Goal: Task Accomplishment & Management: Manage account settings

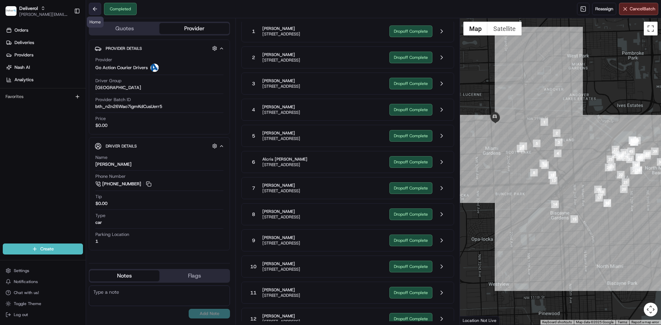
click at [96, 10] on button at bounding box center [95, 9] width 12 height 12
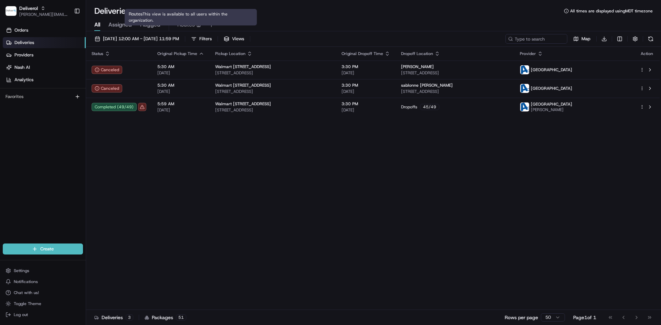
click at [186, 23] on span "Routes" at bounding box center [186, 25] width 18 height 8
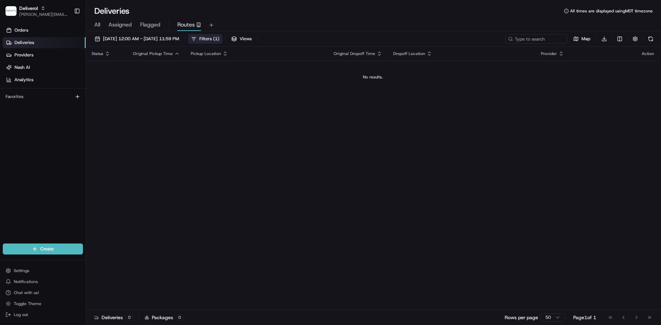
click at [219, 36] on span "Filters ( 1 )" at bounding box center [209, 39] width 20 height 6
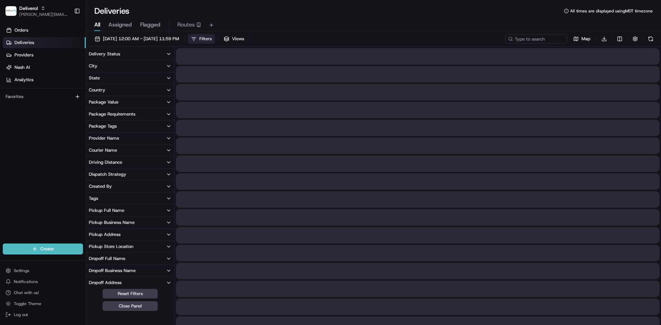
click at [95, 27] on span "All" at bounding box center [97, 25] width 6 height 8
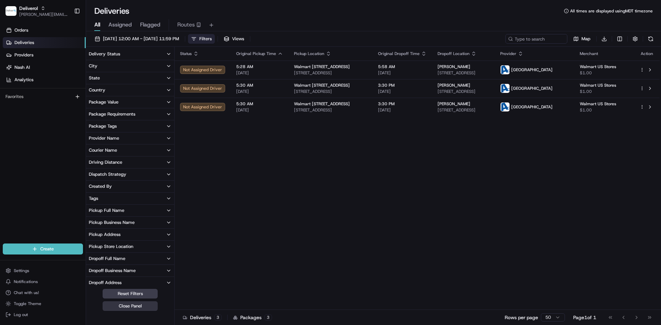
click at [117, 307] on button "Close Panel" at bounding box center [130, 307] width 55 height 10
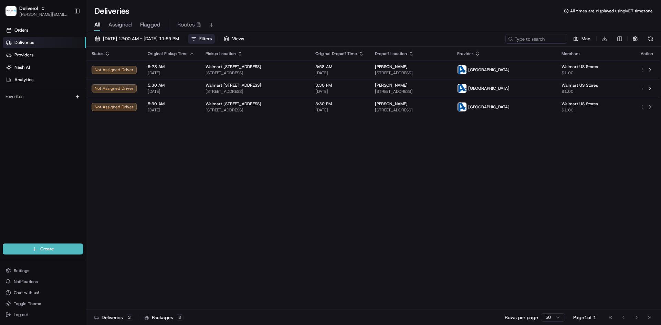
click at [215, 36] on button "Filters" at bounding box center [201, 39] width 27 height 10
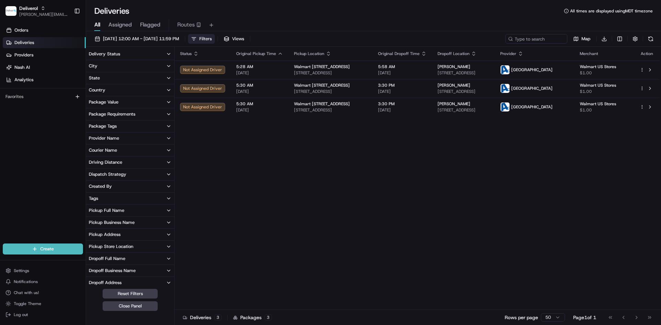
click at [150, 54] on button "Delivery Status" at bounding box center [130, 54] width 88 height 12
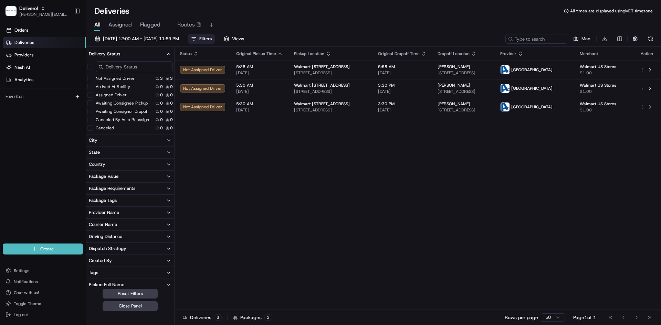
click at [150, 54] on button "Delivery Status" at bounding box center [130, 54] width 88 height 12
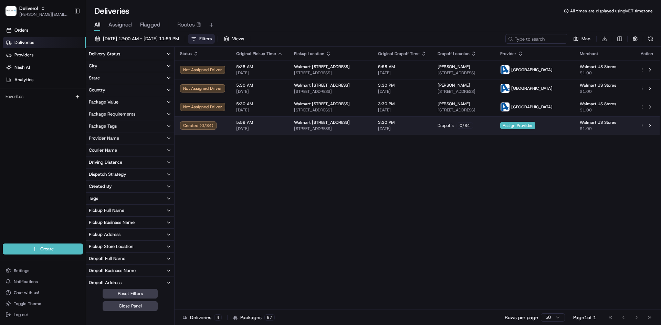
click at [341, 129] on span "[STREET_ADDRESS]" at bounding box center [330, 129] width 73 height 6
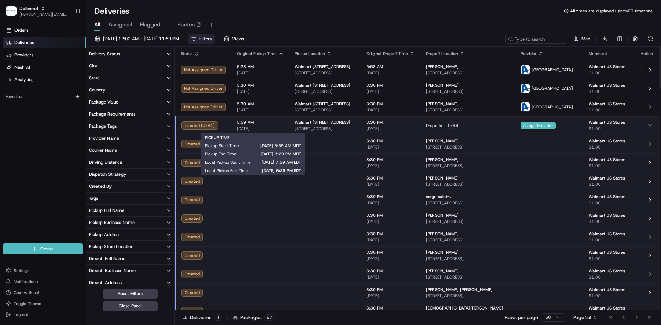
click at [237, 126] on span "[DATE]" at bounding box center [260, 129] width 47 height 6
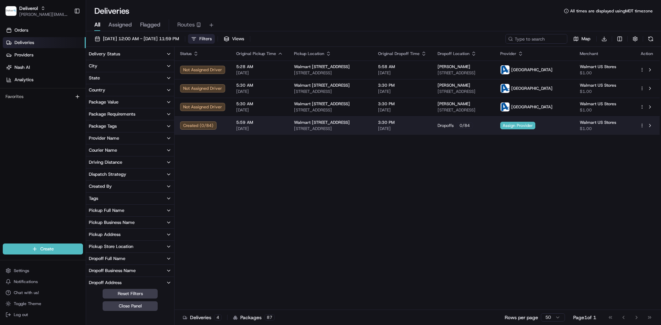
click at [205, 124] on div "Created ( 0 / 84 )" at bounding box center [202, 126] width 45 height 8
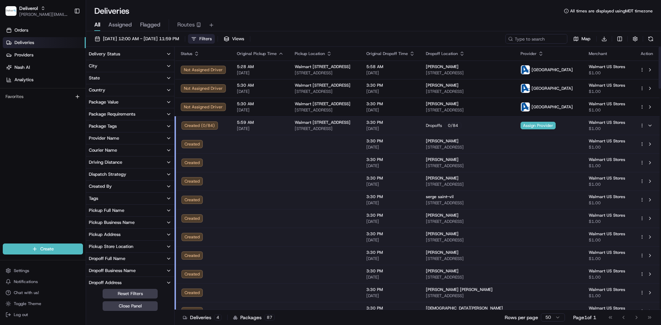
click at [638, 125] on td at bounding box center [646, 125] width 25 height 19
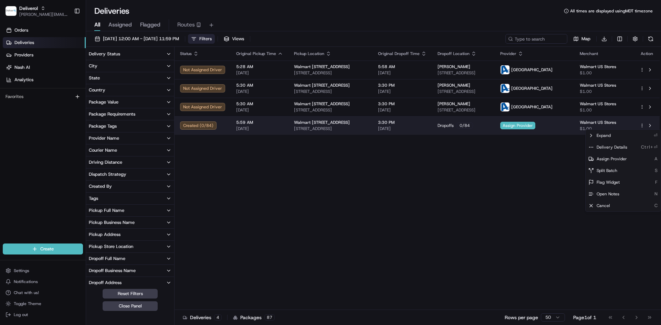
click at [642, 127] on html "Deliverol dayle.kruger@deliverol.com Toggle Sidebar Orders Deliveries Providers…" at bounding box center [330, 162] width 661 height 325
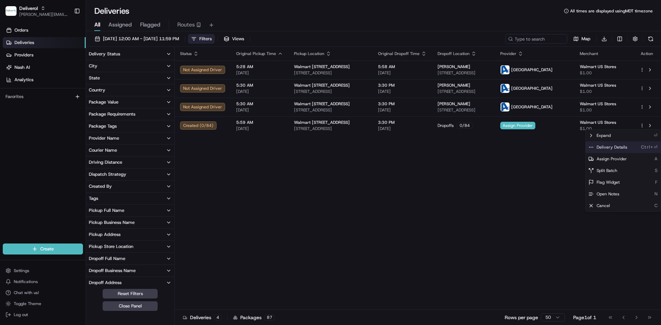
click at [628, 149] on div "Delivery Details Ctrl+⏎" at bounding box center [622, 147] width 75 height 12
click at [299, 194] on html "Deliverol dayle.kruger@deliverol.com Toggle Sidebar Orders Deliveries Providers…" at bounding box center [330, 162] width 661 height 325
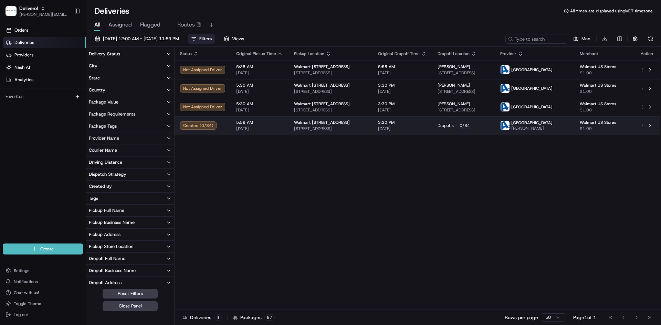
click at [283, 134] on td "5:59 AM 08/22/2025" at bounding box center [260, 125] width 58 height 19
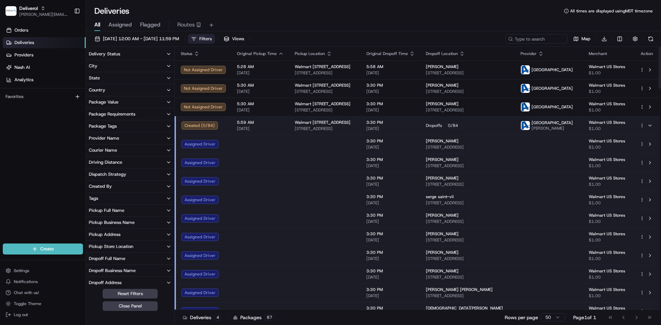
click at [283, 134] on td "5:59 AM 08/22/2025" at bounding box center [260, 125] width 58 height 19
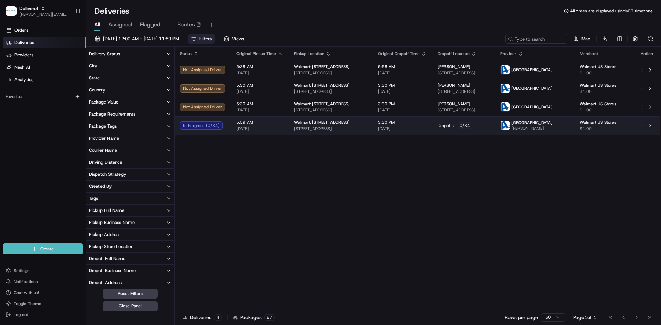
click at [642, 129] on div at bounding box center [647, 126] width 14 height 8
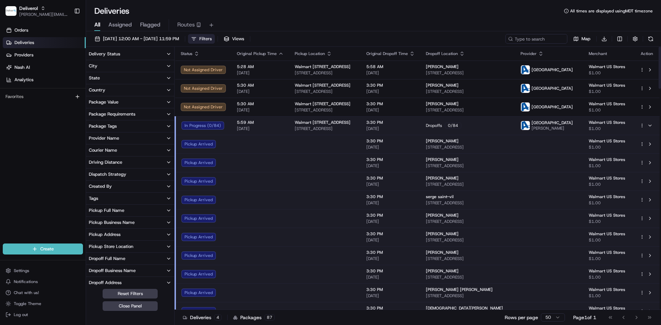
click at [643, 125] on html "Deliverol dayle.kruger@deliverol.com Toggle Sidebar Orders Deliveries Providers…" at bounding box center [330, 162] width 661 height 325
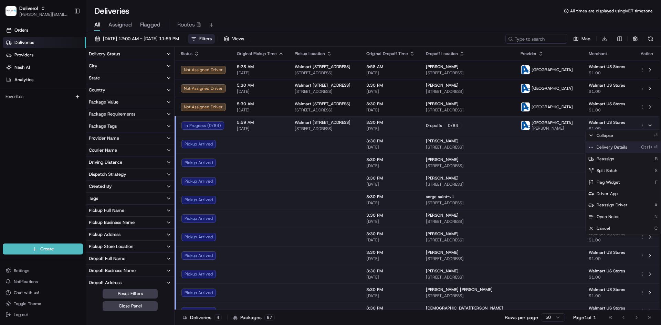
click at [622, 149] on span "Delivery Details" at bounding box center [611, 148] width 31 height 6
click at [25, 271] on html "Deliverol dayle.kruger@deliverol.com Toggle Sidebar Orders Deliveries Providers…" at bounding box center [330, 162] width 661 height 325
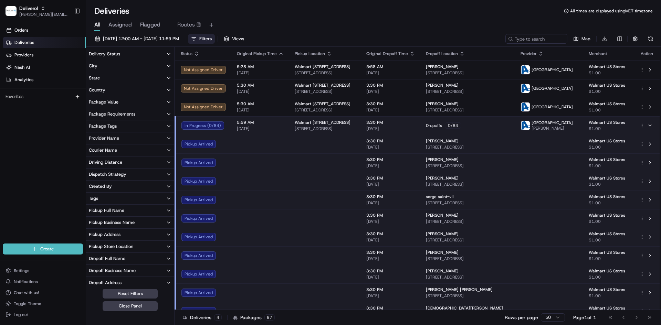
click at [25, 271] on span "Settings" at bounding box center [21, 271] width 15 height 6
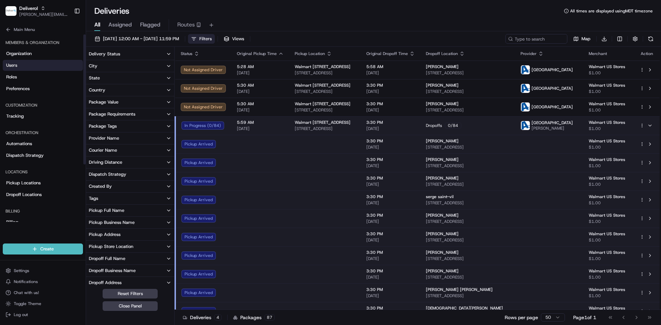
click at [33, 68] on link "Users" at bounding box center [43, 65] width 80 height 11
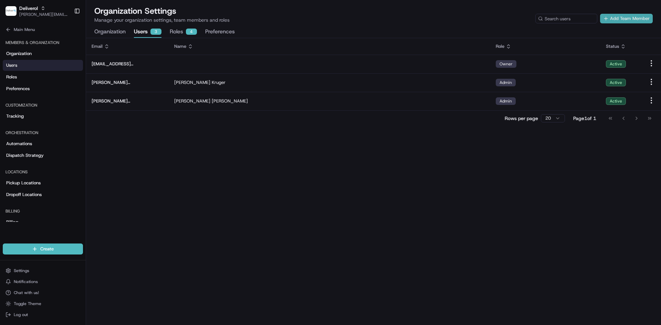
click at [618, 20] on button "Add Team Member" at bounding box center [626, 19] width 53 height 10
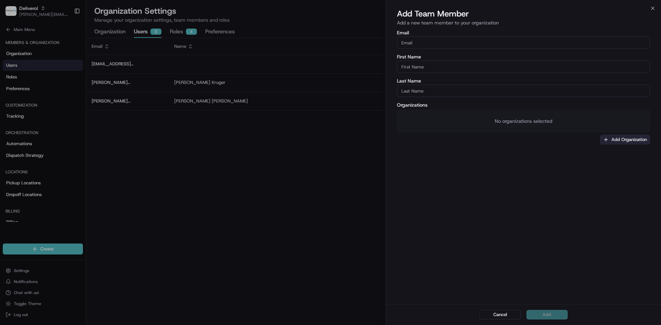
click at [640, 141] on button "Add Organization" at bounding box center [625, 140] width 50 height 10
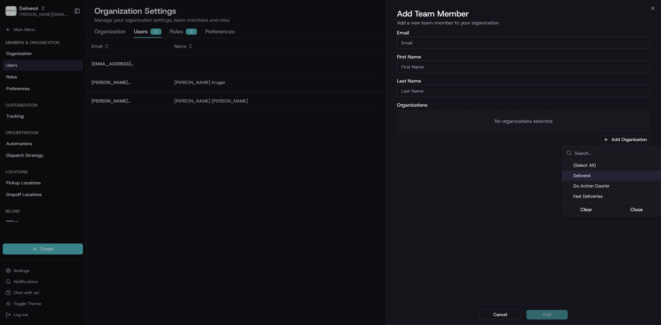
click at [652, 8] on body "Deliverol dayle.kruger@deliverol.com Toggle Sidebar Orders Deliveries Providers…" at bounding box center [330, 162] width 661 height 325
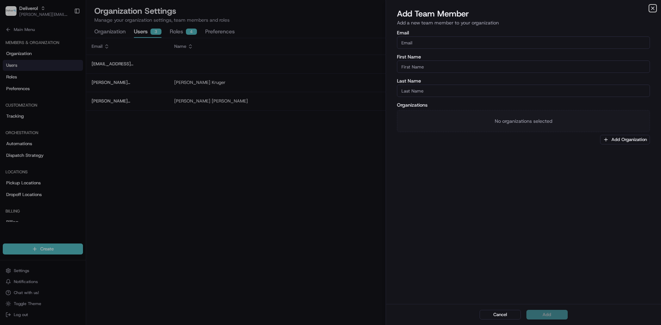
click at [652, 8] on icon "button" at bounding box center [653, 9] width 6 height 6
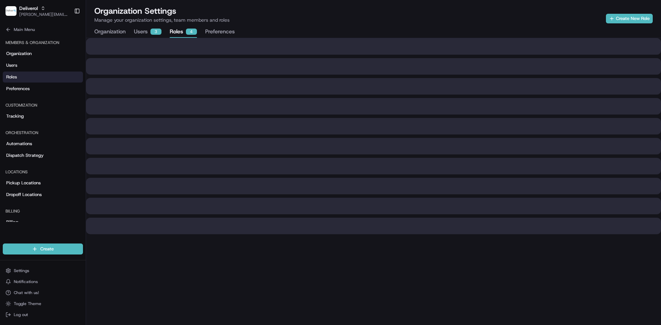
click at [185, 34] on button "Roles 4" at bounding box center [183, 32] width 27 height 12
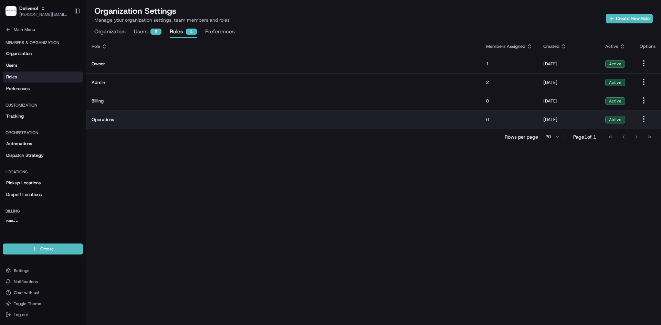
click at [330, 116] on td "Operations" at bounding box center [283, 119] width 394 height 19
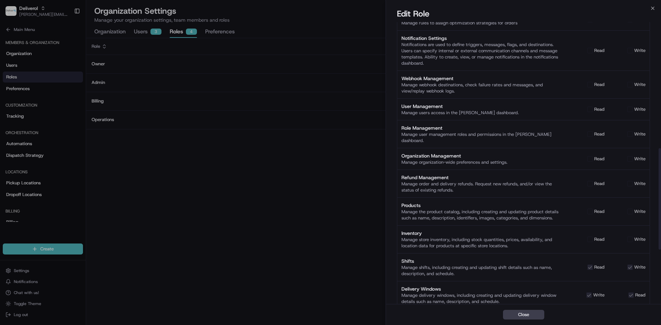
scroll to position [331, 0]
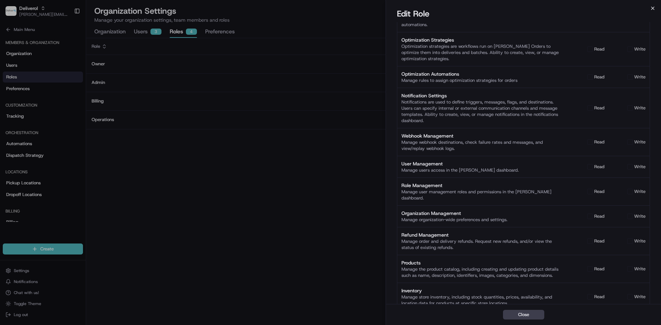
click at [654, 10] on icon "button" at bounding box center [653, 9] width 6 height 6
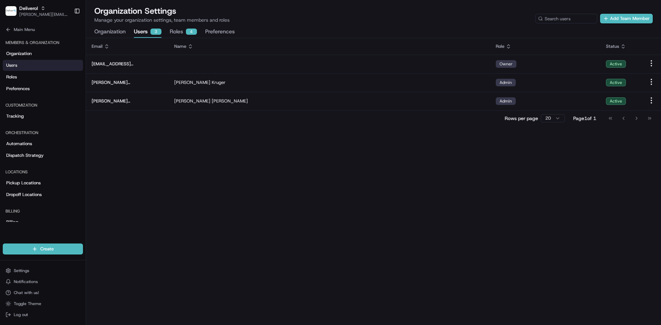
click at [142, 31] on button "Users 3" at bounding box center [148, 32] width 28 height 12
click at [616, 19] on button "Add Team Member" at bounding box center [626, 19] width 53 height 10
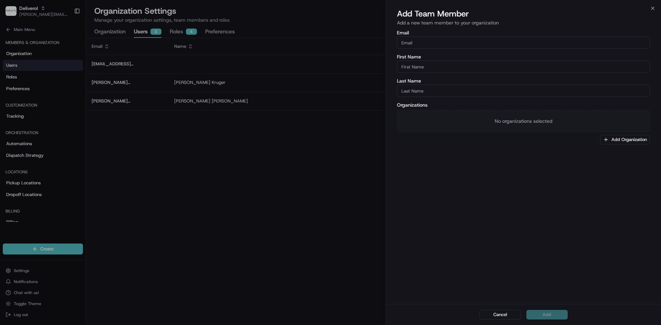
click at [445, 42] on input "Email" at bounding box center [523, 42] width 253 height 12
type input "faraz@deliverol.com"
type input "Faraz"
click at [523, 121] on div "No organizations selected" at bounding box center [523, 121] width 253 height 22
click at [621, 141] on button "Add Organization" at bounding box center [625, 140] width 50 height 10
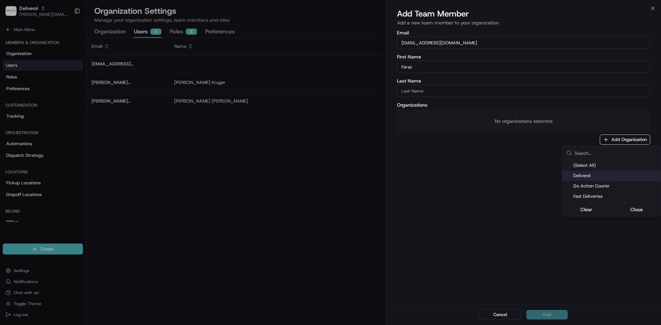
click at [588, 177] on span "Deliverol" at bounding box center [615, 176] width 85 height 6
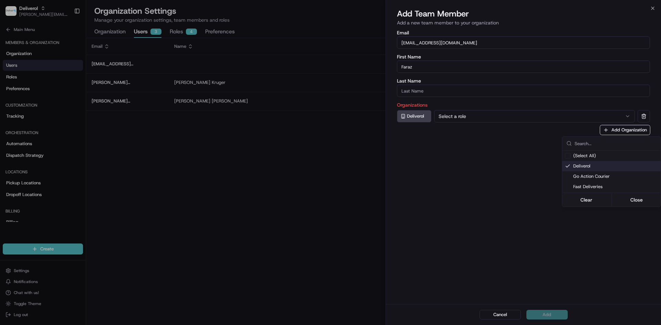
click at [516, 148] on div at bounding box center [330, 162] width 661 height 325
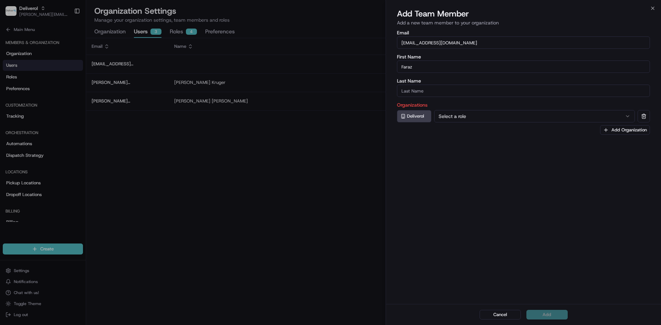
click at [448, 88] on input "Last Name" at bounding box center [523, 91] width 253 height 12
click at [430, 91] on input "Coyote" at bounding box center [523, 91] width 253 height 12
click at [427, 88] on input "Coyote" at bounding box center [523, 91] width 253 height 12
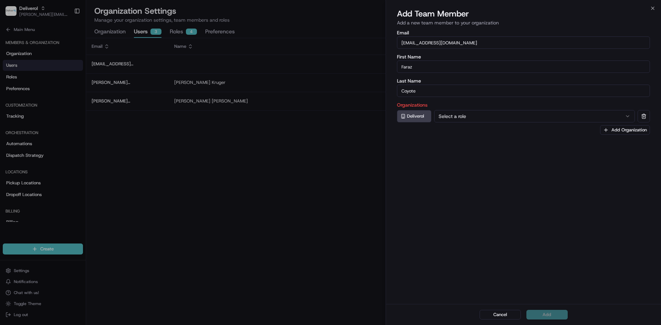
click at [427, 88] on input "Coyote" at bounding box center [523, 91] width 253 height 12
type input "Ahmed"
click at [554, 314] on div "Cancel Add" at bounding box center [523, 314] width 275 height 21
click at [543, 223] on div "Email faraz@deliverol.com First Name Faraz Last Name Ahmed Organizations Delive…" at bounding box center [523, 166] width 275 height 275
click at [500, 115] on button "Select a role" at bounding box center [534, 116] width 201 height 12
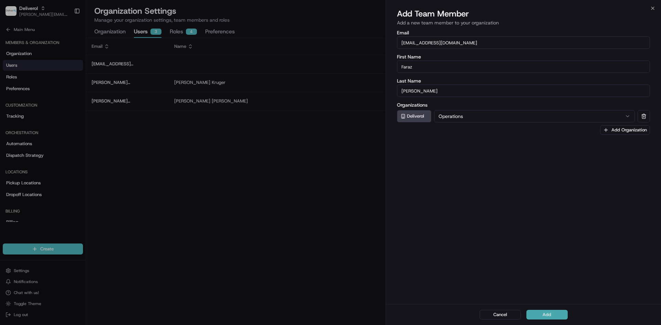
click at [542, 317] on button "Add" at bounding box center [546, 315] width 41 height 10
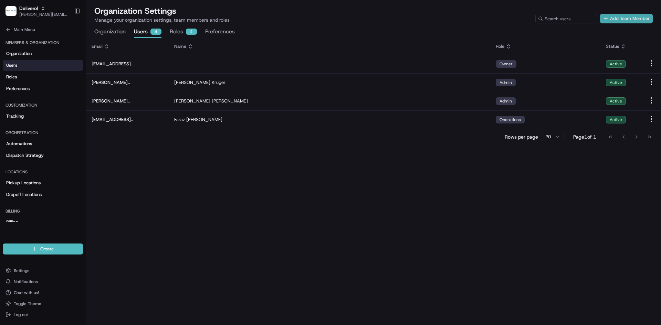
click at [620, 22] on button "Add Team Member" at bounding box center [626, 19] width 53 height 10
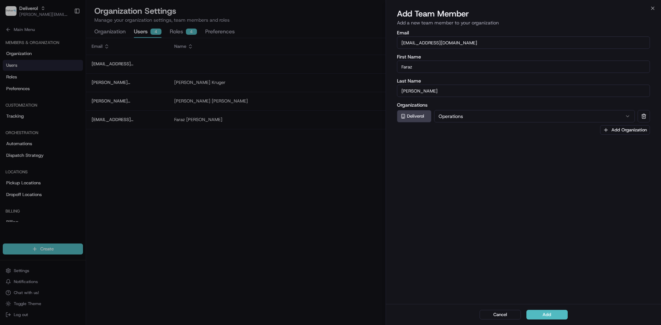
click at [444, 45] on input "[EMAIL_ADDRESS][DOMAIN_NAME]" at bounding box center [523, 42] width 253 height 12
click at [418, 68] on input "Faraz" at bounding box center [523, 67] width 253 height 12
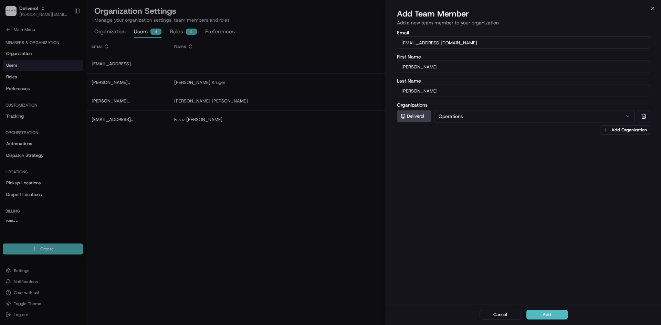
type input "Ali"
type input "Jan"
click at [453, 42] on input "[EMAIL_ADDRESS][DOMAIN_NAME]" at bounding box center [523, 42] width 253 height 12
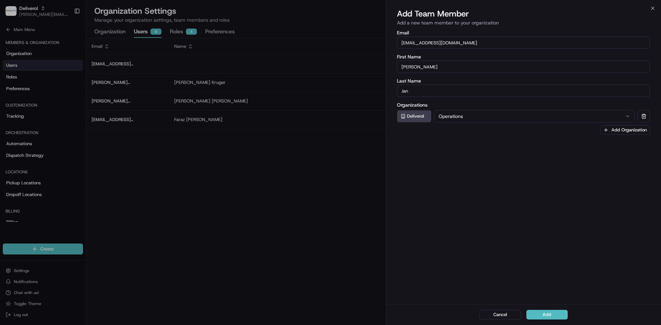
paste input "ali.jan"
type input "[EMAIL_ADDRESS][DOMAIN_NAME]"
click at [561, 316] on button "Add" at bounding box center [546, 315] width 41 height 10
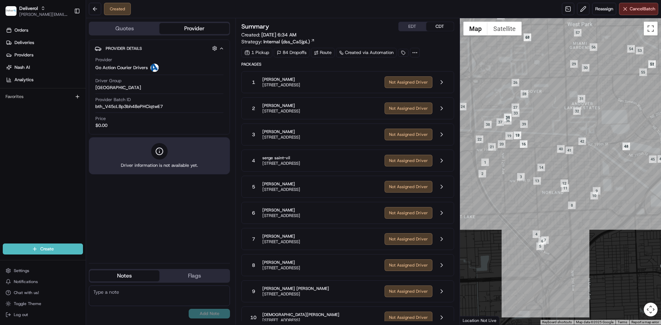
drag, startPoint x: 619, startPoint y: 215, endPoint x: 638, endPoint y: 244, distance: 34.5
click at [638, 244] on div at bounding box center [560, 171] width 201 height 307
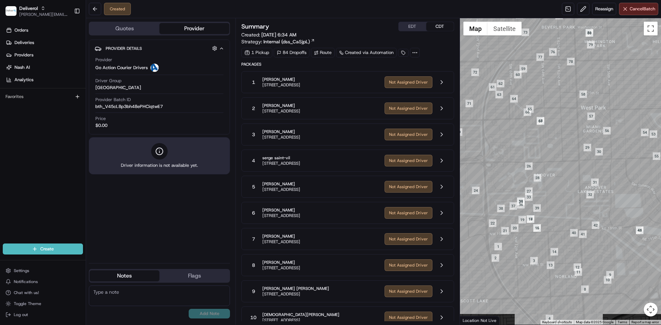
drag, startPoint x: 622, startPoint y: 189, endPoint x: 636, endPoint y: 276, distance: 88.5
click at [636, 276] on div at bounding box center [560, 171] width 201 height 307
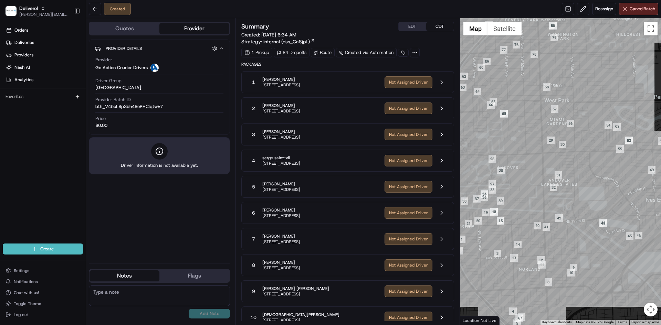
drag, startPoint x: 543, startPoint y: 148, endPoint x: 507, endPoint y: 139, distance: 36.7
click at [507, 139] on div at bounding box center [560, 171] width 201 height 307
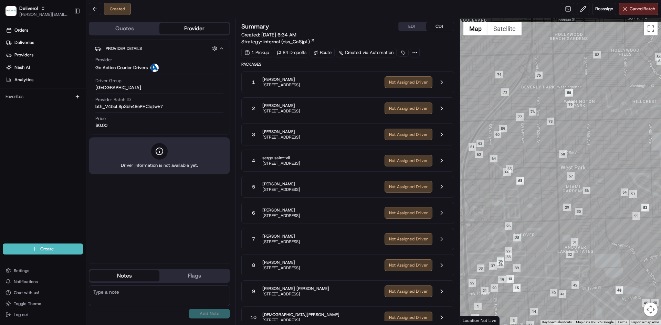
drag, startPoint x: 614, startPoint y: 193, endPoint x: 632, endPoint y: 252, distance: 61.7
click at [634, 253] on div at bounding box center [560, 171] width 201 height 307
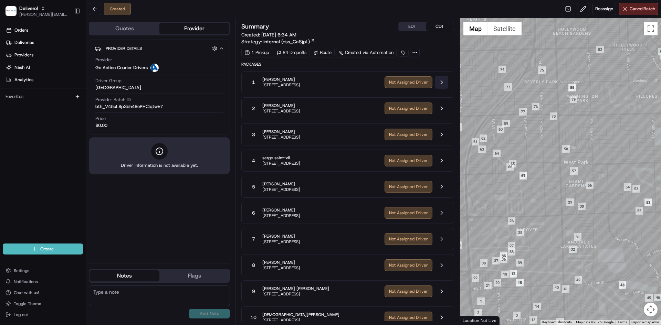
click at [442, 77] on button at bounding box center [441, 82] width 13 height 13
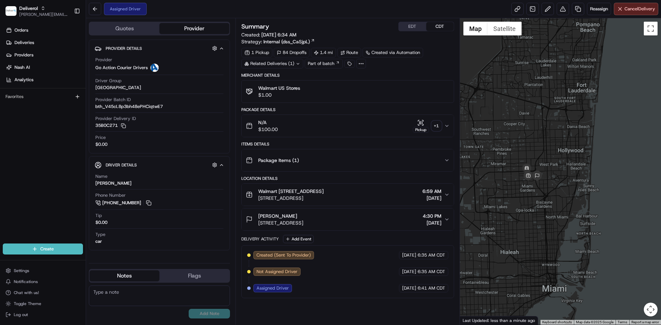
drag, startPoint x: 537, startPoint y: 236, endPoint x: 532, endPoint y: 212, distance: 24.0
click at [532, 212] on div at bounding box center [560, 171] width 201 height 307
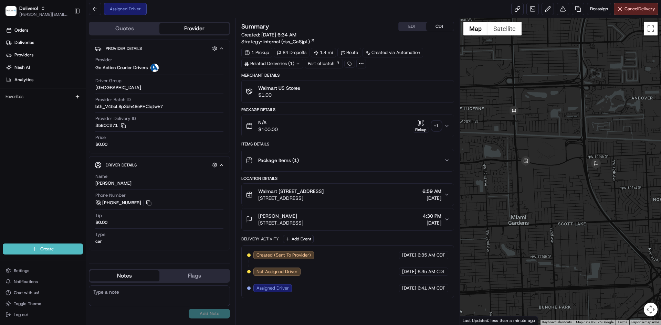
drag, startPoint x: 501, startPoint y: 137, endPoint x: 525, endPoint y: 133, distance: 23.7
click at [525, 133] on div at bounding box center [560, 171] width 201 height 307
click at [91, 9] on button at bounding box center [95, 9] width 12 height 12
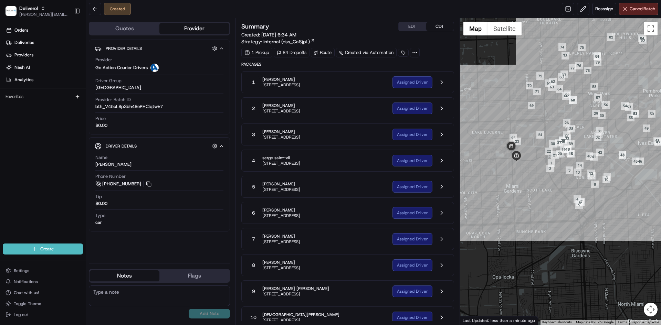
drag, startPoint x: 511, startPoint y: 102, endPoint x: 419, endPoint y: 183, distance: 122.7
click at [524, 135] on div at bounding box center [560, 171] width 201 height 307
click at [442, 83] on button at bounding box center [441, 82] width 13 height 13
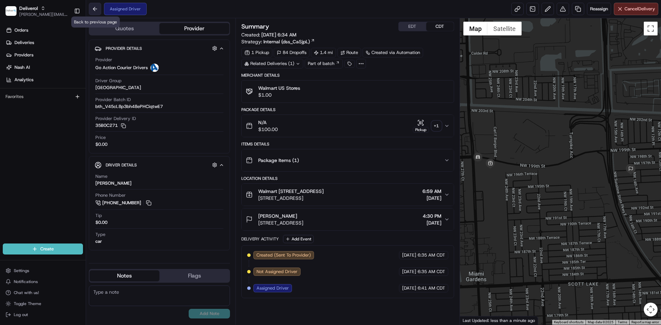
click at [94, 11] on button at bounding box center [95, 9] width 12 height 12
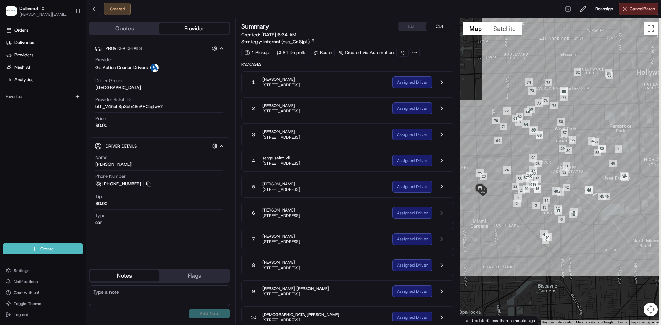
drag, startPoint x: 536, startPoint y: 195, endPoint x: 499, endPoint y: 235, distance: 54.3
click at [499, 235] on div at bounding box center [560, 171] width 201 height 307
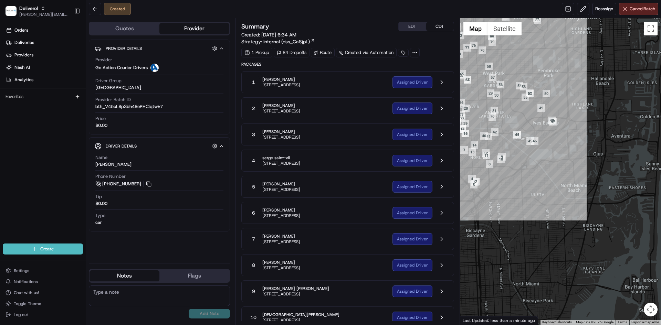
drag, startPoint x: 638, startPoint y: 162, endPoint x: 567, endPoint y: 101, distance: 93.7
click at [567, 101] on div at bounding box center [560, 171] width 201 height 307
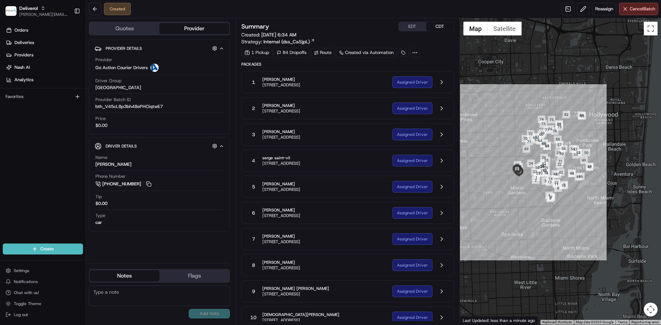
drag, startPoint x: 602, startPoint y: 159, endPoint x: 611, endPoint y: 198, distance: 39.7
click at [611, 198] on div at bounding box center [560, 171] width 201 height 307
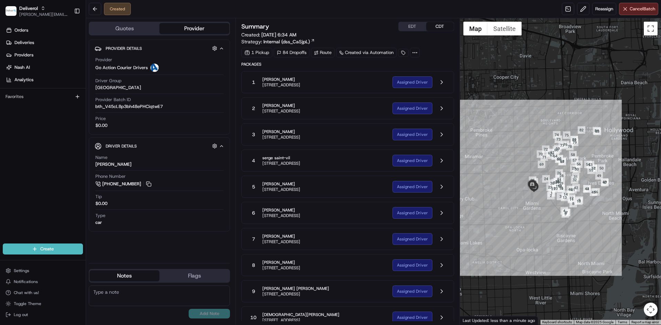
drag, startPoint x: 610, startPoint y: 186, endPoint x: 626, endPoint y: 202, distance: 22.4
click at [626, 202] on div at bounding box center [560, 171] width 201 height 307
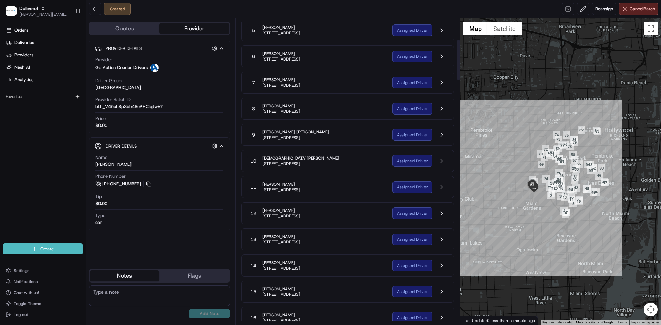
scroll to position [172, 0]
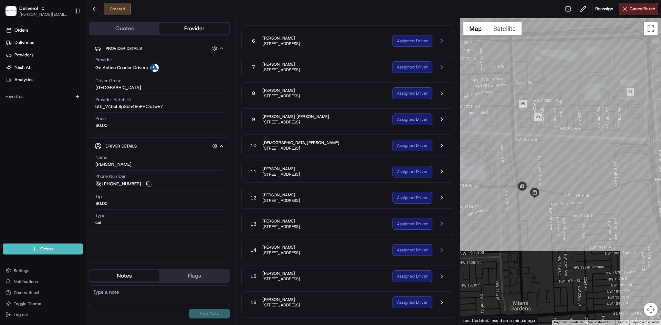
drag, startPoint x: 548, startPoint y: 230, endPoint x: 550, endPoint y: 178, distance: 52.4
click at [550, 178] on div at bounding box center [560, 171] width 201 height 307
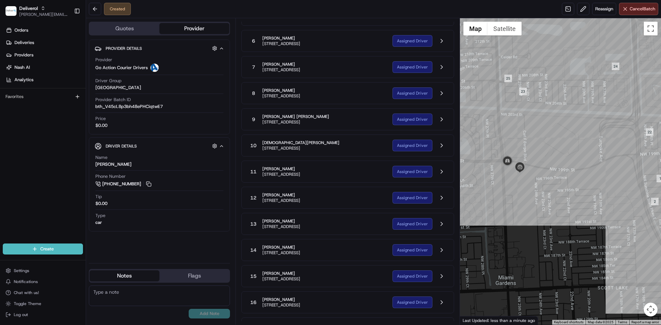
drag, startPoint x: 525, startPoint y: 196, endPoint x: 509, endPoint y: 175, distance: 26.6
click at [509, 175] on div at bounding box center [560, 171] width 201 height 307
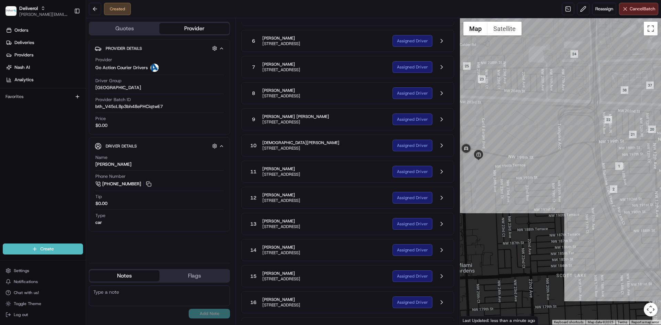
drag, startPoint x: 546, startPoint y: 144, endPoint x: 504, endPoint y: 132, distance: 43.8
click at [504, 132] on div at bounding box center [560, 171] width 201 height 307
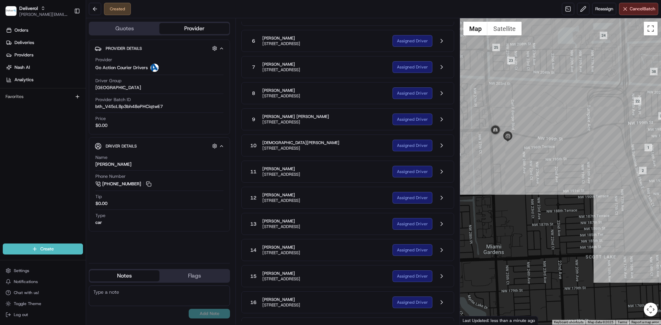
drag, startPoint x: 489, startPoint y: 170, endPoint x: 519, endPoint y: 152, distance: 35.2
click at [519, 152] on div at bounding box center [560, 171] width 201 height 307
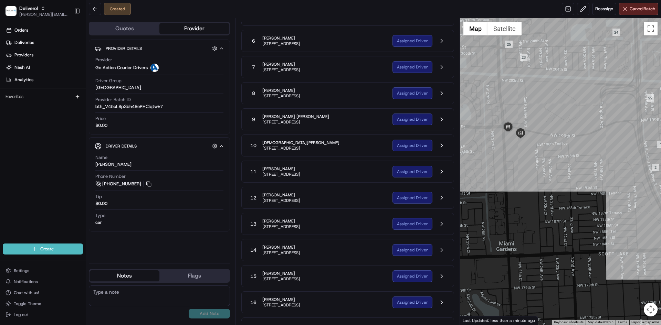
drag, startPoint x: 497, startPoint y: 145, endPoint x: 511, endPoint y: 142, distance: 14.1
click at [511, 142] on div at bounding box center [560, 171] width 201 height 307
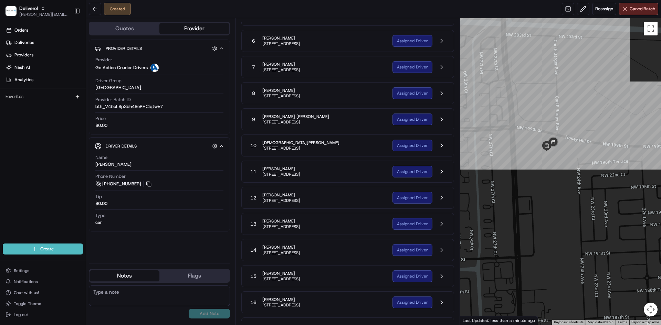
drag, startPoint x: 500, startPoint y: 139, endPoint x: 575, endPoint y: 155, distance: 77.0
click at [575, 155] on div at bounding box center [560, 171] width 201 height 307
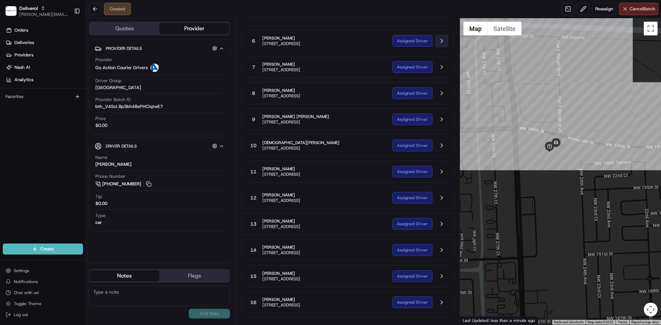
click at [439, 38] on button at bounding box center [441, 40] width 13 height 13
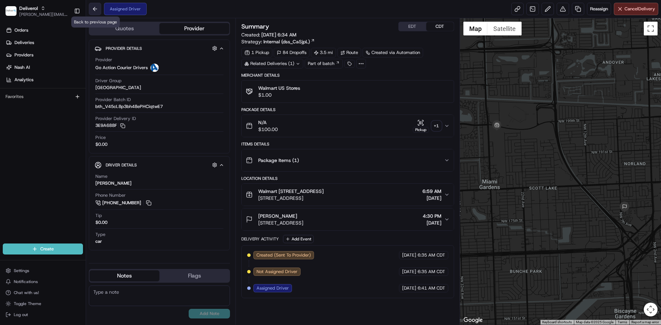
click at [96, 10] on button at bounding box center [95, 9] width 12 height 12
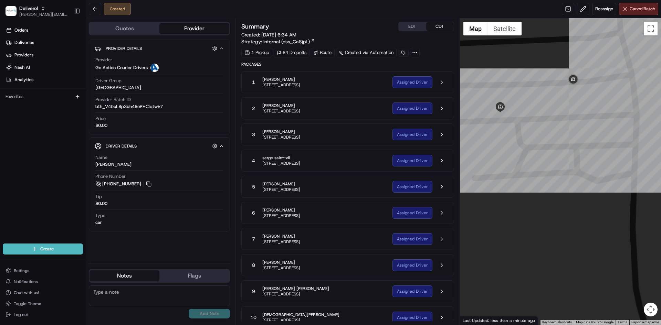
click at [545, 155] on div at bounding box center [560, 171] width 201 height 307
click at [439, 85] on button at bounding box center [441, 82] width 13 height 13
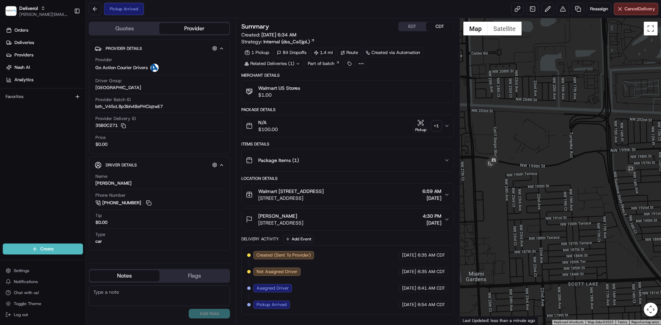
scroll to position [0, 0]
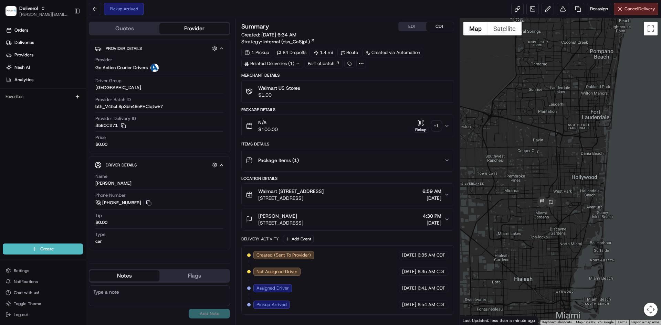
drag, startPoint x: 506, startPoint y: 167, endPoint x: 550, endPoint y: 227, distance: 74.4
click at [550, 227] on div at bounding box center [560, 171] width 201 height 307
click at [94, 13] on button at bounding box center [95, 9] width 12 height 12
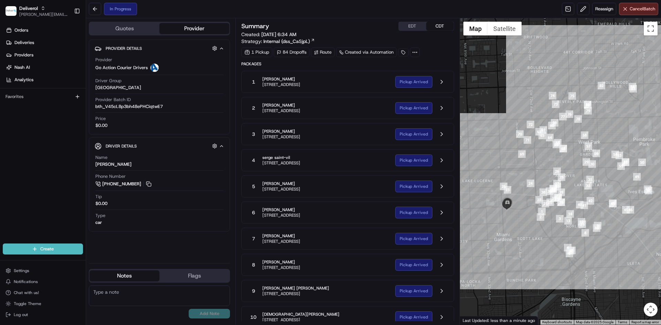
drag, startPoint x: 533, startPoint y: 150, endPoint x: 524, endPoint y: 201, distance: 51.8
click at [524, 201] on div at bounding box center [560, 171] width 201 height 307
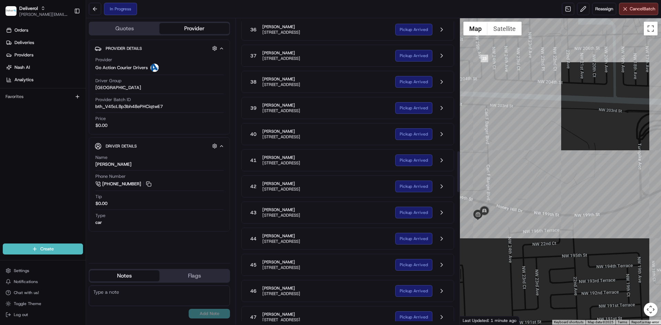
scroll to position [975, 0]
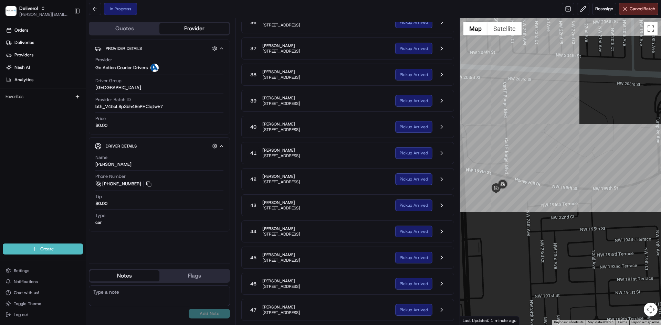
drag, startPoint x: 492, startPoint y: 226, endPoint x: 511, endPoint y: 199, distance: 32.9
click at [511, 199] on div at bounding box center [560, 171] width 201 height 307
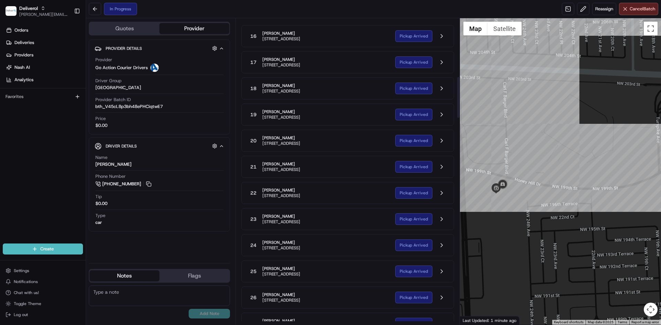
scroll to position [402, 0]
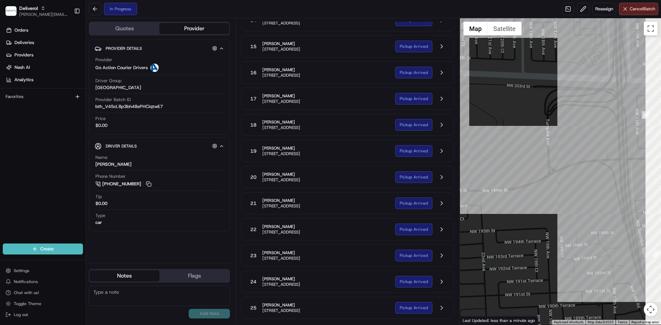
drag, startPoint x: 610, startPoint y: 136, endPoint x: 467, endPoint y: 131, distance: 143.6
click at [467, 131] on div at bounding box center [560, 171] width 201 height 307
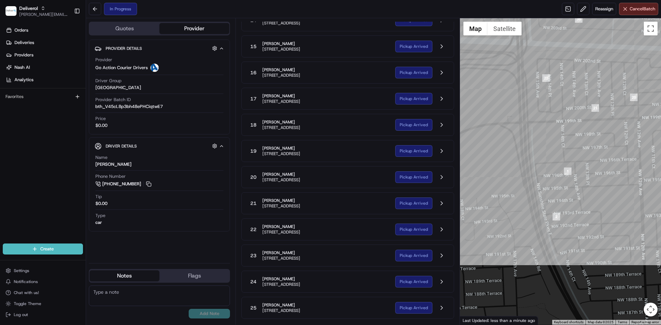
drag, startPoint x: 563, startPoint y: 144, endPoint x: 520, endPoint y: 119, distance: 49.9
click at [520, 119] on div at bounding box center [560, 171] width 201 height 307
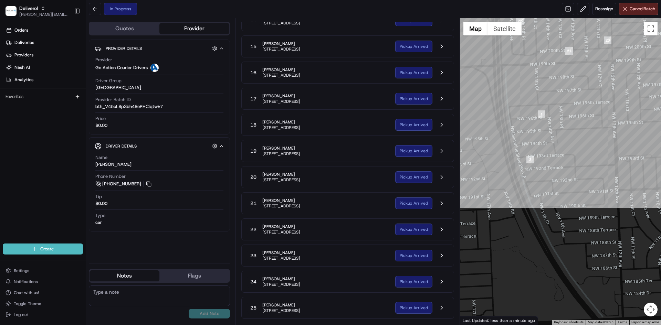
drag, startPoint x: 533, startPoint y: 168, endPoint x: 509, endPoint y: 109, distance: 63.7
click at [509, 109] on div at bounding box center [560, 171] width 201 height 307
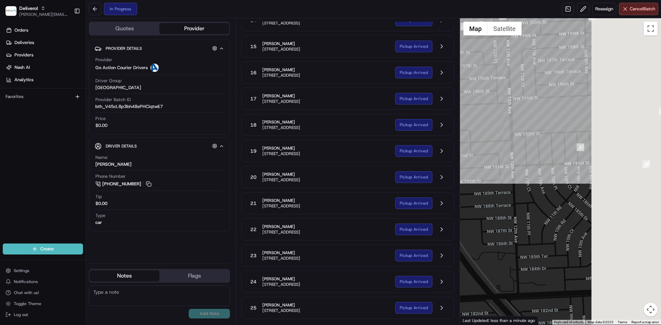
drag, startPoint x: 559, startPoint y: 193, endPoint x: 472, endPoint y: 171, distance: 90.6
click at [470, 171] on div at bounding box center [560, 171] width 201 height 307
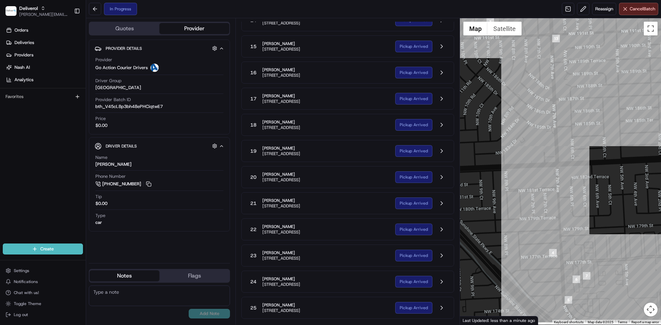
drag, startPoint x: 582, startPoint y: 209, endPoint x: 562, endPoint y: 96, distance: 114.3
click at [562, 96] on div at bounding box center [560, 171] width 201 height 307
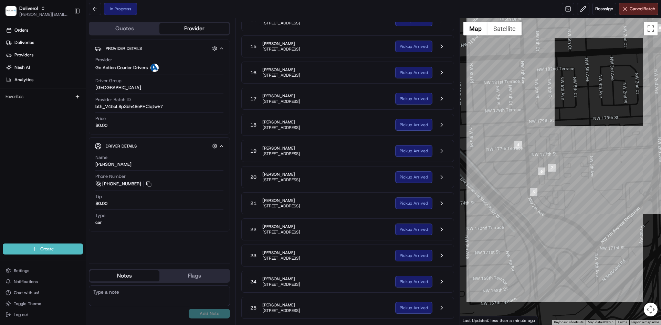
drag, startPoint x: 569, startPoint y: 214, endPoint x: 538, endPoint y: 110, distance: 107.9
click at [538, 110] on div at bounding box center [560, 171] width 201 height 307
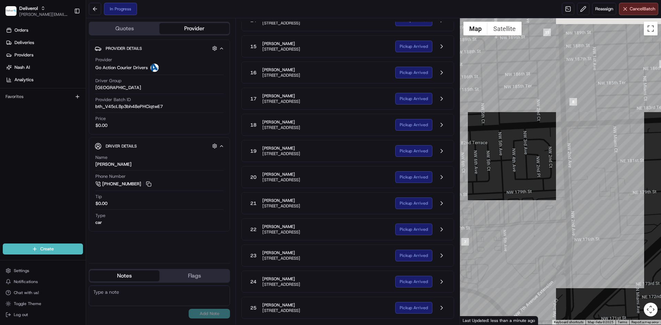
drag, startPoint x: 605, startPoint y: 179, endPoint x: 516, endPoint y: 265, distance: 123.4
click at [516, 265] on div at bounding box center [560, 171] width 201 height 307
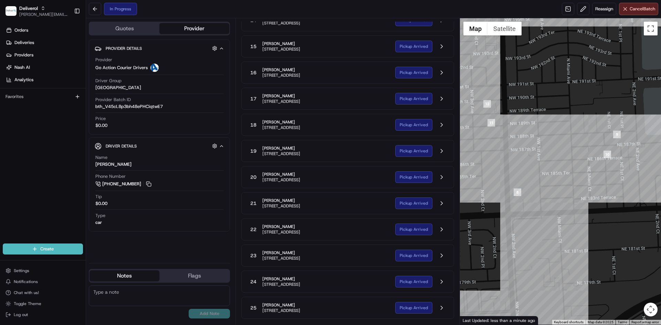
drag, startPoint x: 580, startPoint y: 169, endPoint x: 525, endPoint y: 248, distance: 96.1
click at [525, 248] on div at bounding box center [560, 171] width 201 height 307
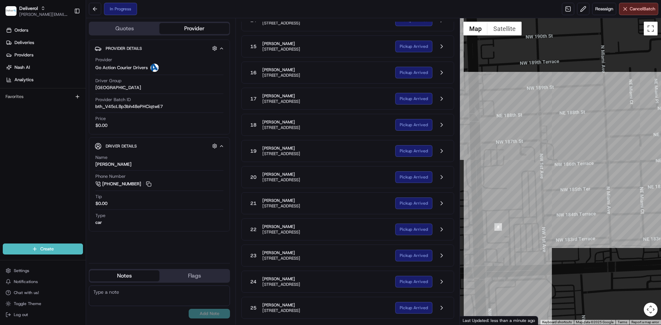
drag, startPoint x: 554, startPoint y: 173, endPoint x: 531, endPoint y: 194, distance: 31.7
click at [531, 194] on div at bounding box center [560, 171] width 201 height 307
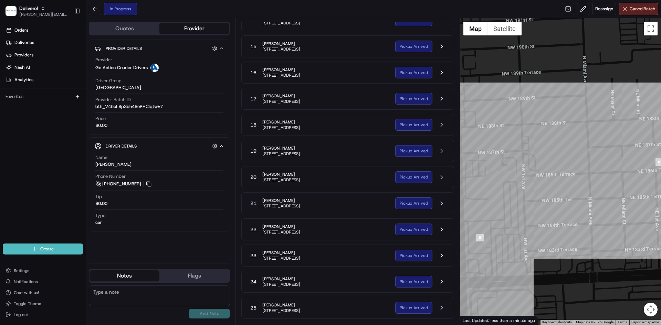
drag, startPoint x: 589, startPoint y: 127, endPoint x: 569, endPoint y: 139, distance: 23.5
click at [569, 139] on div at bounding box center [560, 171] width 201 height 307
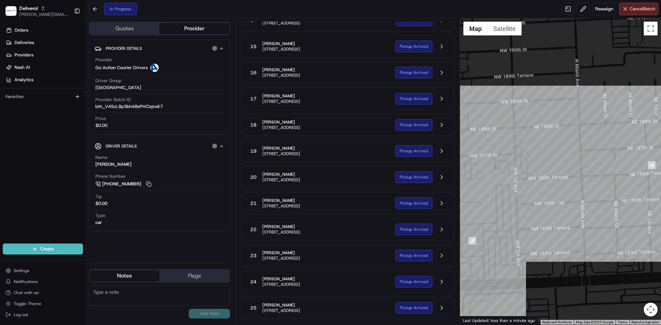
drag, startPoint x: 600, startPoint y: 139, endPoint x: 635, endPoint y: 139, distance: 35.1
click at [549, 136] on div at bounding box center [560, 171] width 201 height 307
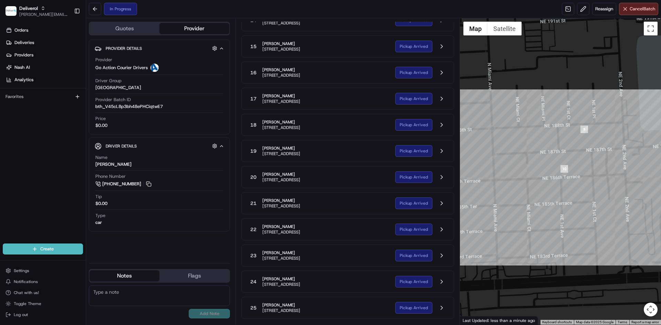
drag, startPoint x: 630, startPoint y: 137, endPoint x: 588, endPoint y: 147, distance: 43.0
click at [588, 147] on div at bounding box center [560, 171] width 201 height 307
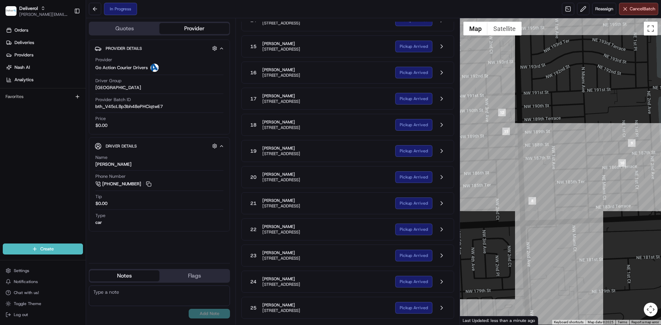
drag, startPoint x: 509, startPoint y: 142, endPoint x: 567, endPoint y: 148, distance: 57.4
click at [567, 148] on div at bounding box center [560, 171] width 201 height 307
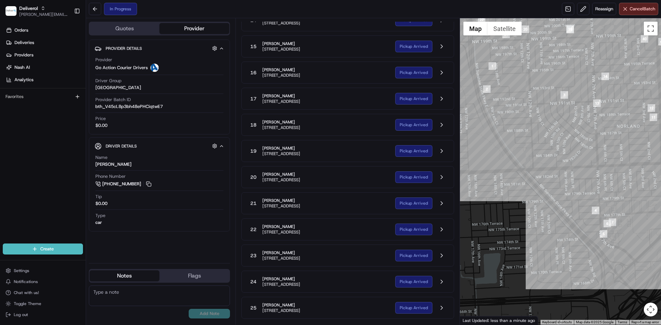
drag, startPoint x: 506, startPoint y: 189, endPoint x: 630, endPoint y: 160, distance: 127.3
click at [629, 160] on div at bounding box center [560, 171] width 201 height 307
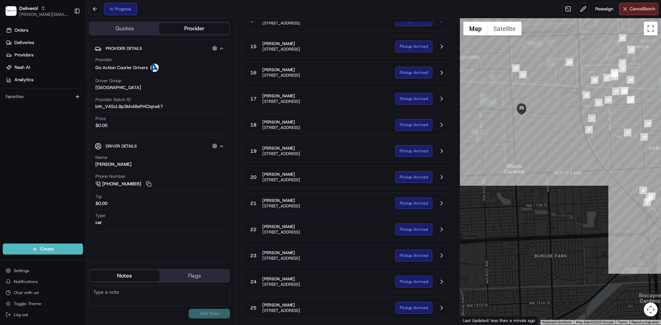
drag, startPoint x: 490, startPoint y: 139, endPoint x: 558, endPoint y: 140, distance: 68.2
click at [559, 142] on div at bounding box center [560, 171] width 201 height 307
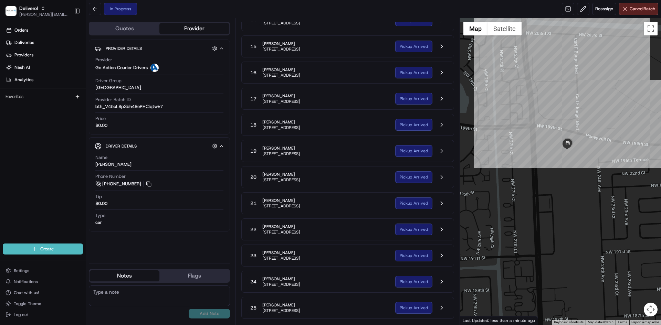
drag, startPoint x: 517, startPoint y: 84, endPoint x: 564, endPoint y: 134, distance: 69.1
click at [564, 134] on div at bounding box center [560, 171] width 201 height 307
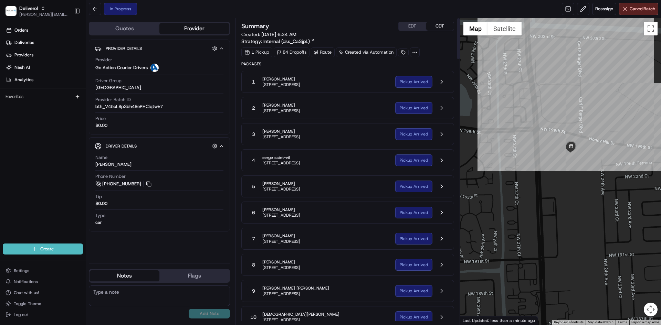
scroll to position [0, 0]
click at [414, 25] on button "EDT" at bounding box center [413, 26] width 28 height 9
click at [440, 86] on button at bounding box center [441, 82] width 13 height 13
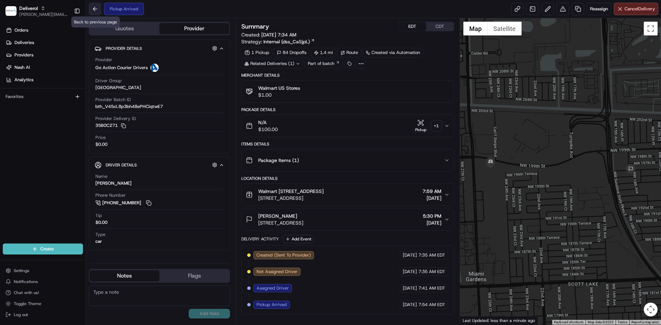
click at [95, 11] on button at bounding box center [95, 9] width 12 height 12
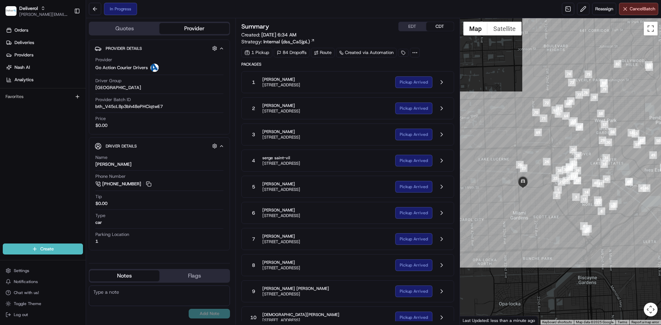
drag, startPoint x: 561, startPoint y: 207, endPoint x: 568, endPoint y: 233, distance: 27.0
click at [568, 233] on div at bounding box center [560, 171] width 201 height 307
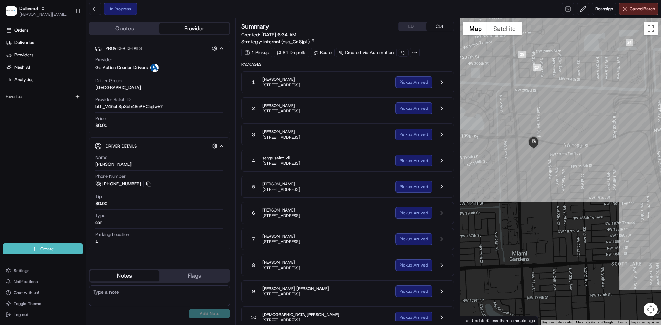
drag, startPoint x: 494, startPoint y: 151, endPoint x: 624, endPoint y: 221, distance: 147.8
click at [634, 238] on div at bounding box center [560, 171] width 201 height 307
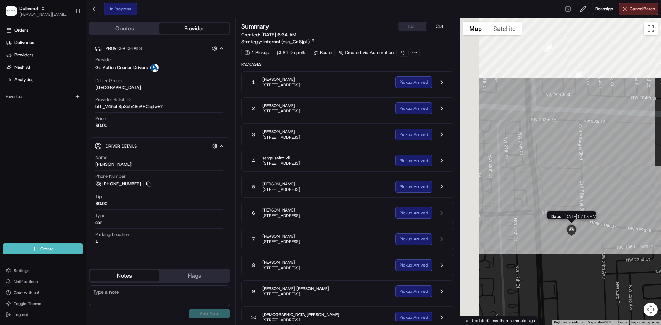
drag, startPoint x: 545, startPoint y: 177, endPoint x: 555, endPoint y: 194, distance: 19.7
click at [555, 194] on div "Date : 08/22/2025 07:03 AM" at bounding box center [560, 171] width 201 height 307
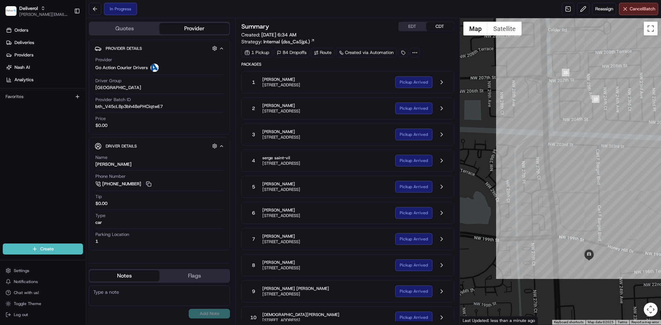
drag, startPoint x: 554, startPoint y: 126, endPoint x: 567, endPoint y: 110, distance: 20.3
click at [567, 110] on div at bounding box center [560, 171] width 201 height 307
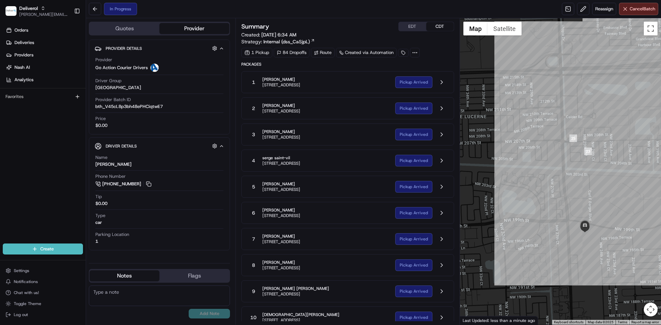
drag, startPoint x: 570, startPoint y: 201, endPoint x: 562, endPoint y: 197, distance: 9.2
click at [563, 198] on div at bounding box center [560, 171] width 201 height 307
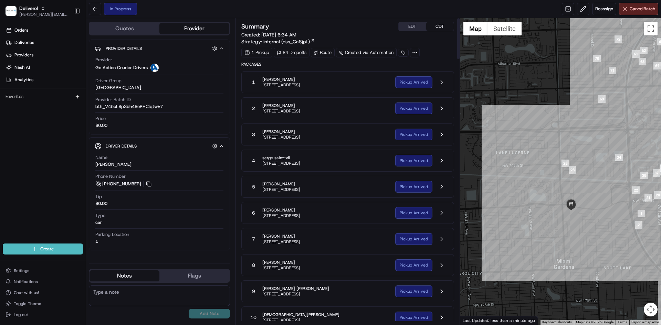
click at [415, 27] on button "EDT" at bounding box center [413, 26] width 28 height 9
click at [437, 84] on button at bounding box center [441, 82] width 13 height 13
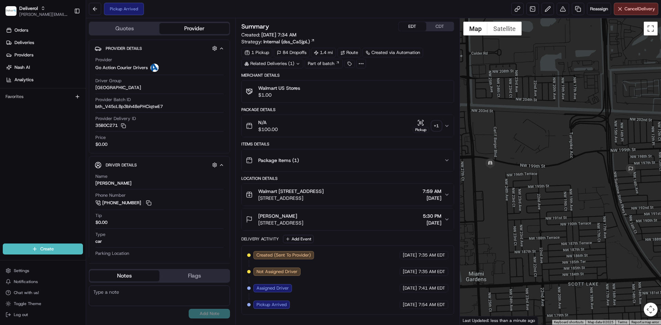
scroll to position [0, 0]
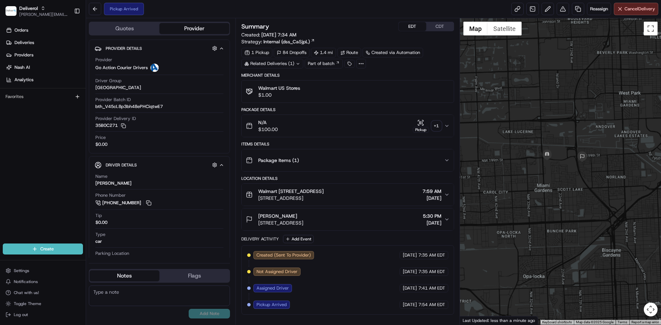
drag, startPoint x: 486, startPoint y: 193, endPoint x: 542, endPoint y: 190, distance: 56.5
click at [542, 190] on div at bounding box center [560, 171] width 201 height 307
click at [92, 13] on button at bounding box center [95, 9] width 12 height 12
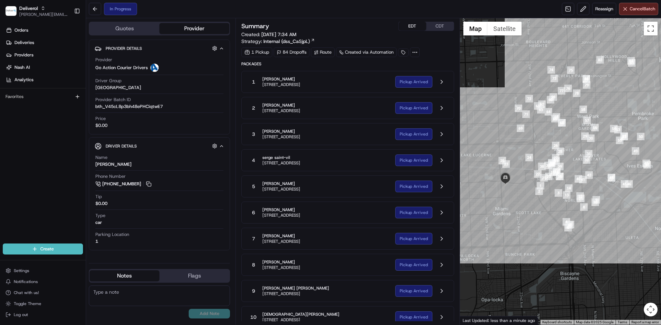
drag, startPoint x: 538, startPoint y: 113, endPoint x: 524, endPoint y: 140, distance: 29.9
click at [524, 140] on div at bounding box center [560, 171] width 201 height 307
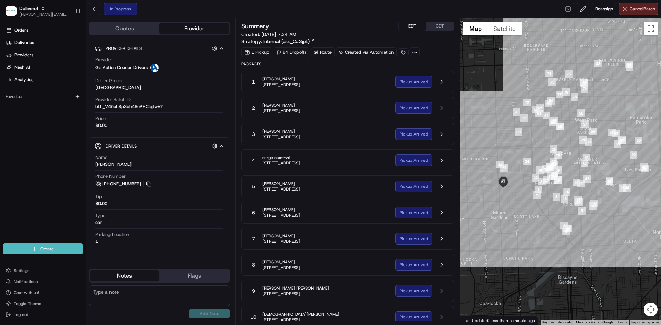
click at [368, 87] on div "1 Brittney Sherman 1421 NW 196th St, Miami, FL 33169, US" at bounding box center [318, 82] width 142 height 12
click at [442, 81] on button at bounding box center [441, 81] width 13 height 13
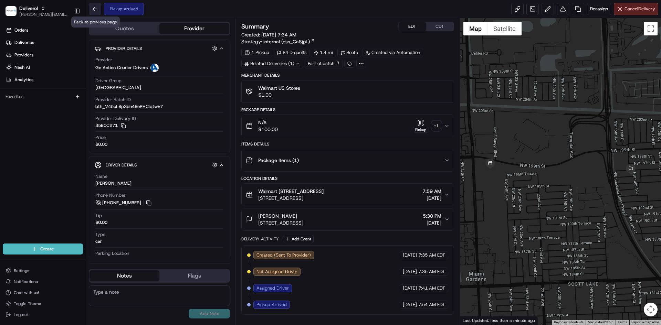
click at [89, 12] on button at bounding box center [95, 9] width 12 height 12
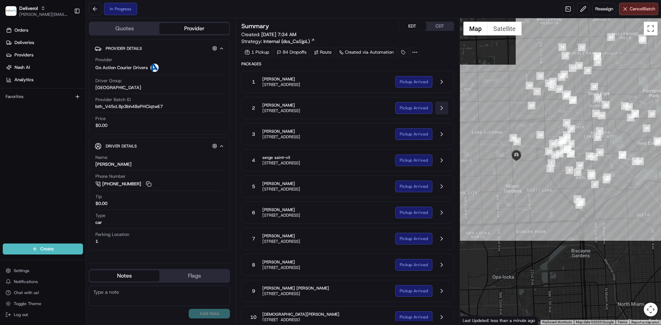
click at [444, 106] on button at bounding box center [441, 108] width 13 height 13
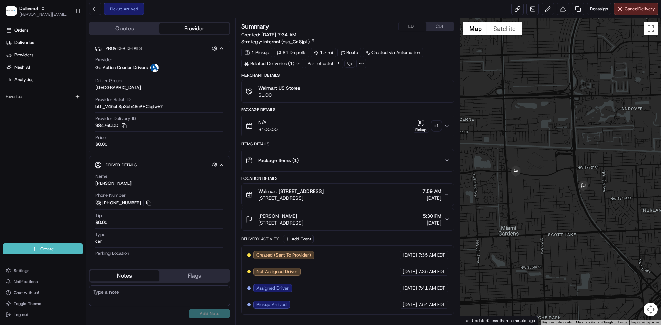
drag, startPoint x: 573, startPoint y: 103, endPoint x: 568, endPoint y: 147, distance: 44.4
click at [568, 147] on div at bounding box center [560, 171] width 201 height 307
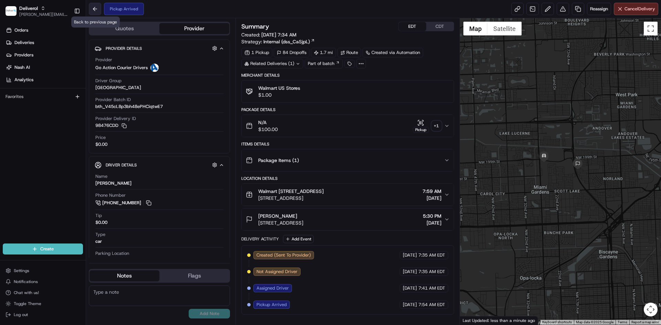
click at [94, 10] on button at bounding box center [95, 9] width 12 height 12
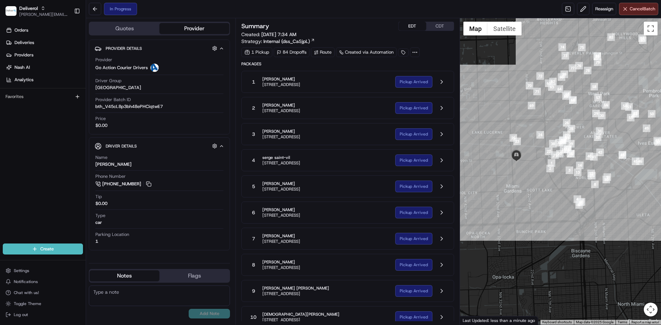
click at [347, 88] on div "1 Brittney Sherman 1421 NW 196th St, Miami, FL 33169, US" at bounding box center [318, 82] width 142 height 12
click at [442, 82] on button at bounding box center [441, 81] width 13 height 13
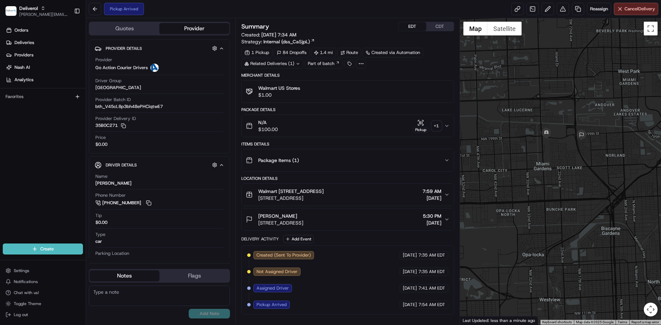
drag, startPoint x: 580, startPoint y: 80, endPoint x: 572, endPoint y: 105, distance: 27.1
click at [572, 105] on div at bounding box center [560, 171] width 201 height 307
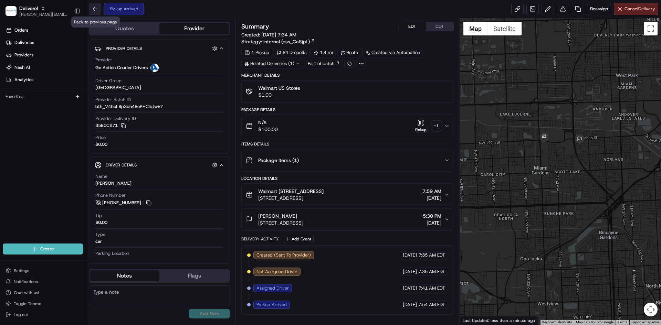
click at [98, 11] on button at bounding box center [95, 9] width 12 height 12
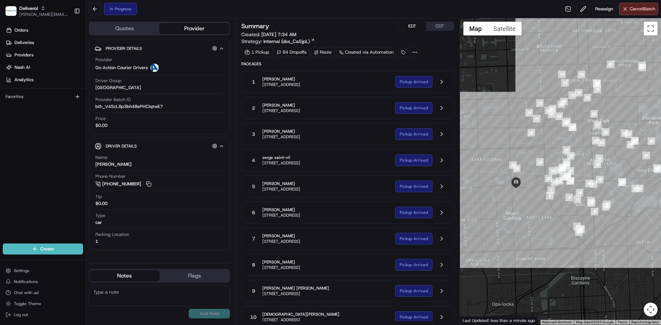
drag, startPoint x: 521, startPoint y: 184, endPoint x: 521, endPoint y: 213, distance: 28.6
click at [521, 213] on div at bounding box center [560, 171] width 201 height 307
click at [91, 11] on button at bounding box center [95, 9] width 12 height 12
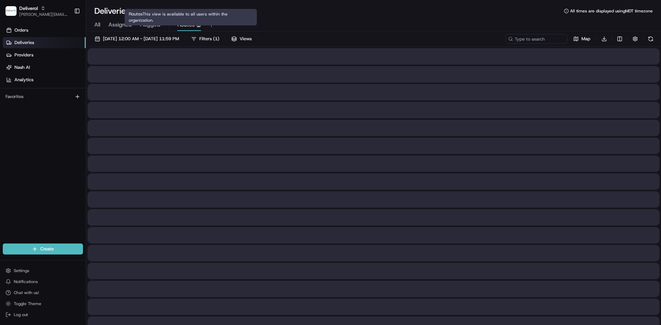
click at [190, 26] on span "Routes" at bounding box center [186, 25] width 18 height 8
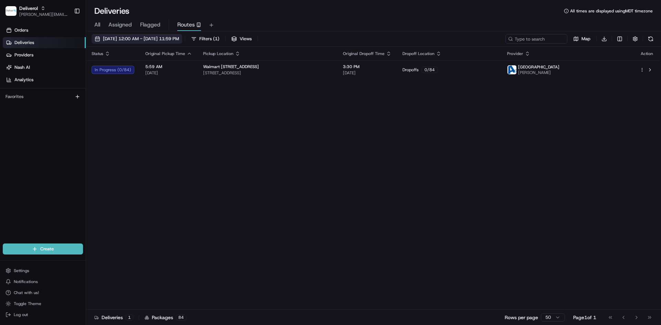
click at [179, 41] on span "08/22/2025 12:00 AM - 08/22/2025 11:59 PM" at bounding box center [141, 39] width 76 height 6
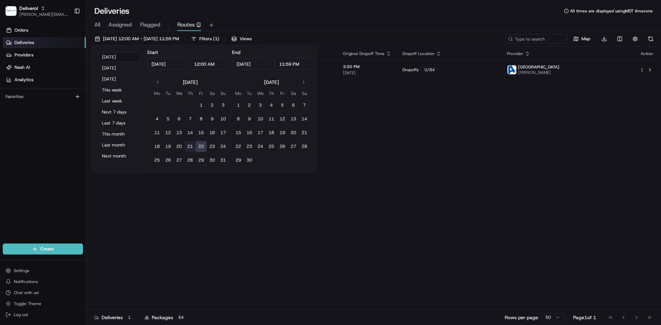
click at [190, 145] on button "21" at bounding box center [189, 146] width 11 height 11
type input "Aug 21, 2025"
drag, startPoint x: 496, startPoint y: 162, endPoint x: 468, endPoint y: 155, distance: 28.8
click at [493, 161] on div "Status Original Pickup Time Pickup Location Original Dropoff Time Dropoff Locat…" at bounding box center [372, 178] width 573 height 263
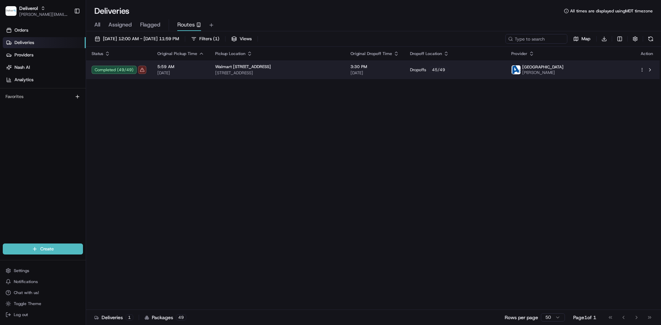
click at [181, 74] on span "08/21/2025" at bounding box center [180, 73] width 47 height 6
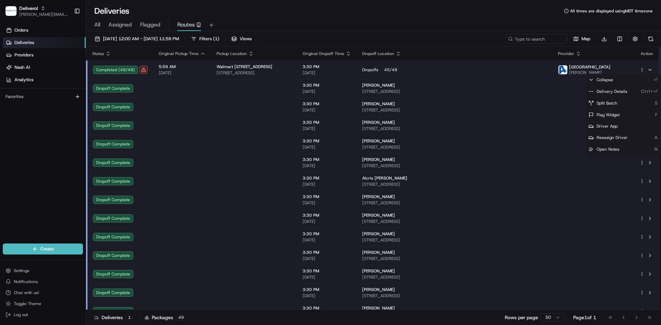
click at [642, 72] on html "Deliverol dayle.kruger@deliverol.com Toggle Sidebar Orders Deliveries Providers…" at bounding box center [330, 162] width 661 height 325
click at [621, 89] on span "Delivery Details" at bounding box center [611, 92] width 31 height 6
click at [621, 92] on span "Delivery Details" at bounding box center [611, 92] width 31 height 6
click at [186, 25] on html "Deliverol dayle.kruger@deliverol.com Toggle Sidebar Orders Deliveries Providers…" at bounding box center [330, 162] width 661 height 325
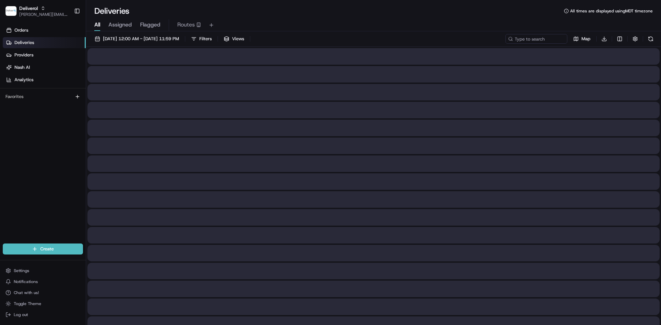
click at [97, 21] on span "All" at bounding box center [97, 25] width 6 height 8
click at [115, 38] on span "08/21/2025 12:00 AM - 08/21/2025 11:59 PM" at bounding box center [141, 39] width 76 height 6
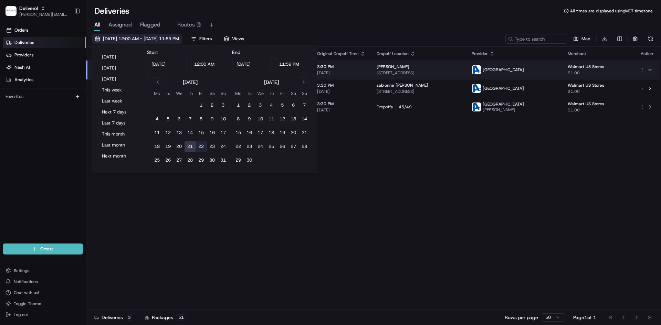
type input "Aug 21, 2025"
type input "12:00 AM"
type input "Aug 21, 2025"
type input "11:59 PM"
click at [178, 148] on button "20" at bounding box center [178, 146] width 11 height 11
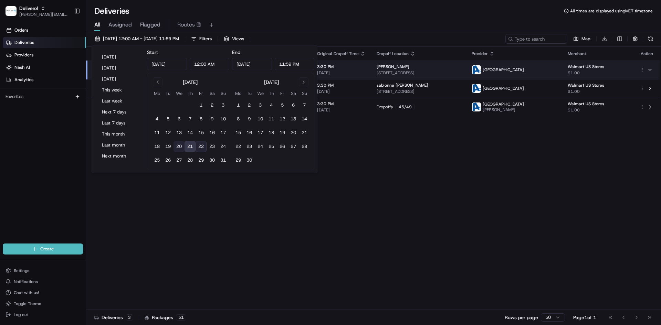
type input "Aug 20, 2025"
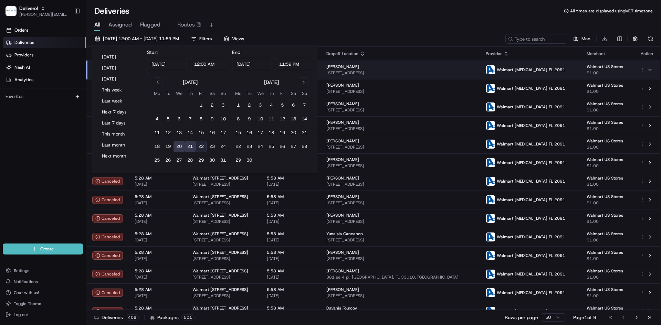
click at [335, 22] on div "All Assigned Flagged Routes" at bounding box center [373, 25] width 575 height 12
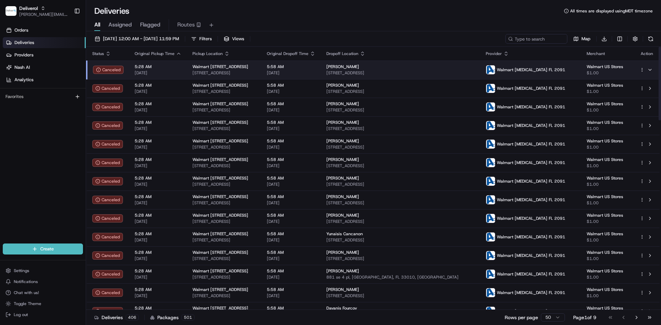
drag, startPoint x: 231, startPoint y: 38, endPoint x: 208, endPoint y: 52, distance: 27.2
click at [212, 38] on span "Filters" at bounding box center [205, 39] width 12 height 6
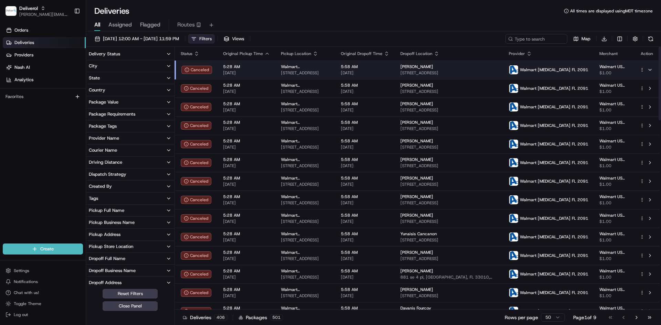
click at [168, 52] on icon "button" at bounding box center [169, 54] width 6 height 6
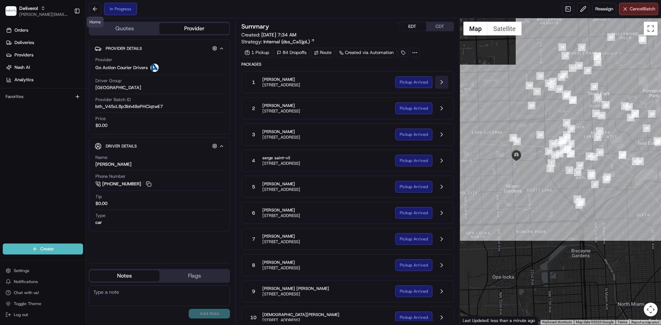
click at [442, 80] on button at bounding box center [441, 82] width 13 height 13
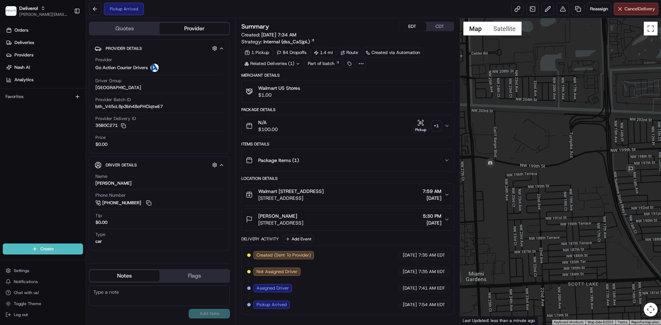
scroll to position [0, 0]
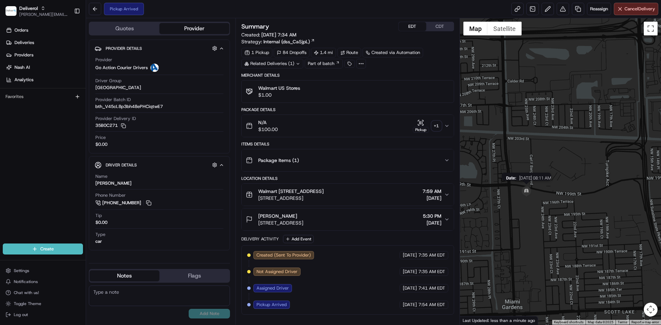
drag, startPoint x: 486, startPoint y: 169, endPoint x: 524, endPoint y: 197, distance: 47.4
click at [524, 197] on img "1" at bounding box center [526, 191] width 14 height 14
drag, startPoint x: 583, startPoint y: 124, endPoint x: 568, endPoint y: 146, distance: 26.9
click at [568, 146] on div "To navigate, press the arrow keys." at bounding box center [560, 171] width 201 height 307
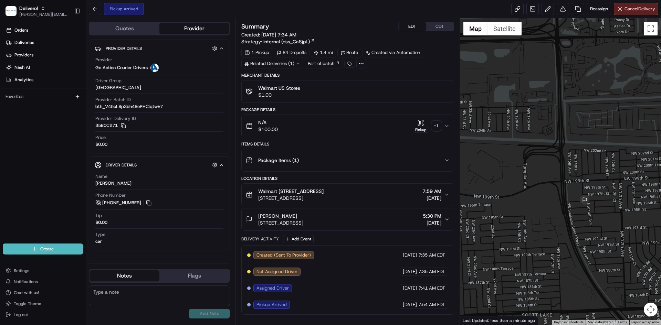
drag, startPoint x: 625, startPoint y: 189, endPoint x: 550, endPoint y: 88, distance: 126.0
click at [551, 89] on div at bounding box center [560, 171] width 201 height 307
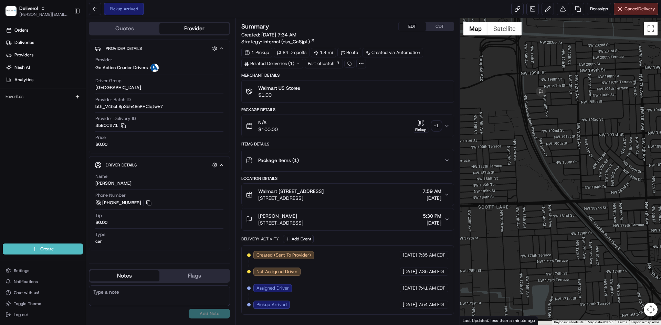
drag, startPoint x: 529, startPoint y: 186, endPoint x: 514, endPoint y: 112, distance: 76.2
click at [514, 112] on div at bounding box center [560, 171] width 201 height 307
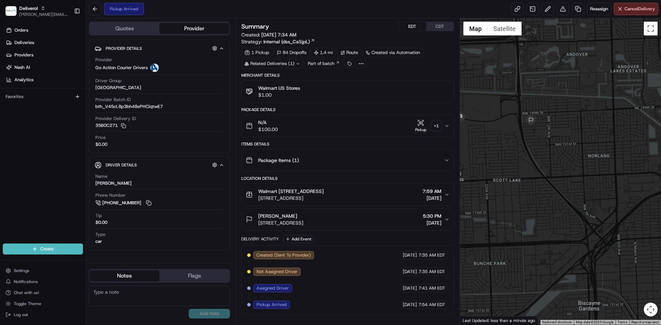
drag, startPoint x: 574, startPoint y: 85, endPoint x: 558, endPoint y: 176, distance: 91.9
click at [558, 176] on div at bounding box center [560, 171] width 201 height 307
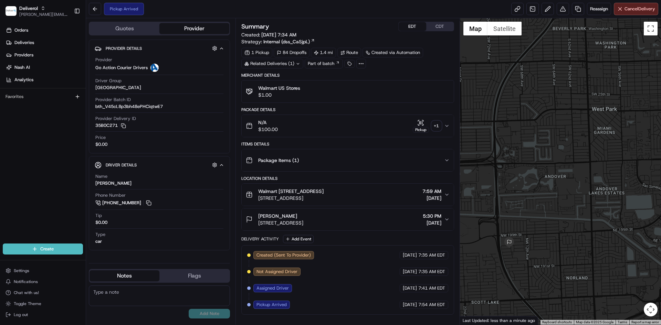
drag, startPoint x: 518, startPoint y: 143, endPoint x: 534, endPoint y: 214, distance: 72.7
click at [534, 214] on div at bounding box center [560, 171] width 201 height 307
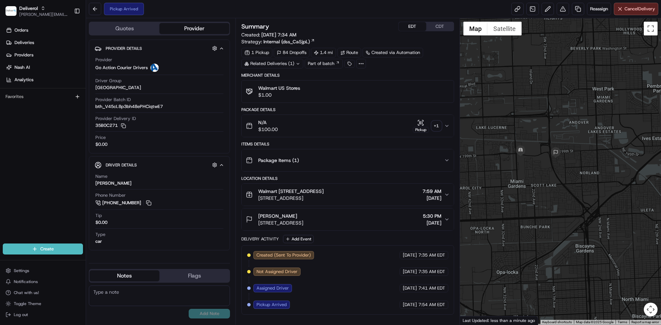
drag, startPoint x: 520, startPoint y: 216, endPoint x: 553, endPoint y: 123, distance: 98.2
click at [553, 123] on div at bounding box center [560, 171] width 201 height 307
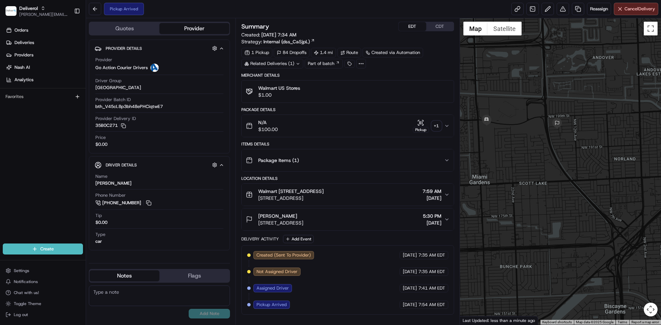
drag, startPoint x: 528, startPoint y: 145, endPoint x: 552, endPoint y: 201, distance: 61.1
click at [552, 201] on div at bounding box center [560, 171] width 201 height 307
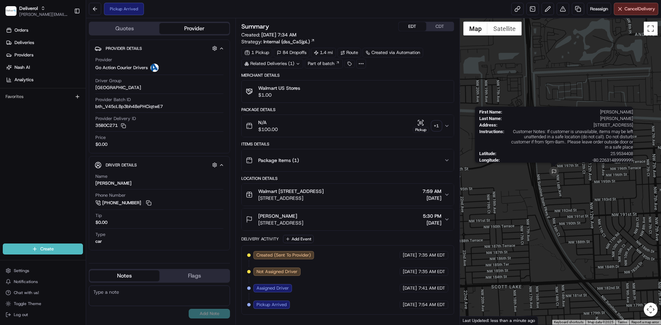
drag, startPoint x: 610, startPoint y: 185, endPoint x: 550, endPoint y: 174, distance: 61.2
click at [550, 174] on img "2" at bounding box center [553, 172] width 11 height 11
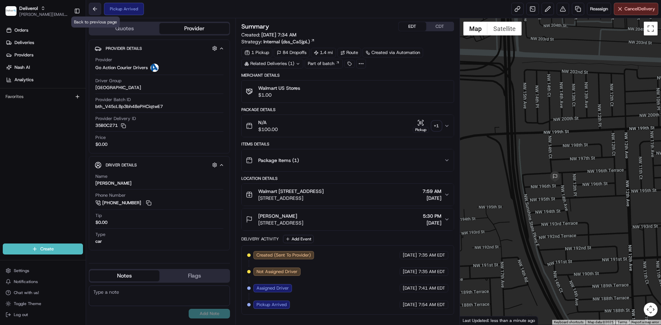
click at [94, 11] on button at bounding box center [95, 9] width 12 height 12
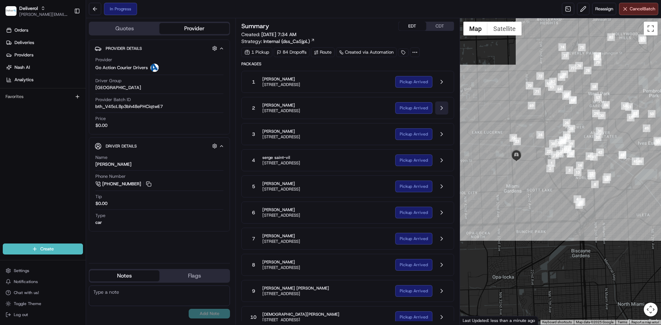
click at [441, 109] on button at bounding box center [441, 108] width 13 height 13
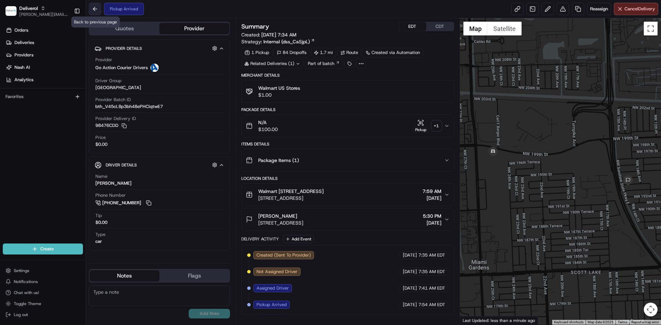
click at [95, 6] on button at bounding box center [95, 9] width 12 height 12
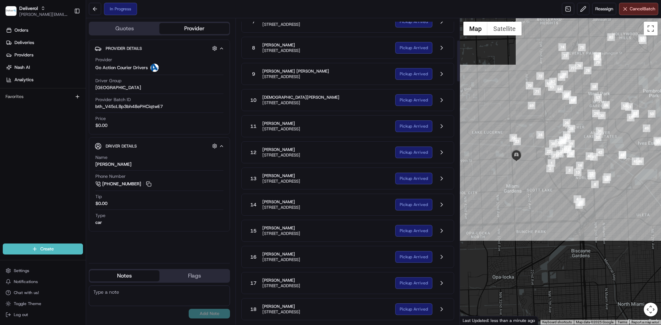
scroll to position [230, 0]
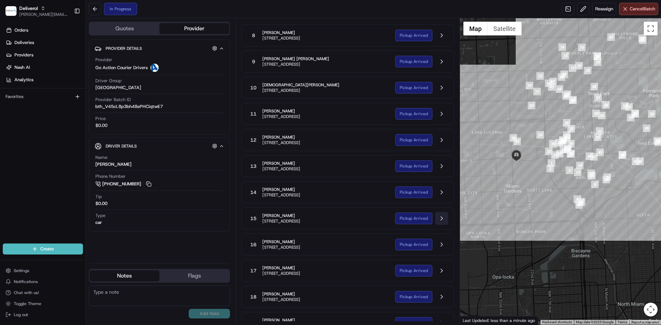
click at [441, 219] on button at bounding box center [441, 218] width 13 height 13
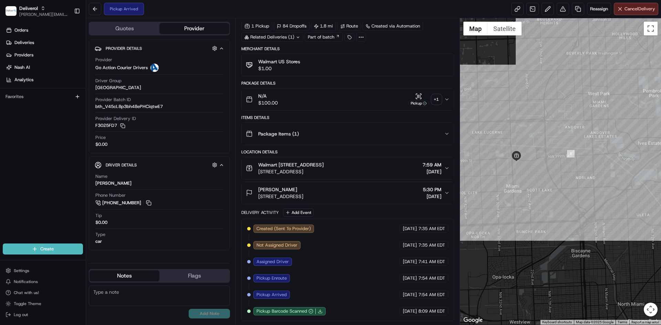
scroll to position [33, 0]
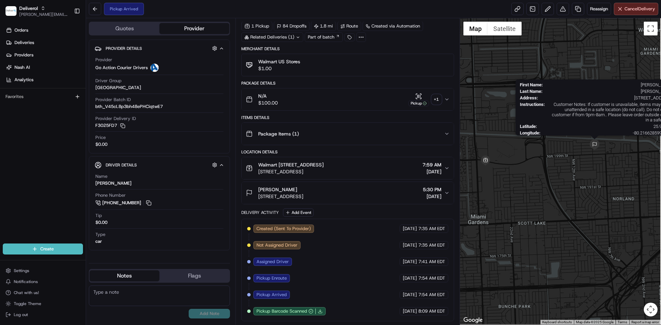
drag, startPoint x: 615, startPoint y: 163, endPoint x: 587, endPoint y: 144, distance: 33.7
click at [589, 144] on img "1" at bounding box center [594, 144] width 11 height 11
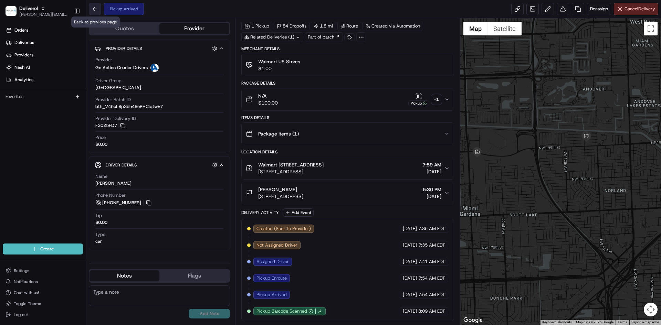
click at [97, 11] on button at bounding box center [95, 9] width 12 height 12
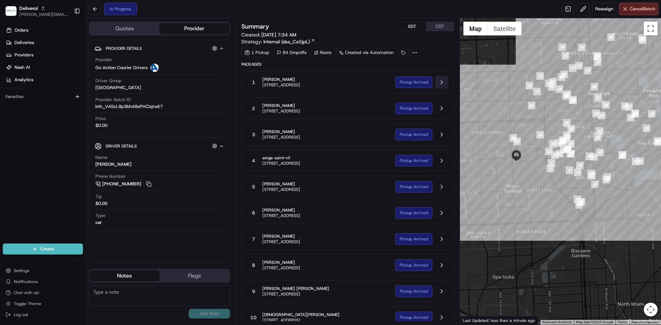
click at [441, 84] on button at bounding box center [441, 82] width 13 height 13
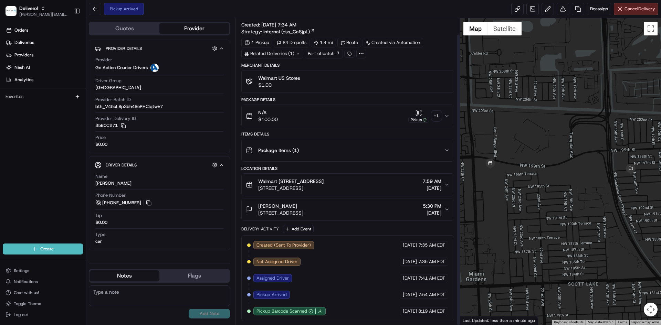
scroll to position [17, 0]
click at [96, 7] on button at bounding box center [95, 9] width 12 height 12
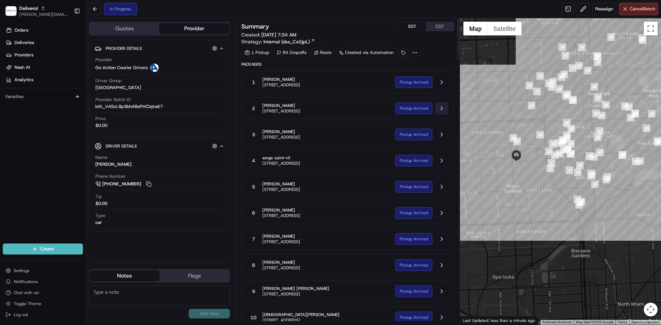
click at [444, 110] on button at bounding box center [441, 108] width 13 height 13
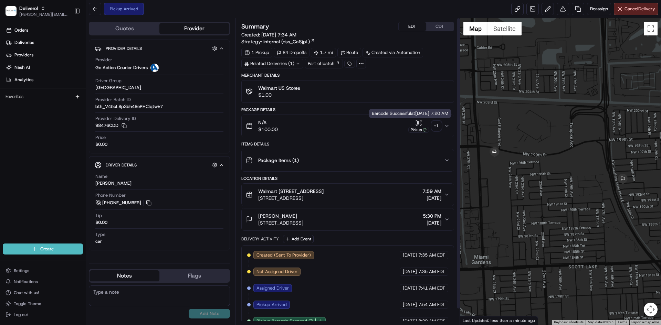
scroll to position [17, 0]
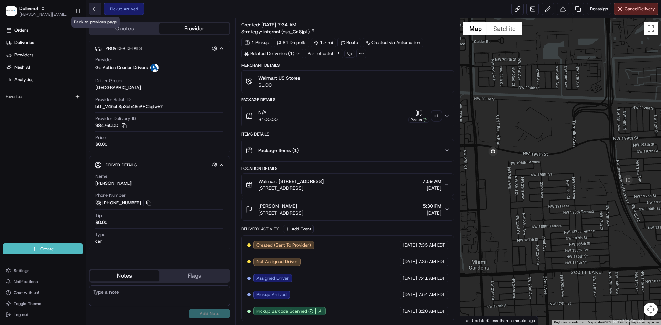
click at [98, 9] on button at bounding box center [95, 9] width 12 height 12
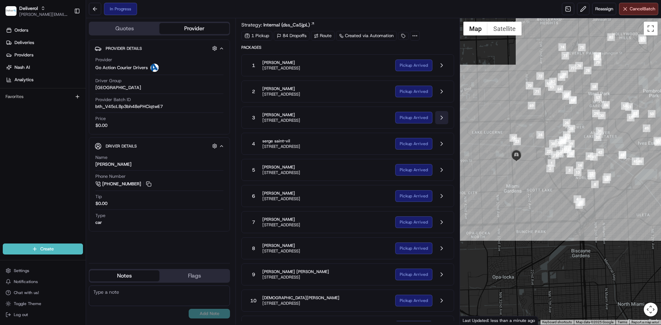
click at [439, 119] on button at bounding box center [441, 117] width 13 height 13
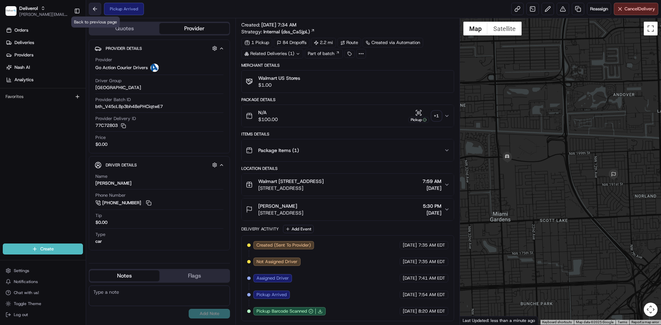
click at [91, 5] on button at bounding box center [95, 9] width 12 height 12
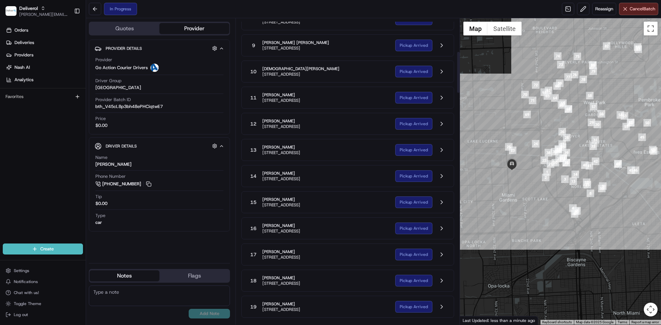
scroll to position [246, 0]
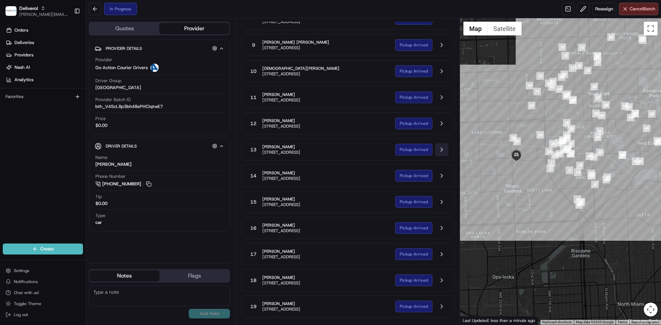
click at [439, 149] on button at bounding box center [441, 149] width 13 height 13
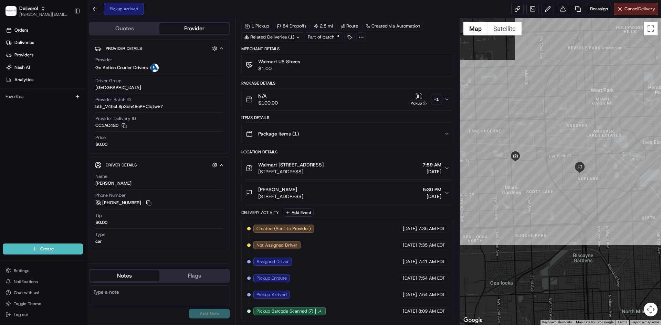
scroll to position [33, 0]
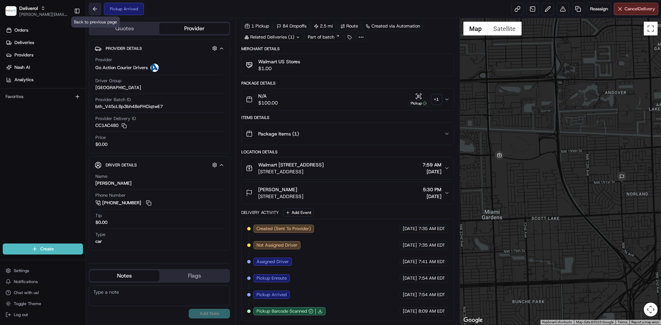
click at [94, 5] on button at bounding box center [95, 9] width 12 height 12
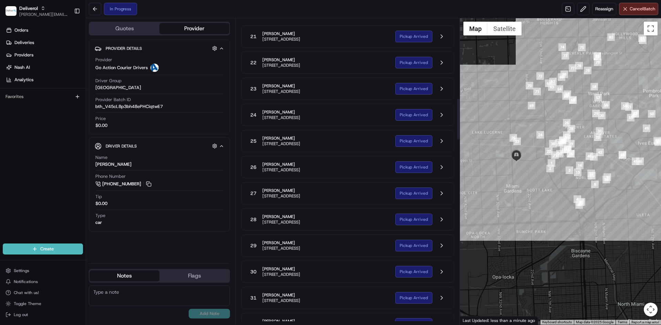
scroll to position [591, 0]
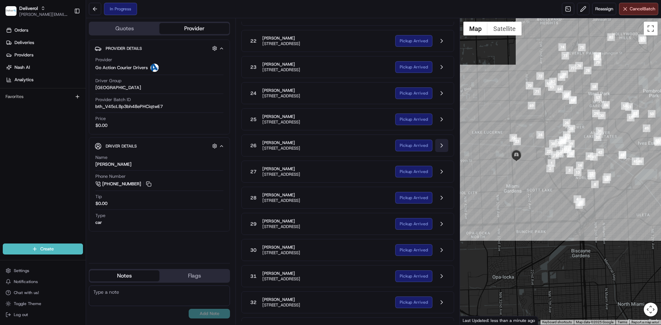
click at [440, 151] on button at bounding box center [441, 145] width 13 height 13
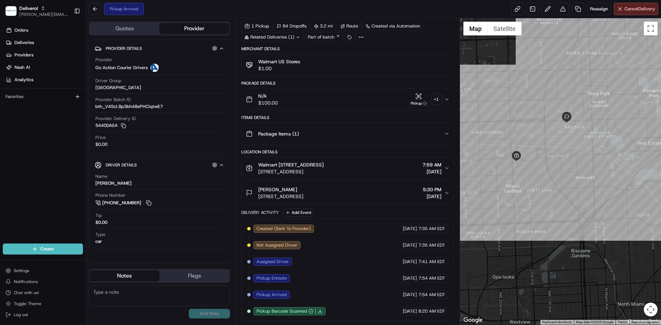
scroll to position [33, 0]
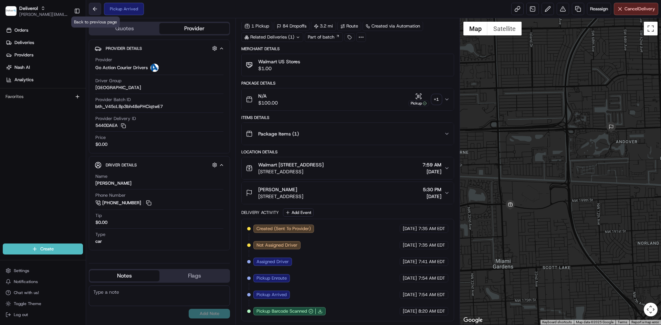
click at [95, 13] on button at bounding box center [95, 9] width 12 height 12
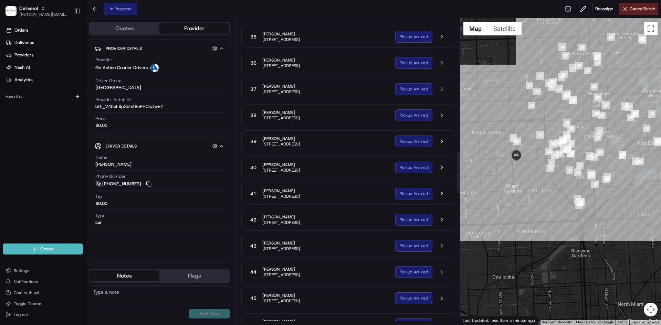
scroll to position [1164, 0]
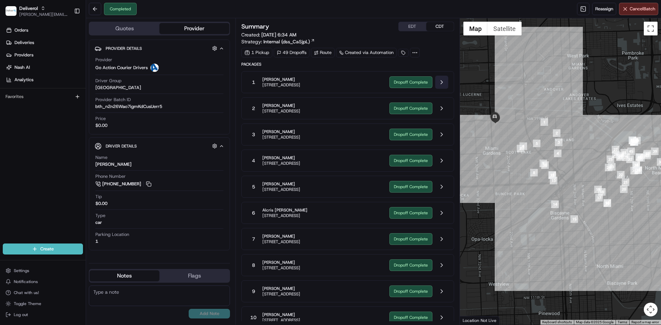
click at [443, 82] on button at bounding box center [441, 82] width 13 height 13
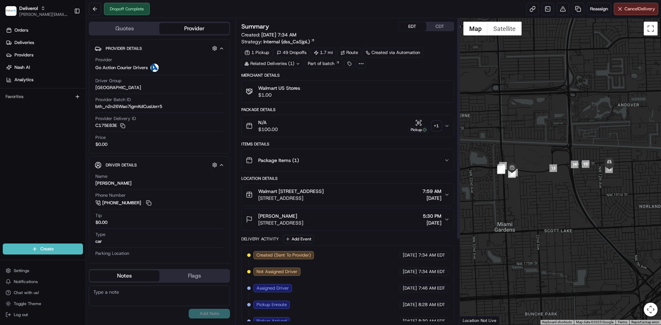
click at [419, 26] on button "EDT" at bounding box center [413, 26] width 28 height 9
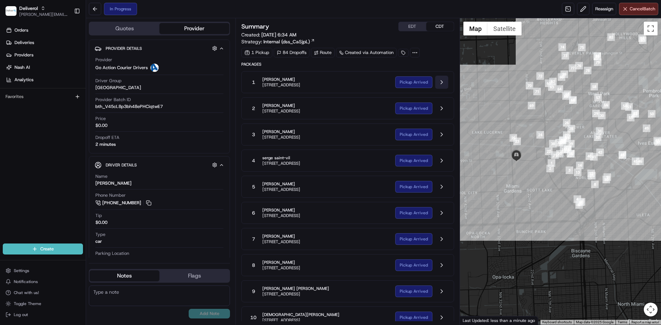
click at [436, 84] on button at bounding box center [441, 82] width 13 height 13
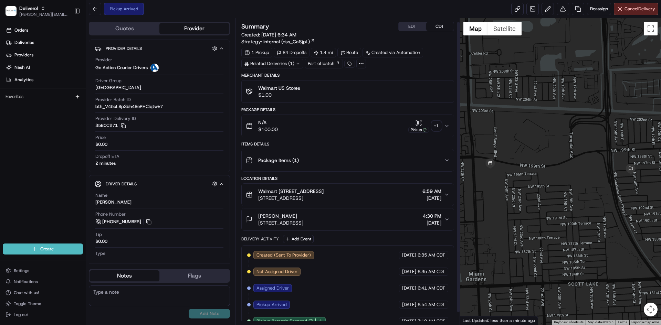
scroll to position [17, 0]
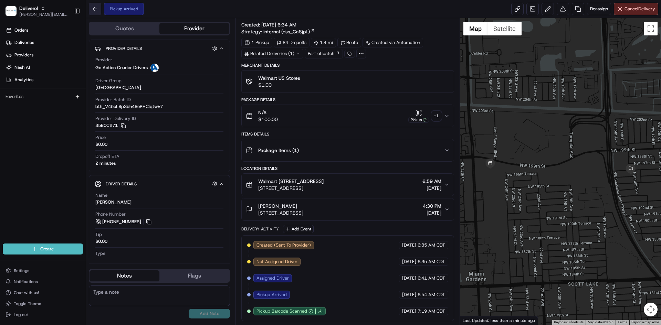
click at [93, 8] on button at bounding box center [95, 9] width 12 height 12
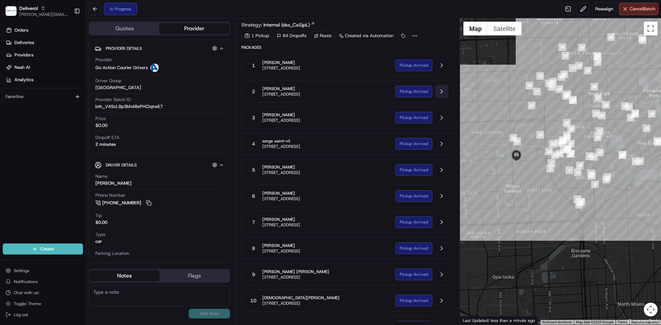
click at [442, 93] on button at bounding box center [441, 91] width 13 height 13
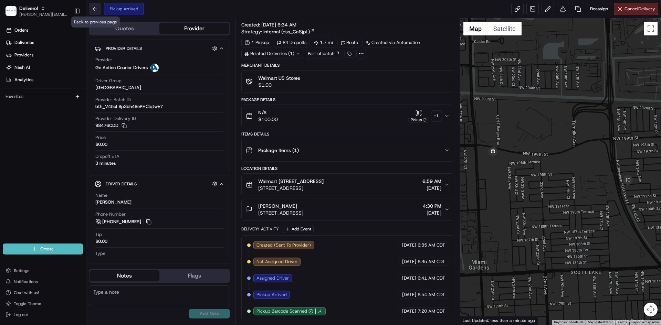
click at [97, 10] on button at bounding box center [95, 9] width 12 height 12
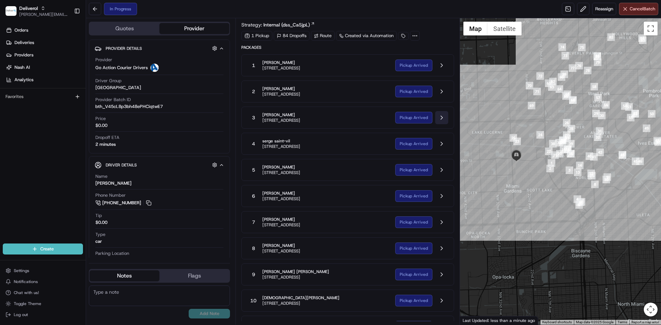
click at [438, 117] on button at bounding box center [441, 117] width 13 height 13
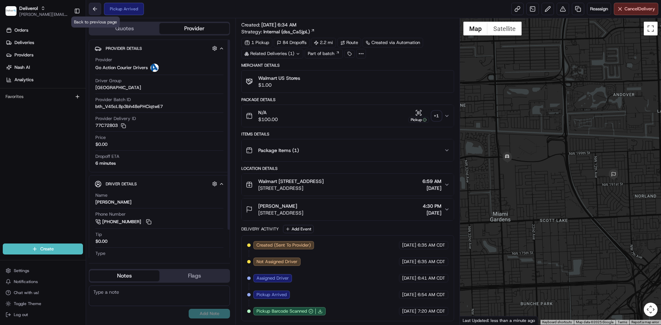
click at [96, 10] on button at bounding box center [95, 9] width 12 height 12
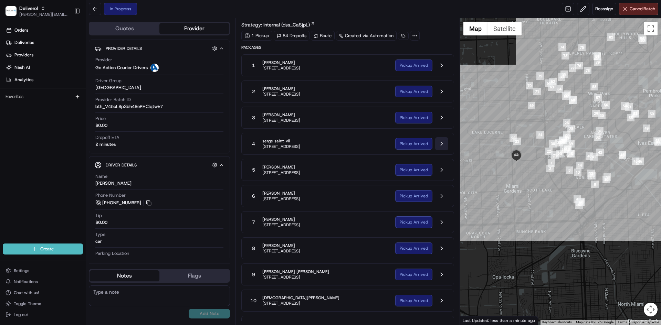
click at [442, 144] on button at bounding box center [441, 143] width 13 height 13
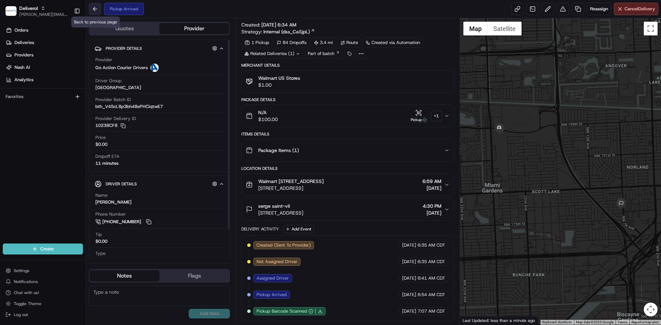
click at [95, 10] on button at bounding box center [95, 9] width 12 height 12
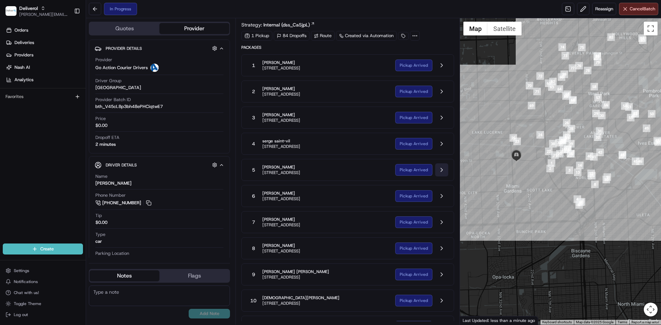
click at [437, 175] on button at bounding box center [441, 169] width 13 height 13
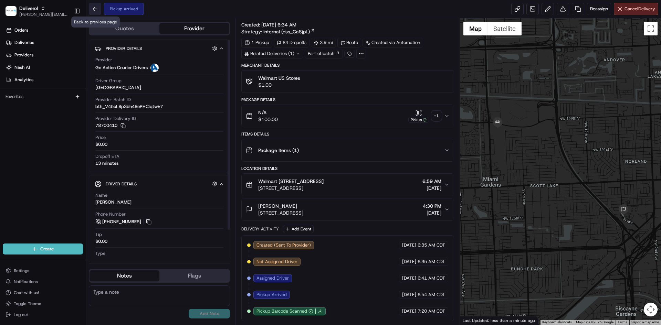
click at [93, 12] on button at bounding box center [95, 9] width 12 height 12
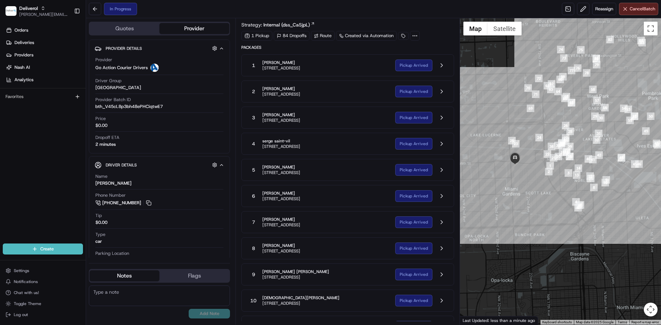
scroll to position [74, 0]
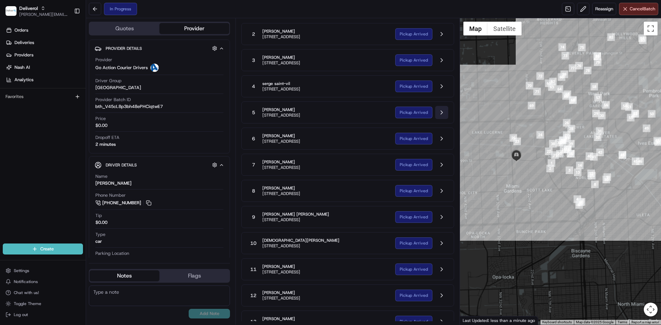
click at [440, 113] on button at bounding box center [441, 112] width 13 height 13
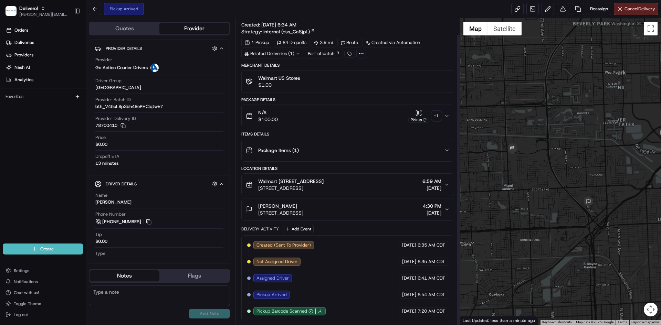
scroll to position [17, 0]
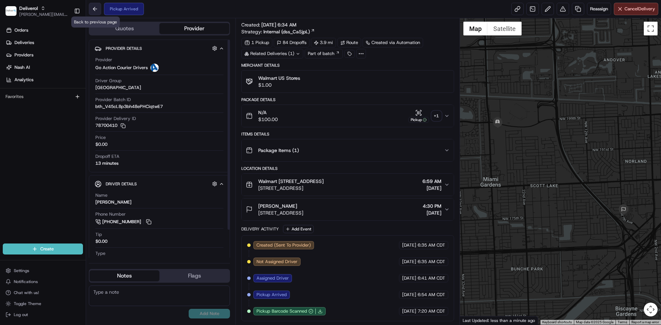
click at [95, 10] on button at bounding box center [95, 9] width 12 height 12
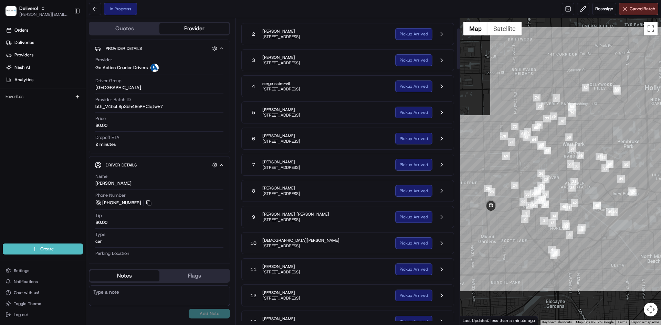
scroll to position [132, 0]
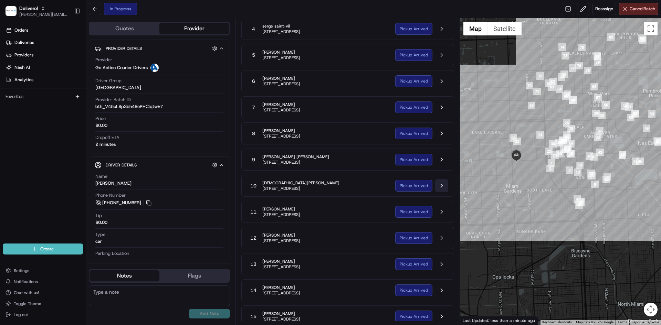
click at [438, 184] on button at bounding box center [441, 185] width 13 height 13
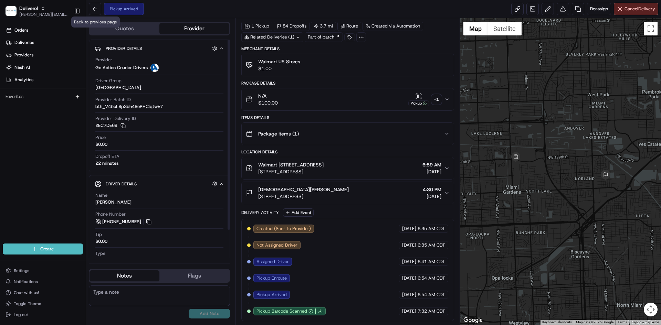
click at [96, 8] on button at bounding box center [95, 9] width 12 height 12
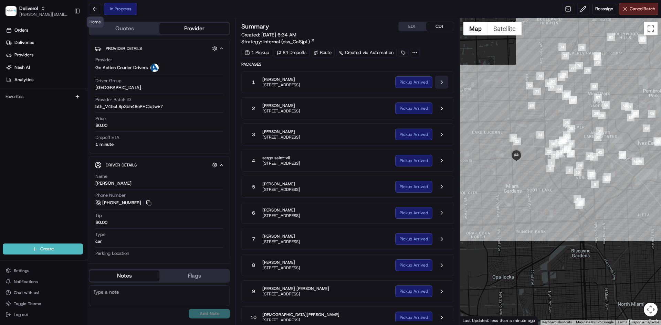
click at [442, 83] on button at bounding box center [441, 82] width 13 height 13
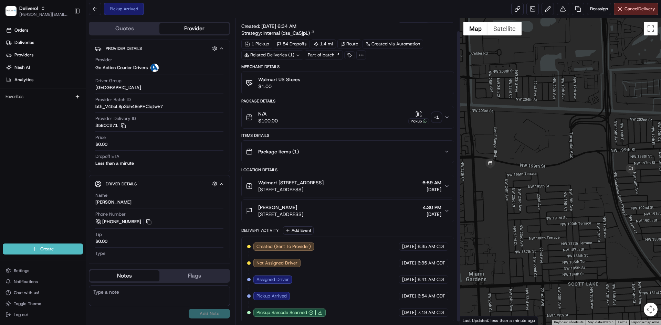
scroll to position [17, 0]
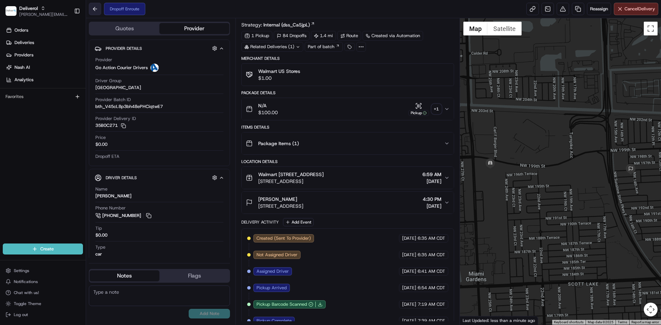
click at [93, 13] on button at bounding box center [95, 9] width 12 height 12
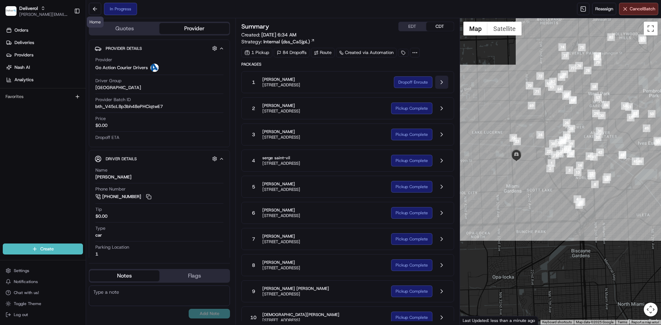
click at [442, 81] on button at bounding box center [441, 82] width 13 height 13
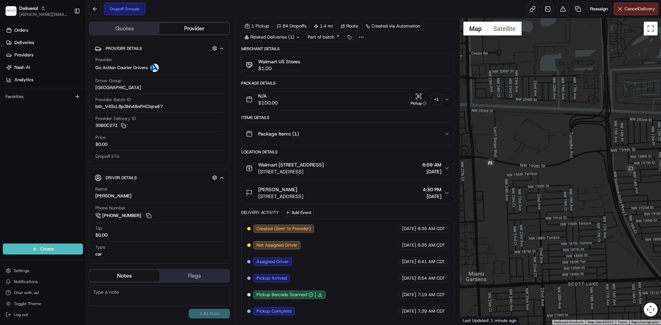
scroll to position [50, 0]
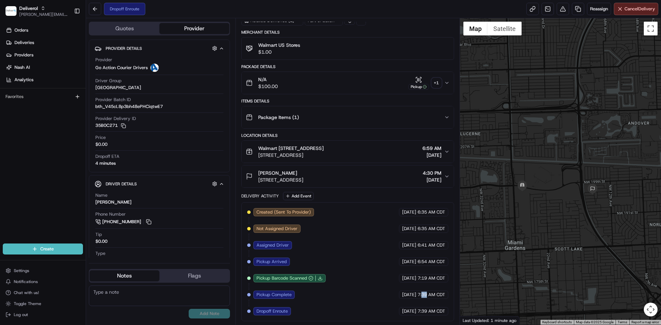
drag, startPoint x: 426, startPoint y: 295, endPoint x: 421, endPoint y: 295, distance: 4.8
click at [421, 295] on span "7:39 AM CDT" at bounding box center [432, 295] width 28 height 6
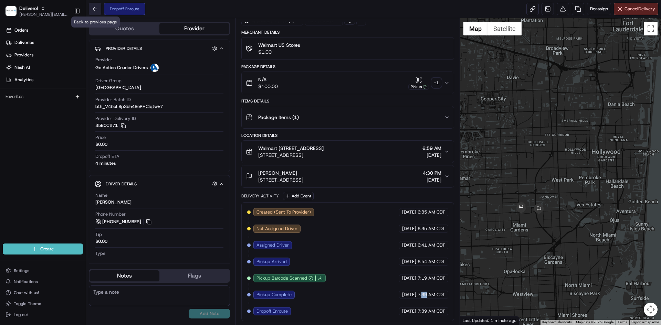
click at [95, 9] on button at bounding box center [95, 9] width 12 height 12
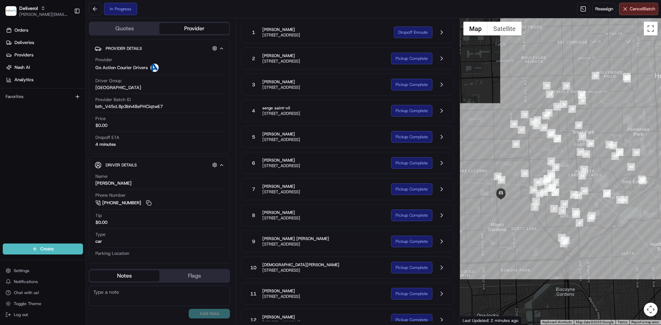
drag, startPoint x: 513, startPoint y: 166, endPoint x: 499, endPoint y: 205, distance: 42.0
click at [499, 205] on div at bounding box center [560, 171] width 201 height 307
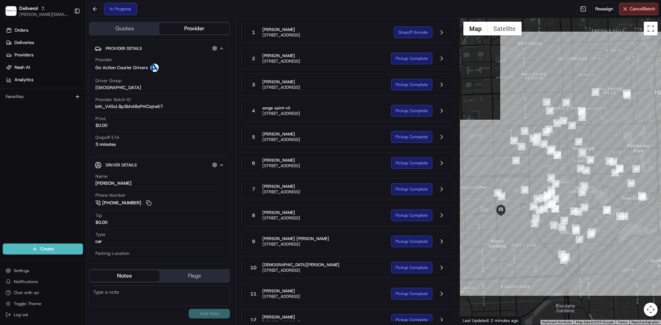
drag, startPoint x: 518, startPoint y: 208, endPoint x: 518, endPoint y: 225, distance: 17.2
click at [518, 225] on div at bounding box center [560, 171] width 201 height 307
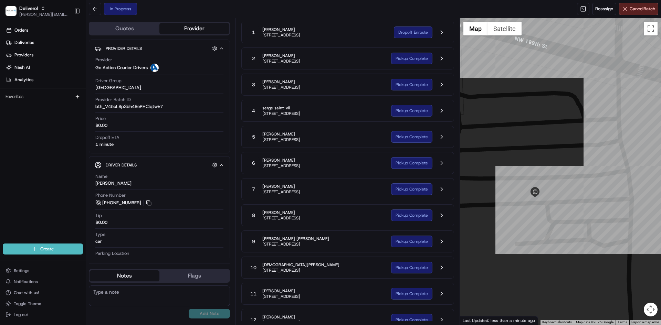
drag, startPoint x: 509, startPoint y: 251, endPoint x: 524, endPoint y: 204, distance: 49.4
click at [524, 204] on div at bounding box center [560, 171] width 201 height 307
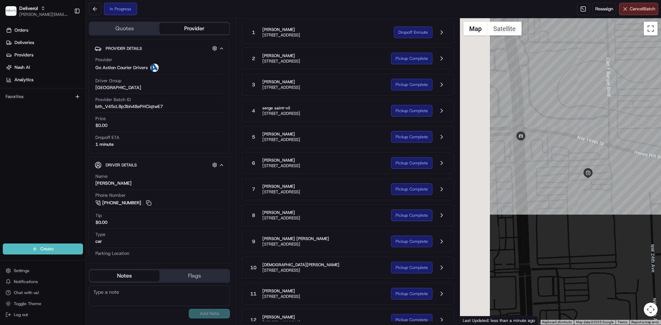
drag, startPoint x: 506, startPoint y: 212, endPoint x: 576, endPoint y: 192, distance: 72.5
click at [576, 192] on div at bounding box center [560, 171] width 201 height 307
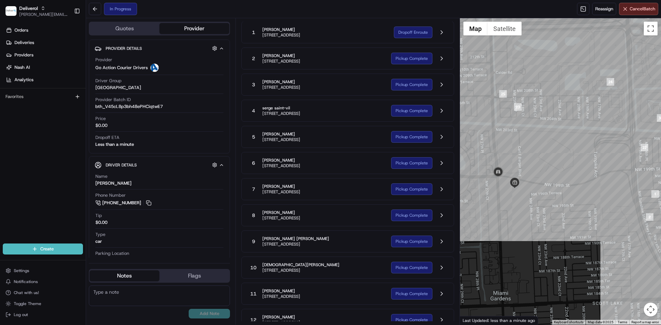
drag, startPoint x: 567, startPoint y: 235, endPoint x: 508, endPoint y: 218, distance: 60.9
click at [508, 218] on div at bounding box center [560, 171] width 201 height 307
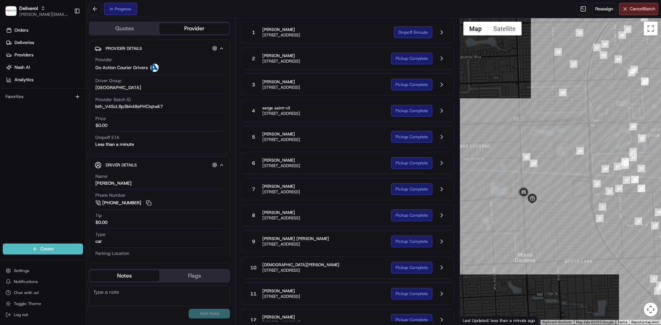
drag, startPoint x: 572, startPoint y: 238, endPoint x: 536, endPoint y: 208, distance: 46.7
click at [536, 208] on div at bounding box center [560, 171] width 201 height 307
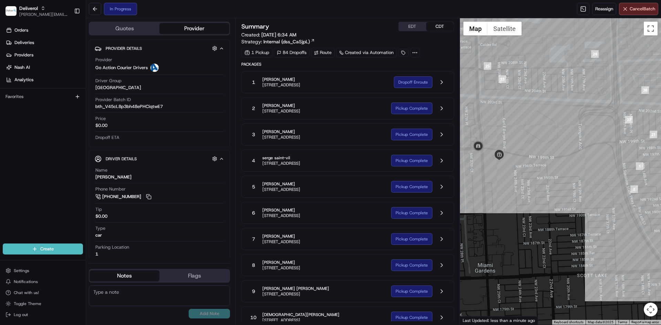
drag, startPoint x: 528, startPoint y: 202, endPoint x: 511, endPoint y: 171, distance: 34.8
click at [511, 171] on div at bounding box center [560, 171] width 201 height 307
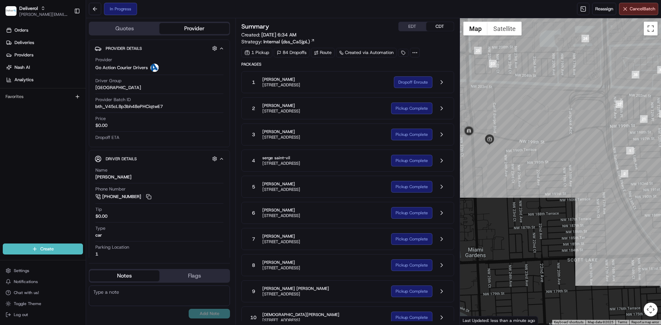
drag, startPoint x: 555, startPoint y: 187, endPoint x: 545, endPoint y: 173, distance: 17.0
click at [545, 173] on div at bounding box center [560, 171] width 201 height 307
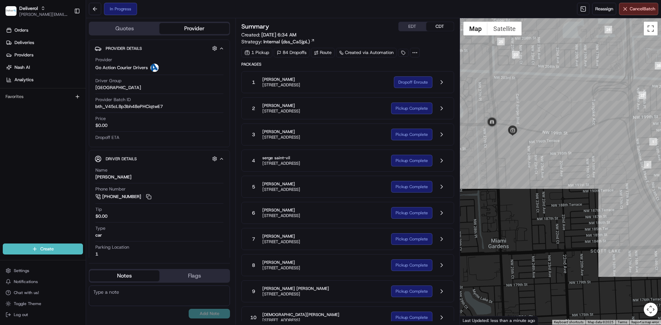
drag, startPoint x: 479, startPoint y: 152, endPoint x: 505, endPoint y: 143, distance: 27.1
click at [505, 143] on div at bounding box center [560, 171] width 201 height 307
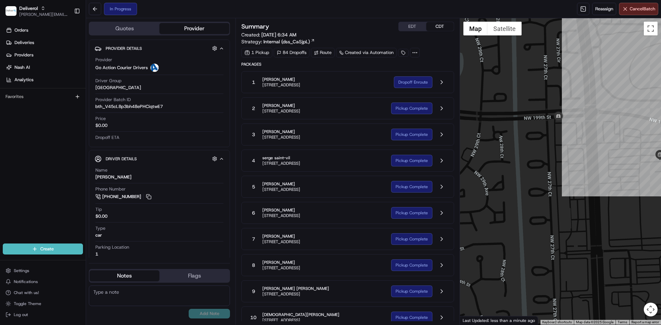
drag, startPoint x: 490, startPoint y: 155, endPoint x: 563, endPoint y: 130, distance: 76.2
click at [563, 130] on div at bounding box center [560, 171] width 201 height 307
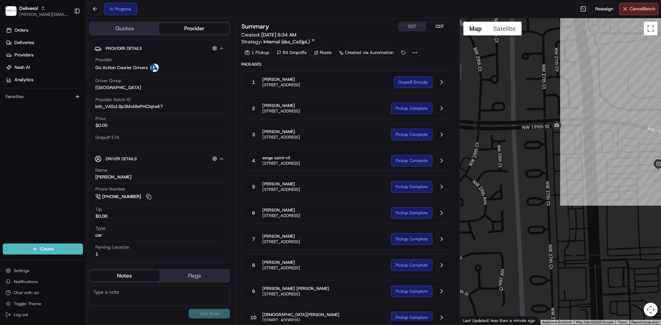
drag, startPoint x: 576, startPoint y: 129, endPoint x: 575, endPoint y: 140, distance: 10.4
click at [575, 140] on div at bounding box center [560, 171] width 201 height 307
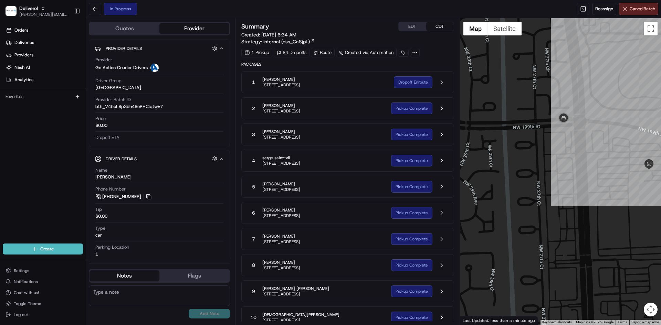
drag, startPoint x: 580, startPoint y: 130, endPoint x: 571, endPoint y: 130, distance: 9.3
click at [571, 130] on div at bounding box center [560, 171] width 201 height 307
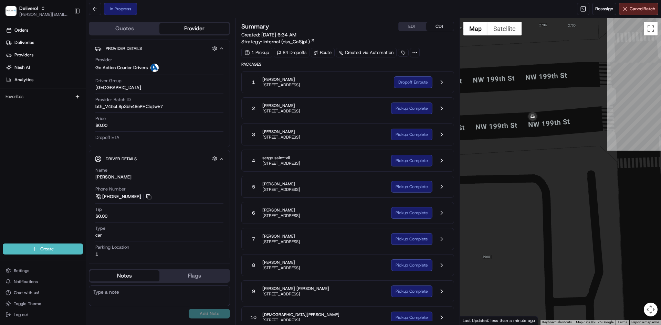
drag, startPoint x: 530, startPoint y: 106, endPoint x: 564, endPoint y: 136, distance: 45.3
click at [564, 136] on div at bounding box center [560, 171] width 201 height 307
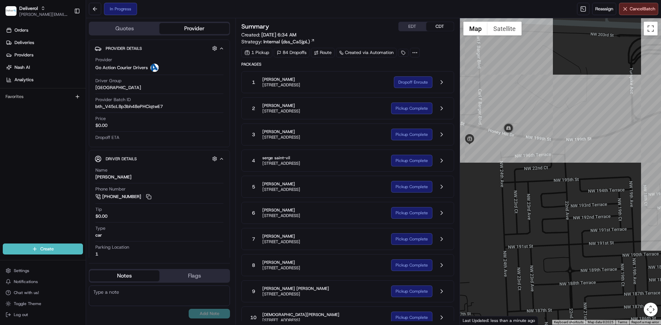
drag, startPoint x: 629, startPoint y: 163, endPoint x: 546, endPoint y: 138, distance: 87.3
click at [546, 138] on div at bounding box center [560, 171] width 201 height 307
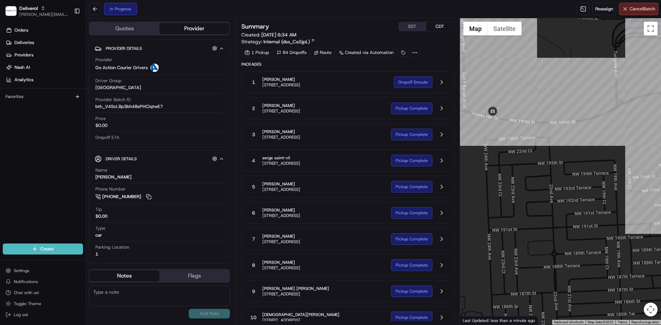
drag, startPoint x: 565, startPoint y: 156, endPoint x: 552, endPoint y: 144, distance: 18.0
click at [552, 144] on div at bounding box center [560, 171] width 201 height 307
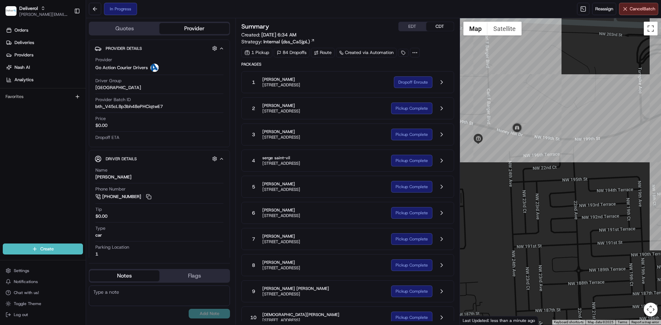
drag, startPoint x: 540, startPoint y: 118, endPoint x: 568, endPoint y: 152, distance: 43.7
click at [563, 140] on div at bounding box center [560, 171] width 201 height 307
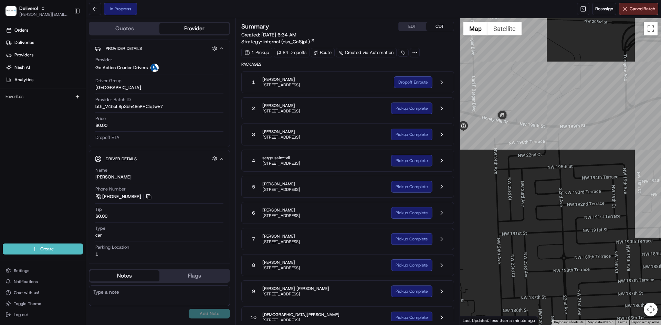
drag, startPoint x: 574, startPoint y: 159, endPoint x: 559, endPoint y: 147, distance: 19.8
click at [559, 147] on div at bounding box center [560, 171] width 201 height 307
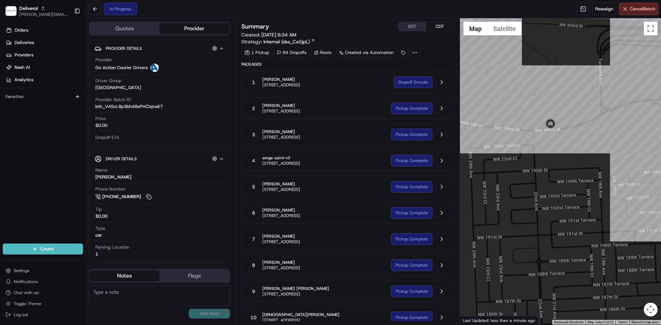
drag, startPoint x: 596, startPoint y: 138, endPoint x: 560, endPoint y: 139, distance: 36.5
click at [560, 139] on div at bounding box center [560, 171] width 201 height 307
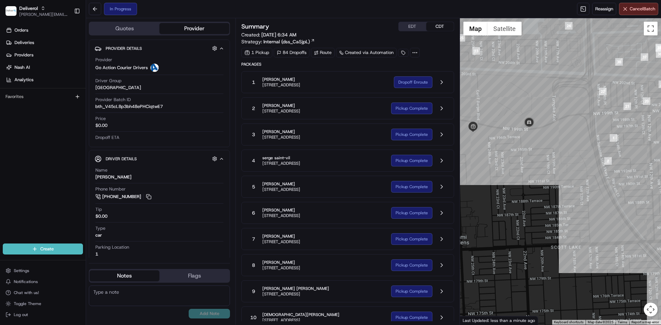
drag, startPoint x: 605, startPoint y: 158, endPoint x: 587, endPoint y: 152, distance: 19.1
click at [587, 152] on div at bounding box center [560, 171] width 201 height 307
click at [443, 78] on button at bounding box center [441, 82] width 13 height 13
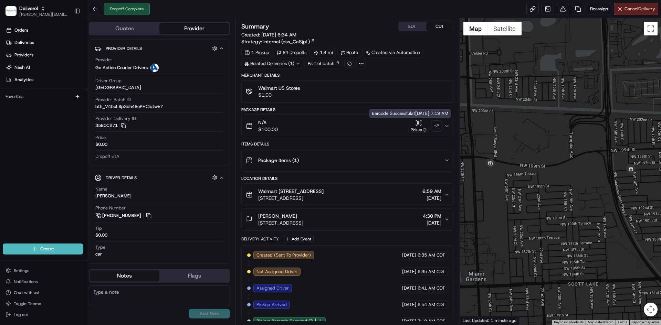
click at [419, 124] on icon "button" at bounding box center [419, 122] width 0 height 3
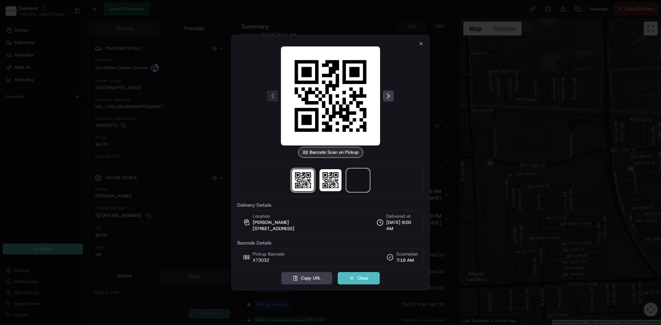
click at [362, 182] on span at bounding box center [358, 180] width 22 height 22
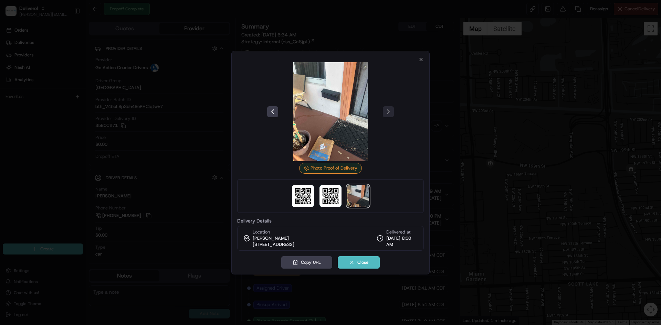
click at [453, 140] on div at bounding box center [330, 162] width 661 height 325
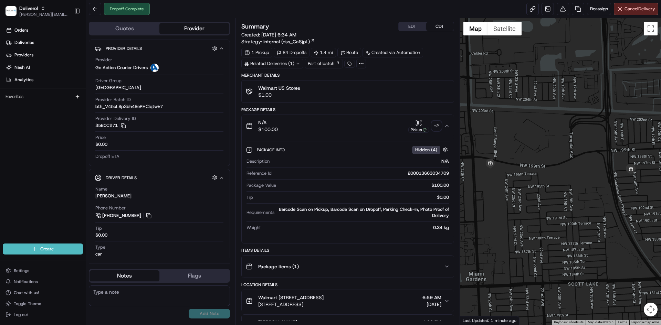
click at [420, 127] on div "Pickup" at bounding box center [418, 130] width 21 height 6
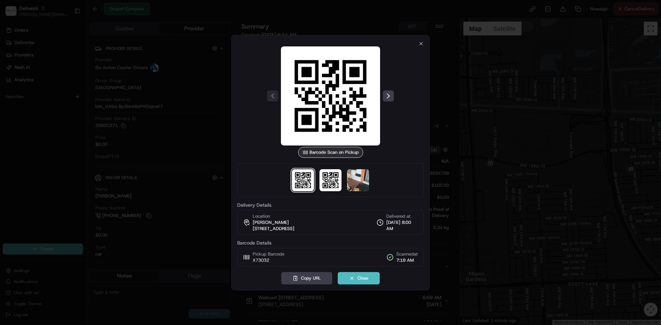
click at [498, 122] on div at bounding box center [330, 162] width 661 height 325
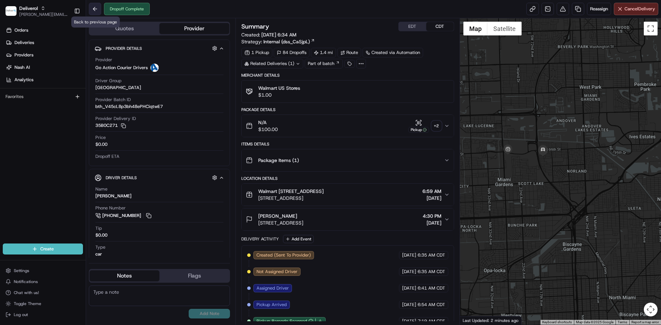
click at [91, 10] on button at bounding box center [95, 9] width 12 height 12
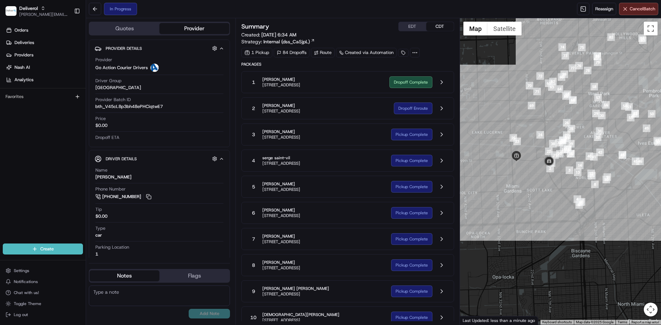
click at [300, 188] on span "[STREET_ADDRESS]" at bounding box center [281, 190] width 38 height 6
click at [438, 186] on button at bounding box center [441, 186] width 13 height 13
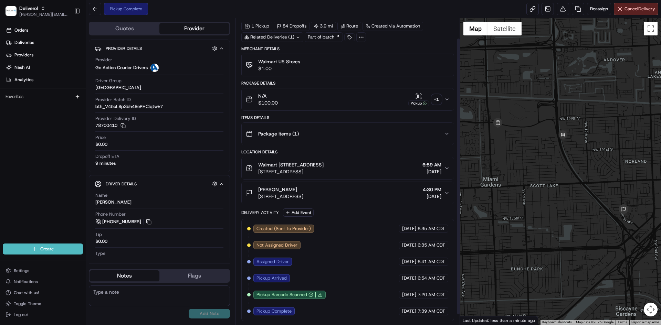
scroll to position [33, 0]
click at [431, 127] on div "Package Items ( 1 )" at bounding box center [345, 134] width 198 height 14
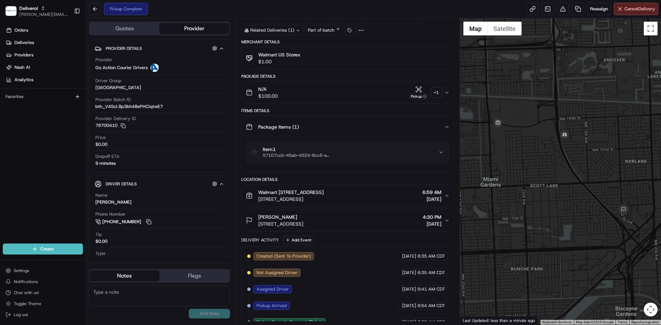
click at [431, 125] on div "Package Items ( 1 )" at bounding box center [345, 127] width 198 height 14
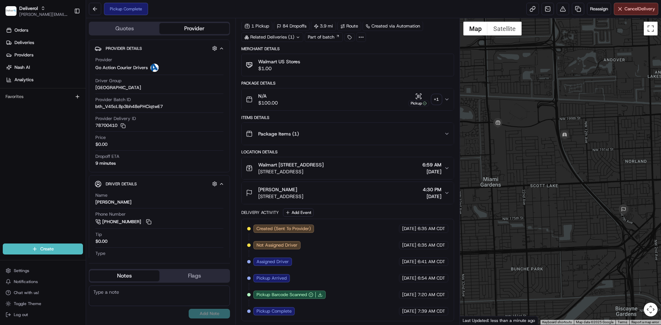
click at [303, 194] on span "[STREET_ADDRESS]" at bounding box center [280, 196] width 45 height 7
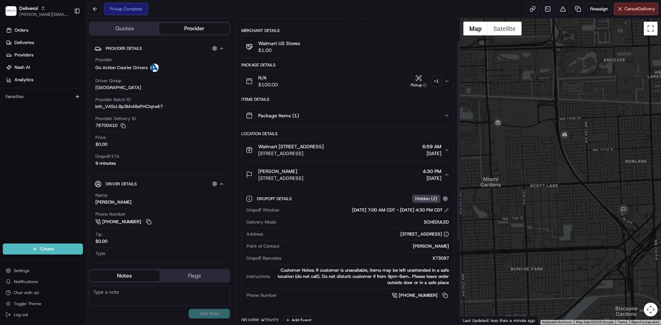
scroll to position [0, 0]
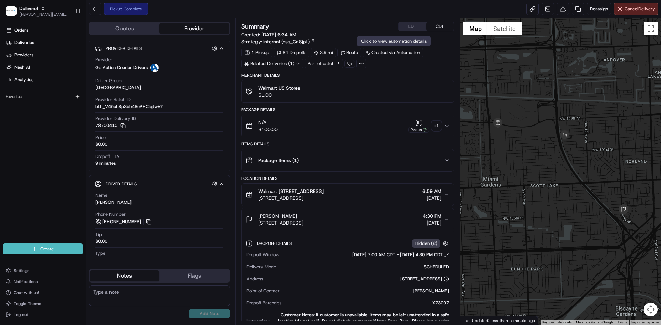
click at [408, 24] on button "EDT" at bounding box center [413, 26] width 28 height 9
click at [95, 11] on button at bounding box center [95, 9] width 12 height 12
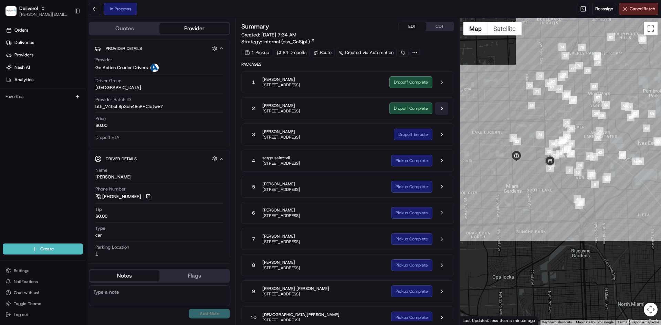
click at [441, 107] on button at bounding box center [441, 108] width 13 height 13
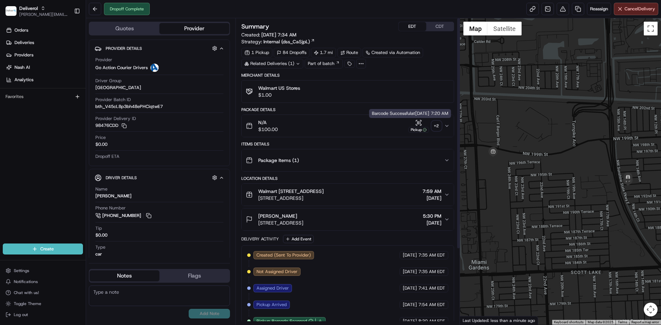
click at [419, 120] on icon "button" at bounding box center [418, 122] width 7 height 7
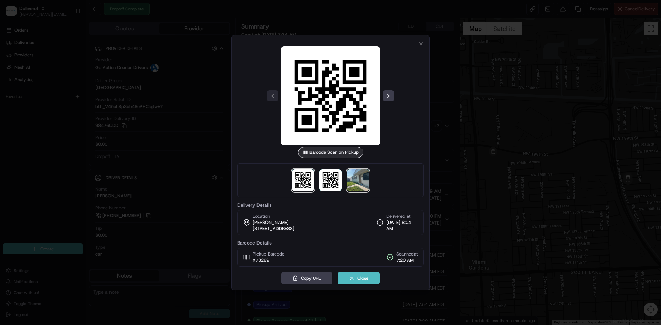
click at [357, 180] on img at bounding box center [358, 180] width 22 height 22
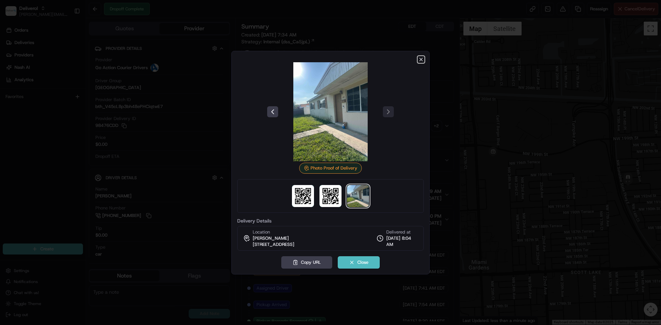
click at [420, 59] on icon "button" at bounding box center [421, 60] width 6 height 6
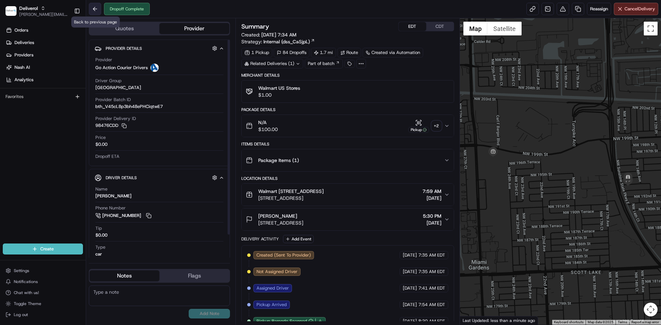
click at [93, 7] on button at bounding box center [95, 9] width 12 height 12
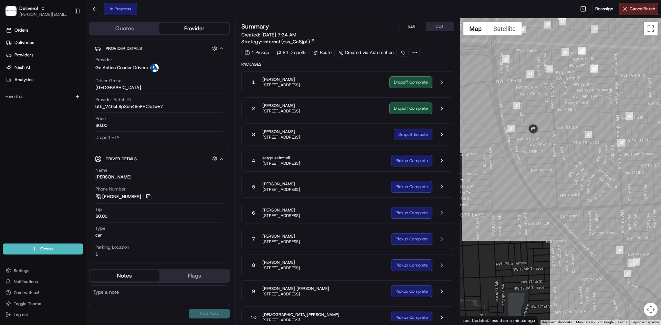
drag, startPoint x: 605, startPoint y: 159, endPoint x: 581, endPoint y: 140, distance: 31.1
click at [582, 140] on div at bounding box center [560, 171] width 201 height 307
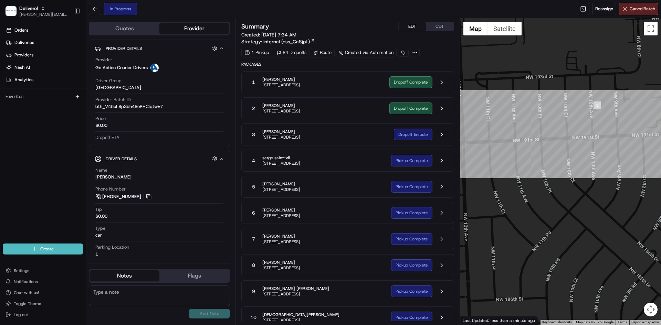
drag, startPoint x: 600, startPoint y: 115, endPoint x: 591, endPoint y: 114, distance: 8.7
click at [591, 114] on div at bounding box center [560, 171] width 201 height 307
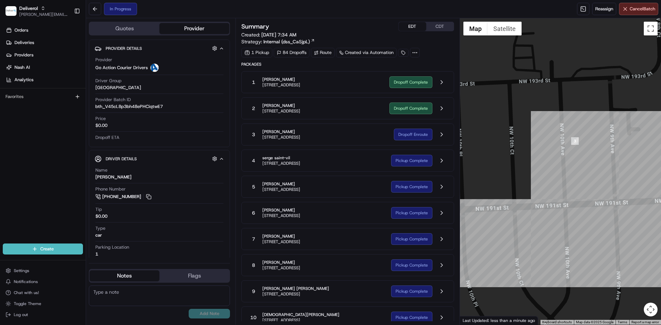
drag, startPoint x: 552, startPoint y: 160, endPoint x: 577, endPoint y: 151, distance: 26.0
click at [577, 151] on div at bounding box center [560, 171] width 201 height 307
drag, startPoint x: 577, startPoint y: 151, endPoint x: 580, endPoint y: 151, distance: 3.8
click at [580, 151] on div at bounding box center [560, 171] width 201 height 307
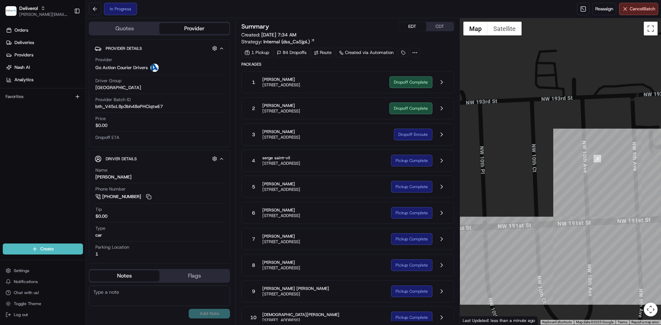
drag, startPoint x: 575, startPoint y: 158, endPoint x: 596, endPoint y: 176, distance: 28.3
click at [596, 176] on div at bounding box center [560, 171] width 201 height 307
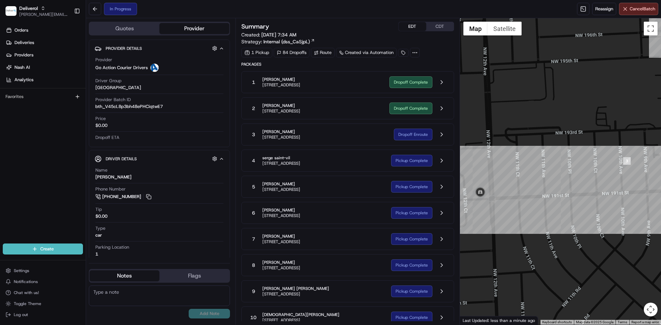
drag, startPoint x: 545, startPoint y: 217, endPoint x: 580, endPoint y: 203, distance: 38.2
click at [580, 203] on div at bounding box center [560, 171] width 201 height 307
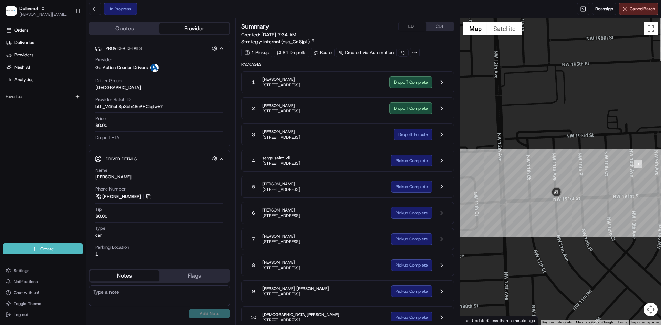
drag, startPoint x: 536, startPoint y: 229, endPoint x: 523, endPoint y: 231, distance: 12.8
click at [523, 231] on div at bounding box center [560, 171] width 201 height 307
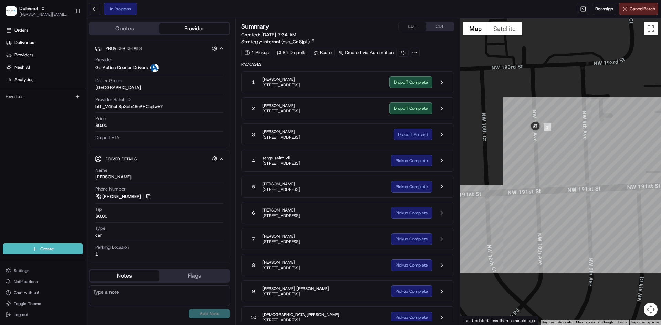
drag, startPoint x: 635, startPoint y: 204, endPoint x: 545, endPoint y: 182, distance: 92.7
click at [545, 182] on div at bounding box center [560, 171] width 201 height 307
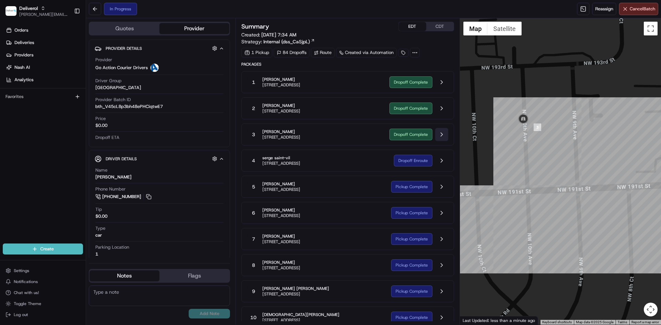
click at [443, 135] on button at bounding box center [441, 134] width 13 height 13
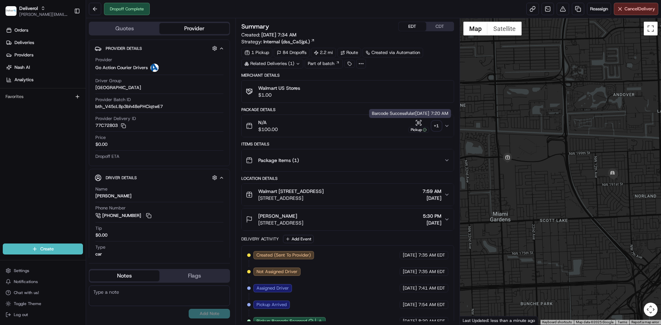
click at [415, 125] on icon "button" at bounding box center [418, 122] width 7 height 7
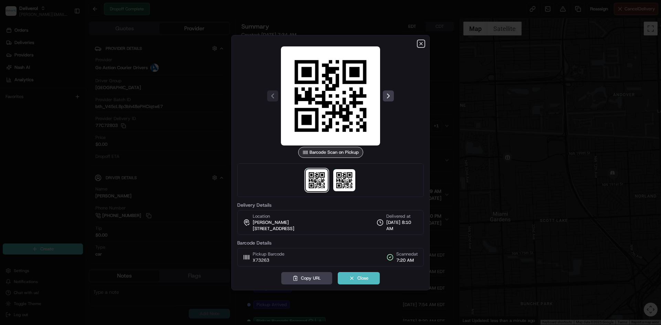
click at [423, 41] on icon "button" at bounding box center [421, 44] width 6 height 6
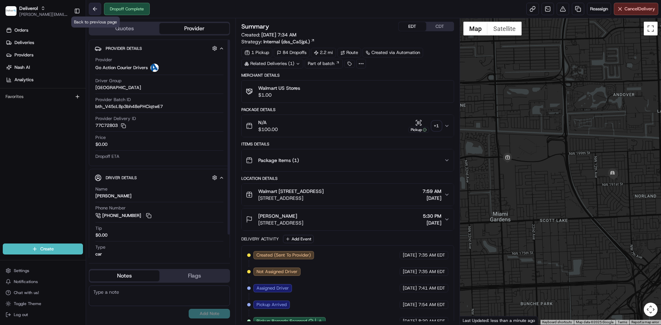
click at [94, 10] on button at bounding box center [95, 9] width 12 height 12
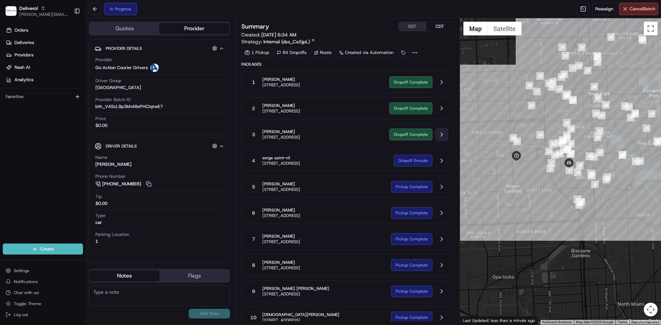
click at [439, 135] on button at bounding box center [441, 134] width 13 height 13
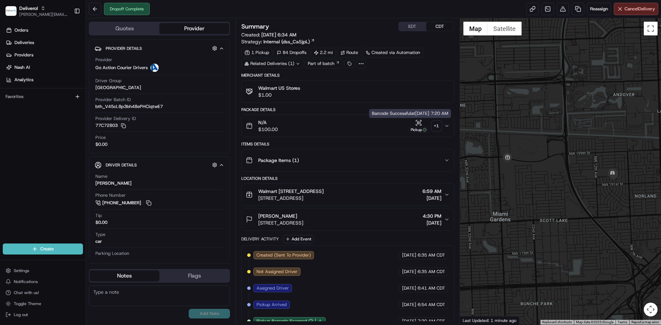
click at [414, 126] on div "Pickup" at bounding box center [418, 125] width 21 height 13
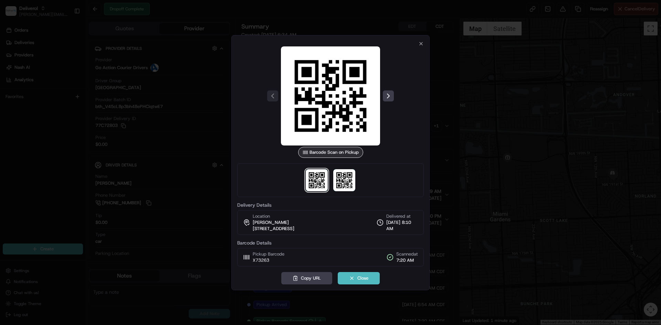
click at [465, 128] on div at bounding box center [330, 162] width 661 height 325
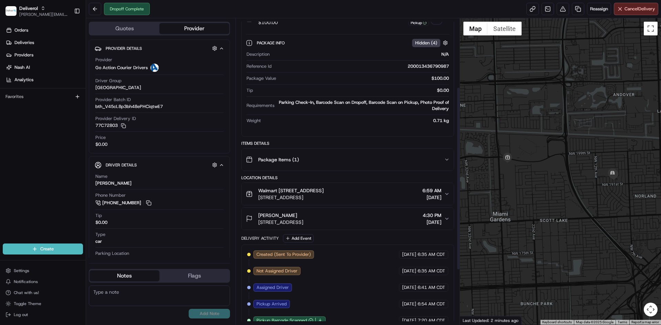
scroll to position [115, 0]
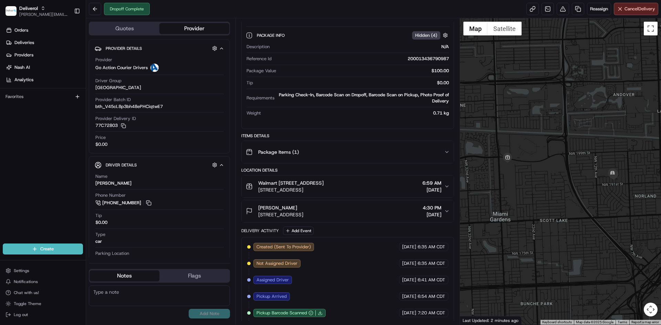
click at [328, 152] on div "Package Items ( 1 )" at bounding box center [345, 152] width 198 height 14
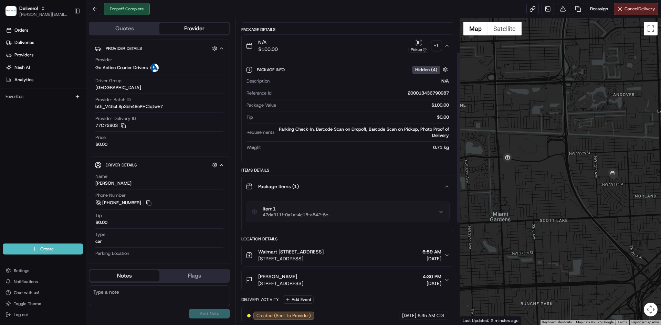
scroll to position [57, 0]
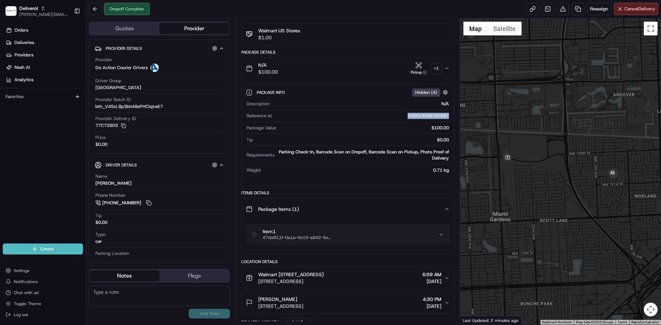
drag, startPoint x: 405, startPoint y: 114, endPoint x: 449, endPoint y: 113, distance: 43.7
click at [449, 113] on div "Description N/A Reference Id 200013436790987 Package Value $100.00 Tip $0.00 Re…" at bounding box center [347, 137] width 203 height 78
copy div "200013436790987"
click at [94, 11] on button at bounding box center [95, 9] width 12 height 12
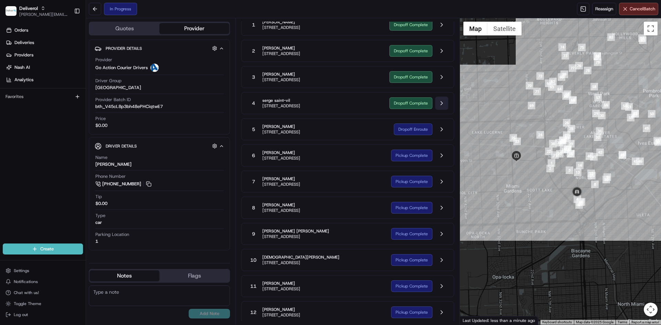
click at [440, 103] on button at bounding box center [441, 103] width 13 height 13
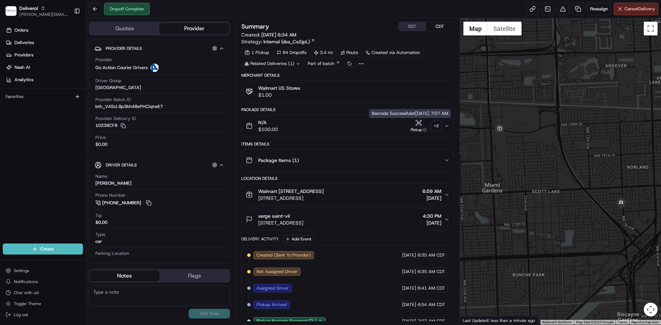
click at [418, 124] on icon "button" at bounding box center [418, 122] width 7 height 7
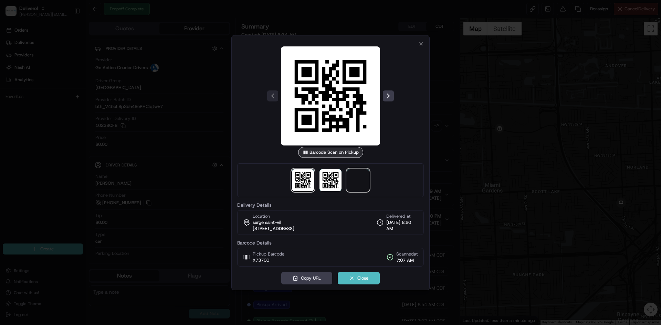
click at [354, 181] on span at bounding box center [358, 180] width 22 height 22
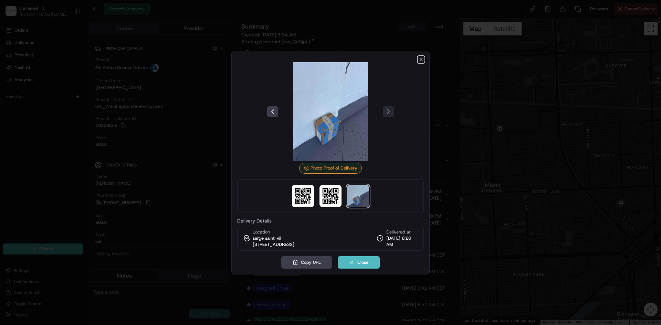
click at [419, 61] on icon "button" at bounding box center [421, 60] width 6 height 6
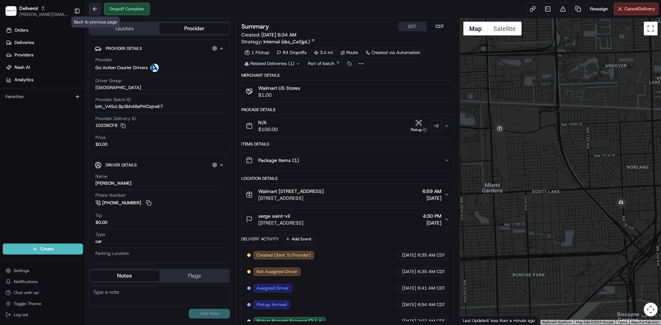
click at [96, 14] on button at bounding box center [95, 9] width 12 height 12
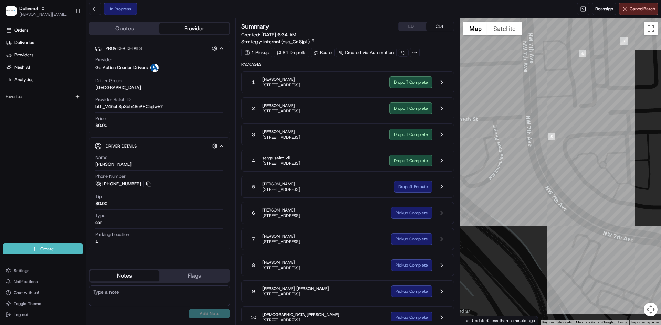
drag, startPoint x: 545, startPoint y: 160, endPoint x: 556, endPoint y: 154, distance: 12.6
click at [556, 154] on div at bounding box center [560, 171] width 201 height 307
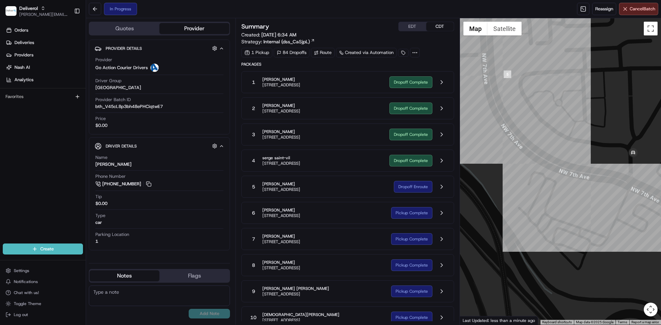
drag, startPoint x: 604, startPoint y: 191, endPoint x: 557, endPoint y: 123, distance: 83.2
click at [557, 123] on div at bounding box center [560, 171] width 201 height 307
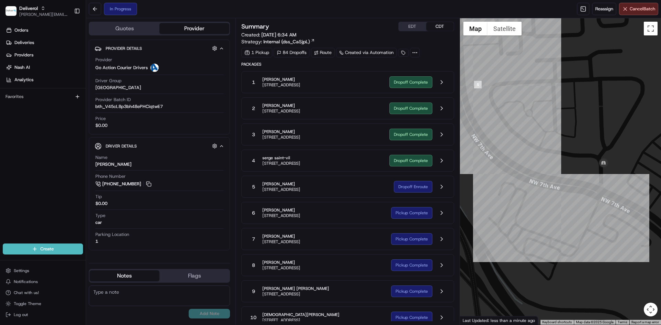
drag, startPoint x: 630, startPoint y: 175, endPoint x: 600, endPoint y: 188, distance: 33.3
click at [600, 188] on div at bounding box center [560, 171] width 201 height 307
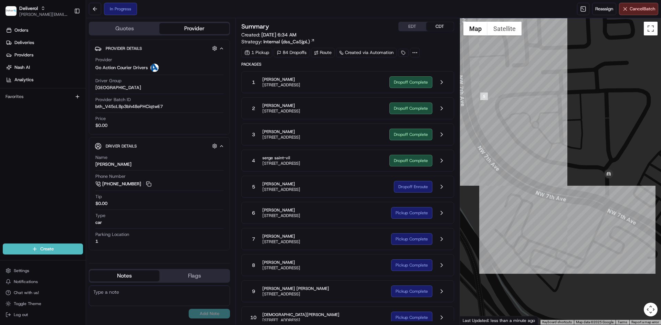
drag, startPoint x: 603, startPoint y: 170, endPoint x: 611, endPoint y: 183, distance: 15.6
click at [611, 183] on div at bounding box center [560, 171] width 201 height 307
click at [439, 187] on button at bounding box center [441, 186] width 13 height 13
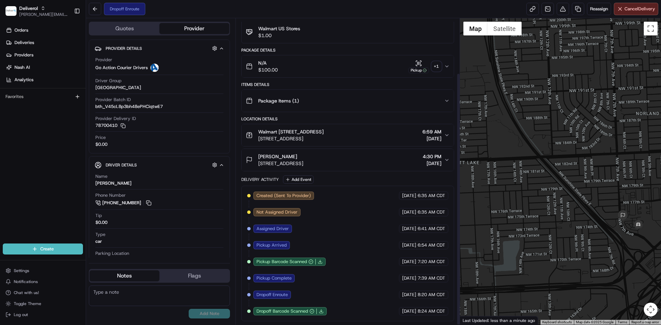
scroll to position [66, 0]
click at [303, 165] on span "[STREET_ADDRESS]" at bounding box center [280, 163] width 45 height 7
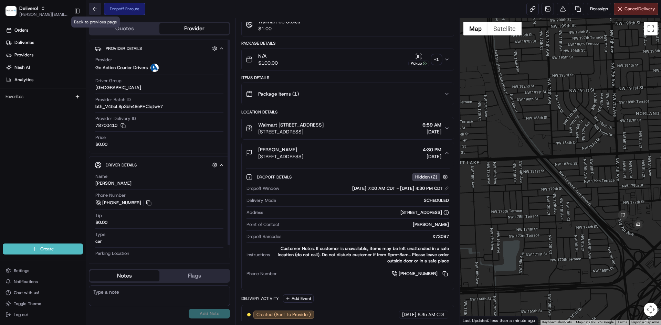
click at [96, 9] on button at bounding box center [95, 9] width 12 height 12
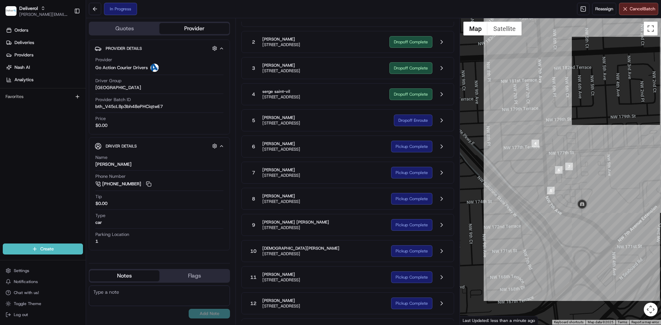
drag, startPoint x: 531, startPoint y: 194, endPoint x: 589, endPoint y: 183, distance: 59.2
click at [589, 183] on div at bounding box center [560, 171] width 201 height 307
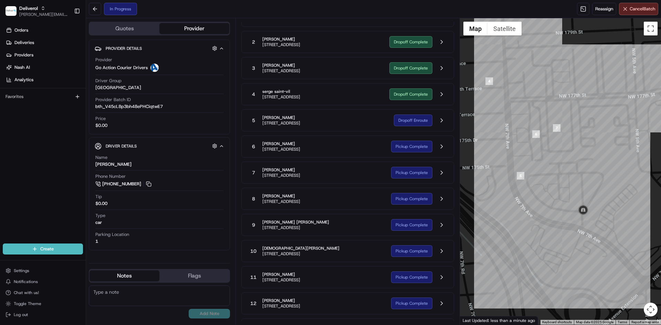
drag, startPoint x: 551, startPoint y: 219, endPoint x: 563, endPoint y: 218, distance: 11.4
click at [564, 218] on div at bounding box center [560, 171] width 201 height 307
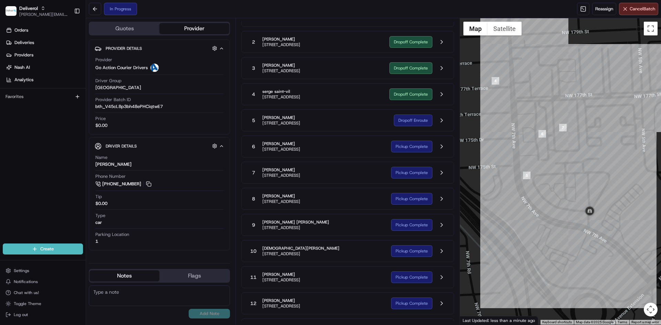
drag, startPoint x: 583, startPoint y: 222, endPoint x: 591, endPoint y: 222, distance: 7.9
click at [591, 222] on div at bounding box center [560, 171] width 201 height 307
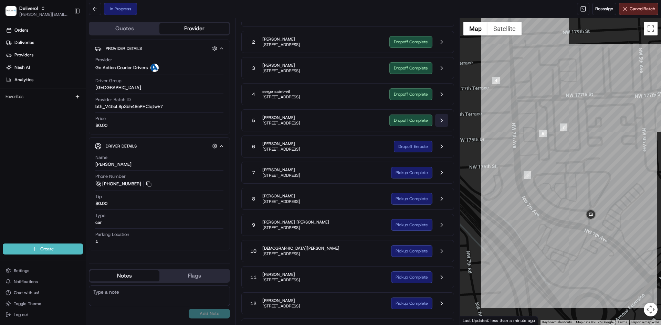
click at [439, 115] on button at bounding box center [441, 120] width 13 height 13
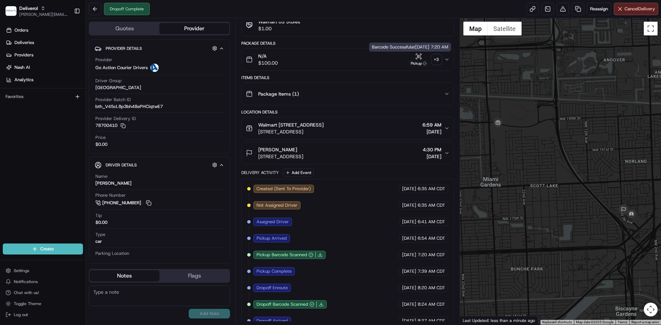
click at [421, 56] on icon "button" at bounding box center [418, 56] width 7 height 7
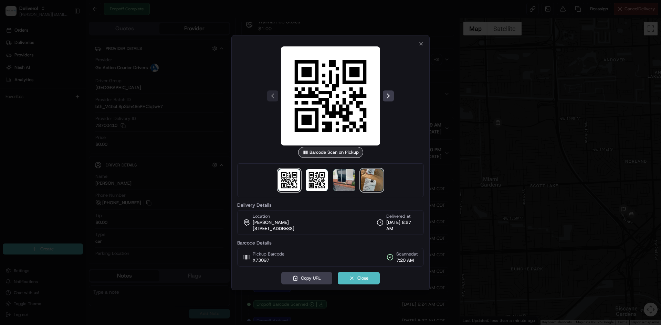
click at [364, 183] on img at bounding box center [372, 180] width 22 height 22
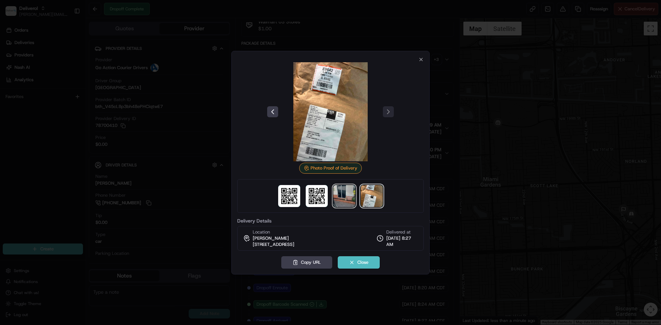
click at [344, 190] on img at bounding box center [344, 196] width 22 height 22
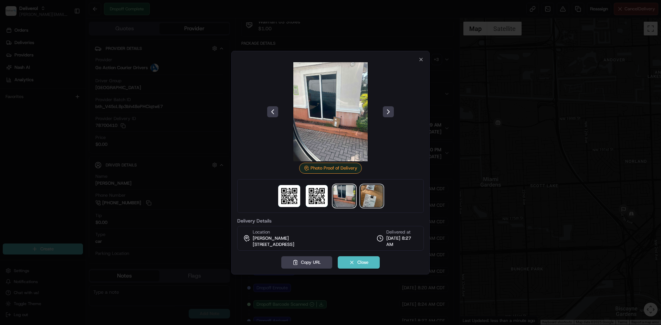
click at [369, 198] on img at bounding box center [372, 196] width 22 height 22
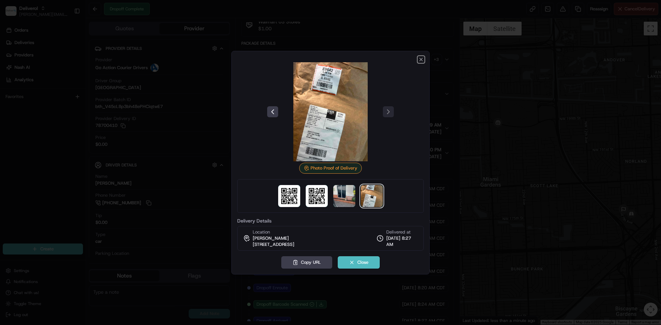
click at [421, 57] on icon "button" at bounding box center [421, 60] width 6 height 6
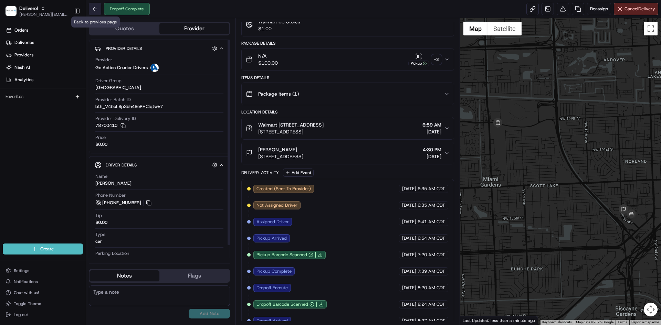
click at [90, 9] on button at bounding box center [95, 9] width 12 height 12
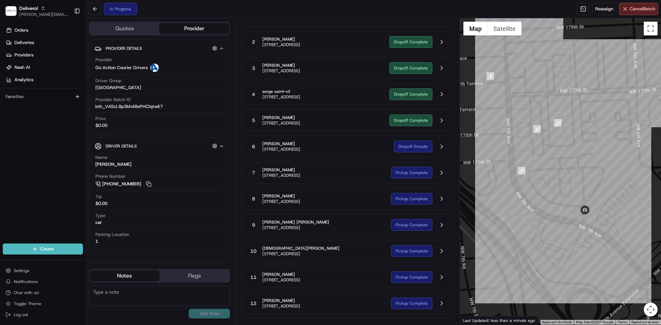
drag, startPoint x: 620, startPoint y: 259, endPoint x: 579, endPoint y: 213, distance: 60.9
click at [580, 215] on div at bounding box center [560, 171] width 201 height 307
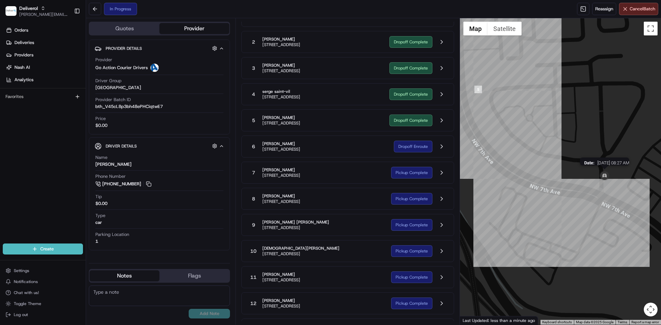
drag, startPoint x: 568, startPoint y: 202, endPoint x: 598, endPoint y: 174, distance: 40.7
click at [598, 174] on div "Date : [DATE] 08:27 AM" at bounding box center [560, 171] width 201 height 307
click at [443, 122] on button at bounding box center [441, 120] width 13 height 13
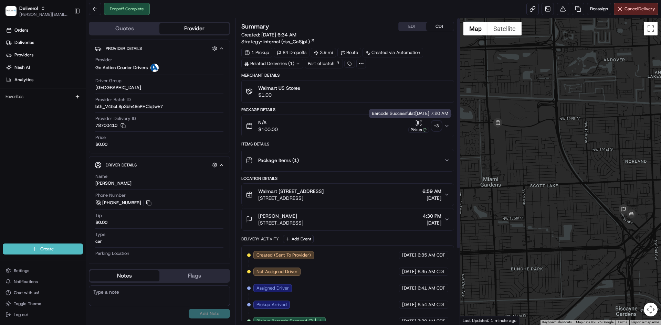
click at [419, 129] on div "Pickup" at bounding box center [418, 130] width 21 height 6
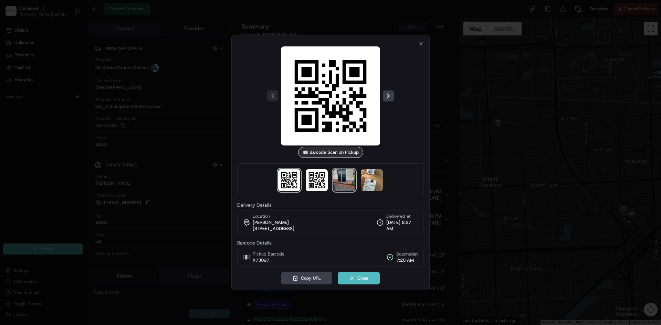
click at [350, 175] on img at bounding box center [344, 180] width 22 height 22
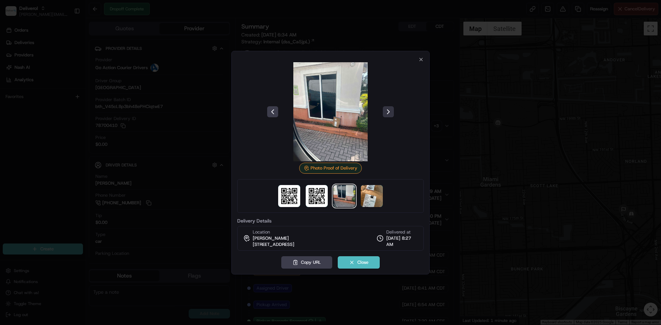
click at [388, 110] on button at bounding box center [388, 111] width 11 height 11
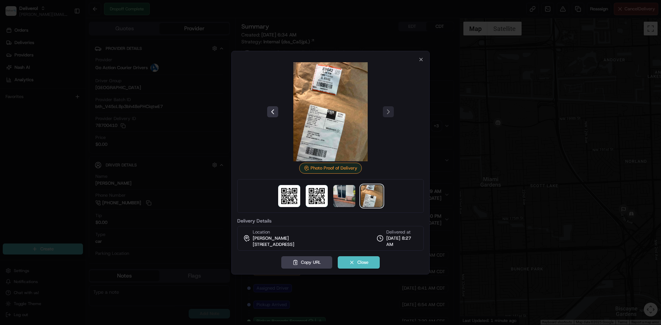
click at [270, 108] on button at bounding box center [272, 111] width 11 height 11
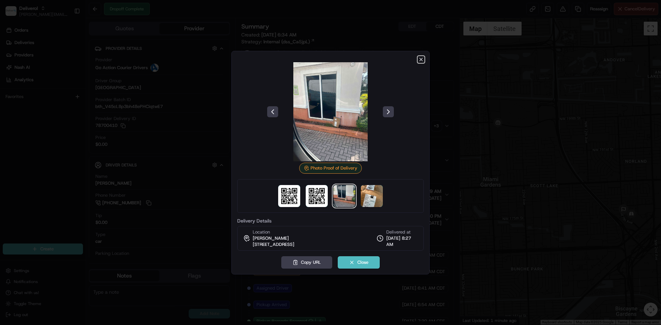
click at [419, 57] on icon "button" at bounding box center [421, 60] width 6 height 6
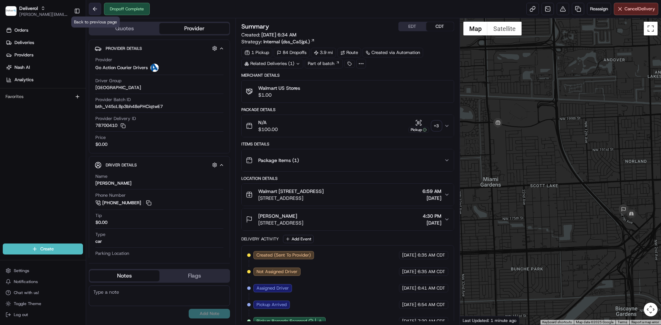
click at [97, 8] on button at bounding box center [95, 9] width 12 height 12
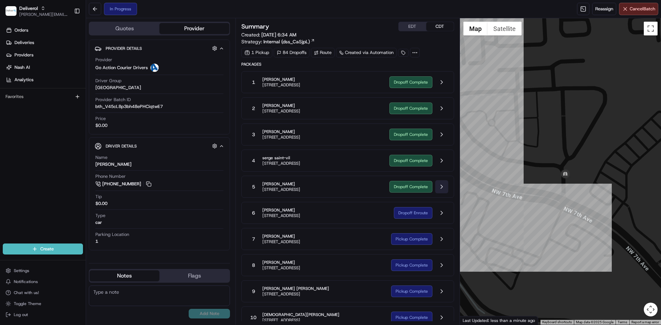
click at [440, 190] on button at bounding box center [441, 186] width 13 height 13
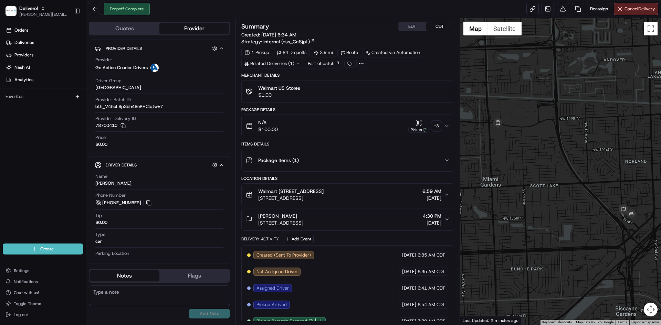
scroll to position [57, 0]
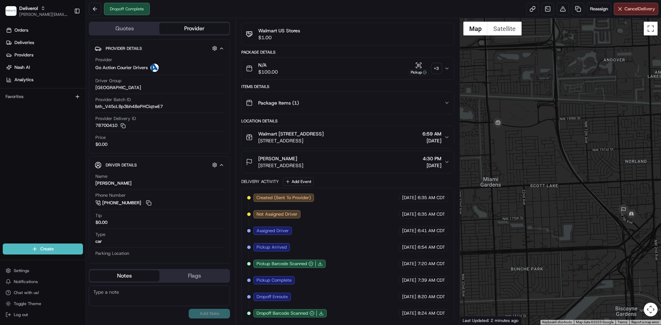
click at [444, 165] on icon "button" at bounding box center [447, 162] width 6 height 6
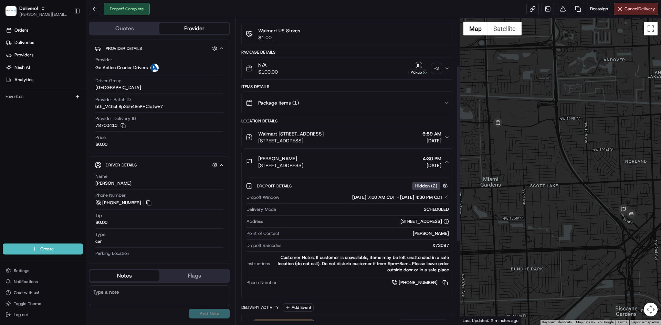
scroll to position [115, 0]
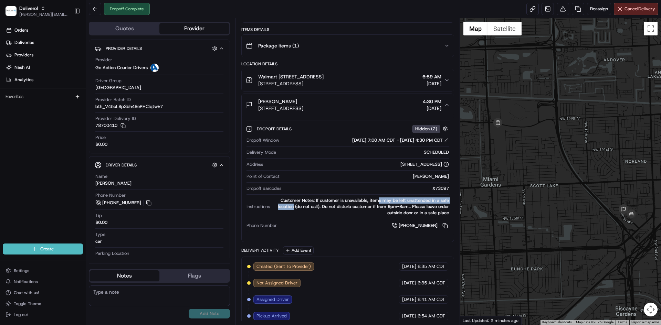
drag, startPoint x: 379, startPoint y: 207, endPoint x: 293, endPoint y: 213, distance: 85.9
click at [293, 213] on div "Customer Notes: If customer is unavailable, items may be left unattended in a s…" at bounding box center [361, 207] width 176 height 19
click at [97, 9] on button at bounding box center [95, 9] width 12 height 12
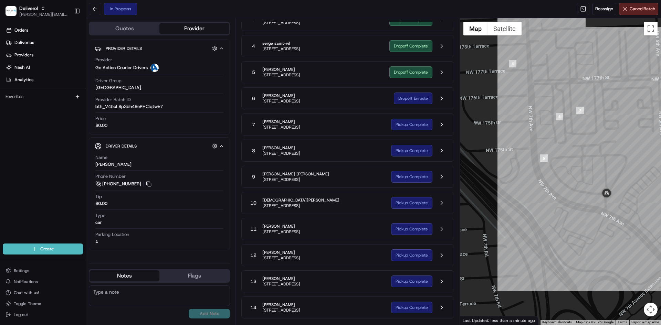
drag, startPoint x: 547, startPoint y: 228, endPoint x: 551, endPoint y: 202, distance: 25.8
click at [551, 202] on div at bounding box center [560, 171] width 201 height 307
click at [443, 99] on button at bounding box center [441, 98] width 13 height 13
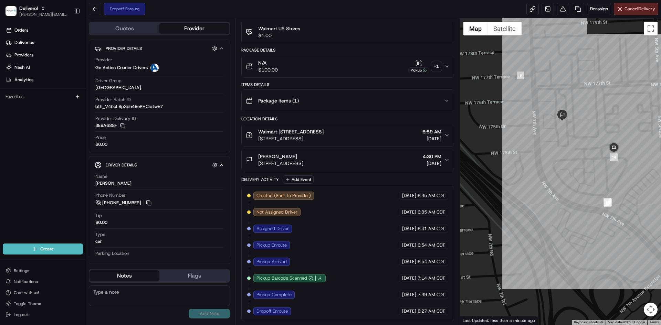
scroll to position [66, 0]
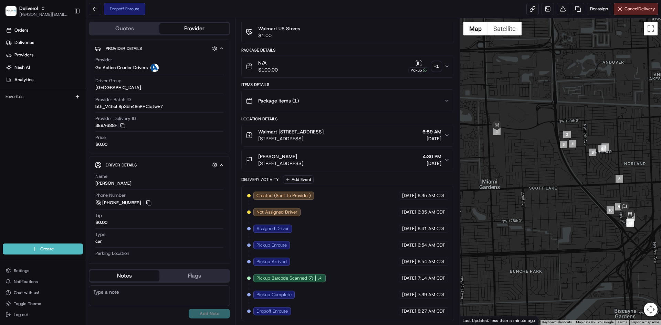
click at [445, 161] on icon "button" at bounding box center [447, 160] width 6 height 6
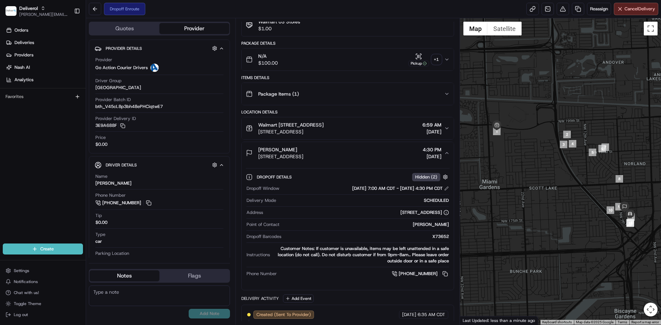
click at [445, 156] on icon "button" at bounding box center [447, 153] width 6 height 6
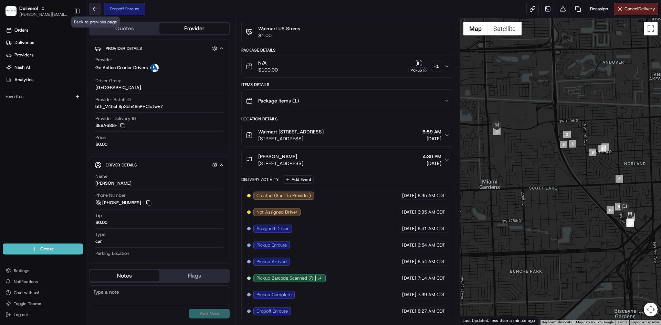
click at [100, 11] on button at bounding box center [95, 9] width 12 height 12
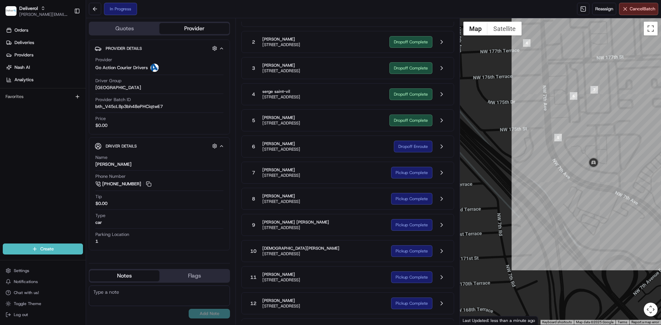
drag, startPoint x: 625, startPoint y: 200, endPoint x: 556, endPoint y: 193, distance: 69.8
click at [556, 193] on div at bounding box center [560, 171] width 201 height 307
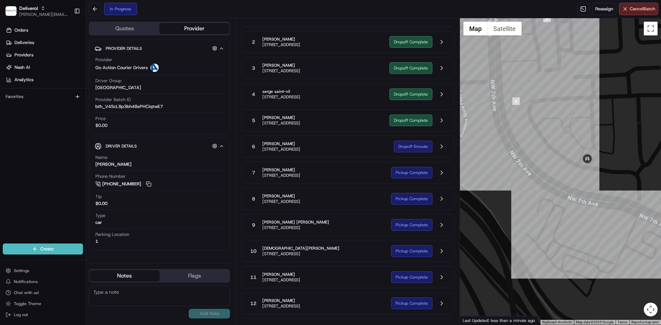
drag, startPoint x: 580, startPoint y: 178, endPoint x: 570, endPoint y: 163, distance: 18.0
click at [570, 165] on div at bounding box center [560, 171] width 201 height 307
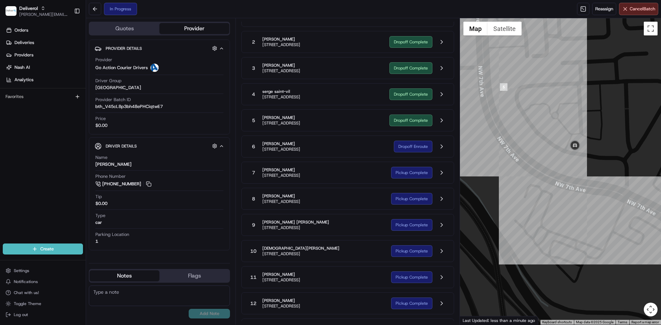
drag, startPoint x: 605, startPoint y: 174, endPoint x: 595, endPoint y: 168, distance: 12.2
click at [595, 168] on div at bounding box center [560, 171] width 201 height 307
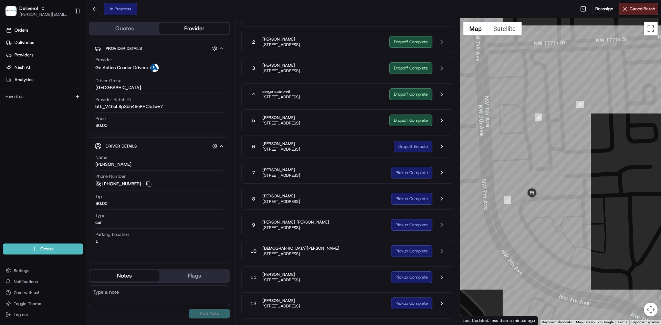
drag, startPoint x: 569, startPoint y: 149, endPoint x: 573, endPoint y: 264, distance: 115.0
click at [573, 264] on div at bounding box center [560, 171] width 201 height 307
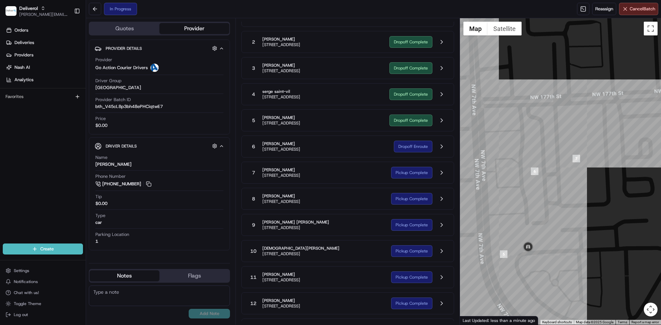
drag, startPoint x: 612, startPoint y: 177, endPoint x: 609, endPoint y: 232, distance: 55.2
click at [609, 232] on div at bounding box center [560, 171] width 201 height 307
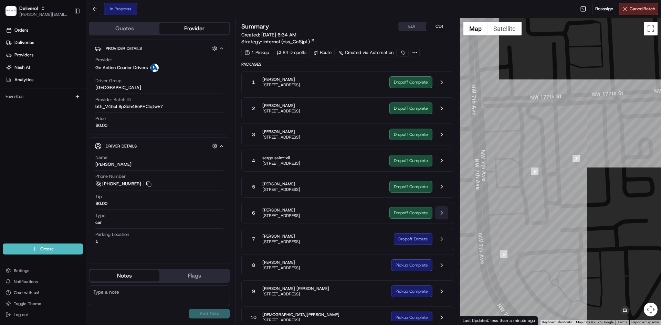
click at [442, 213] on button at bounding box center [441, 213] width 13 height 13
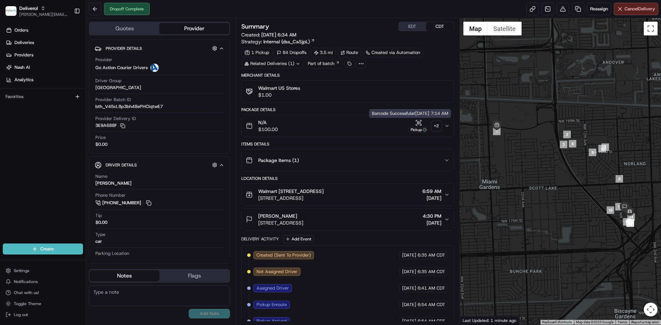
click at [420, 125] on icon "button" at bounding box center [420, 124] width 1 height 1
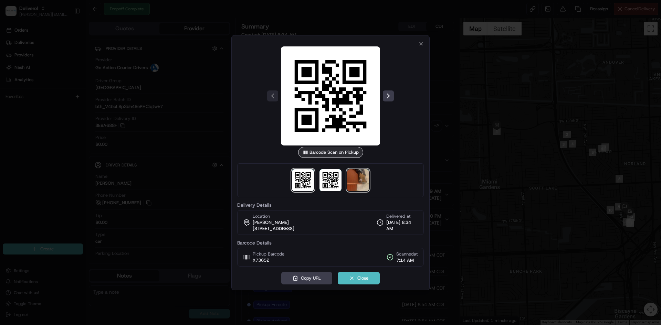
click at [356, 188] on img at bounding box center [358, 180] width 22 height 22
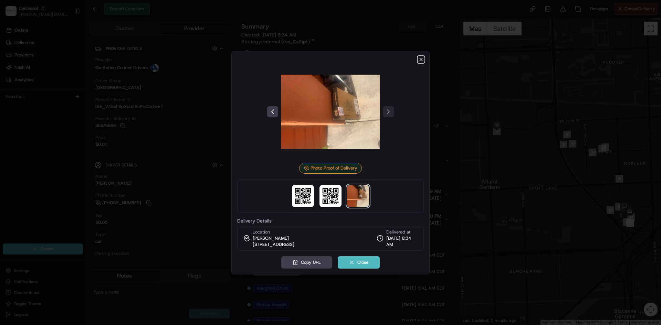
click at [420, 62] on icon "button" at bounding box center [421, 60] width 6 height 6
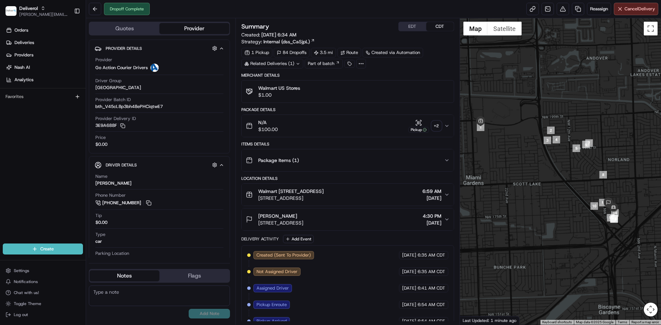
drag, startPoint x: 613, startPoint y: 243, endPoint x: 601, endPoint y: 218, distance: 27.4
click at [601, 218] on div at bounding box center [560, 171] width 201 height 307
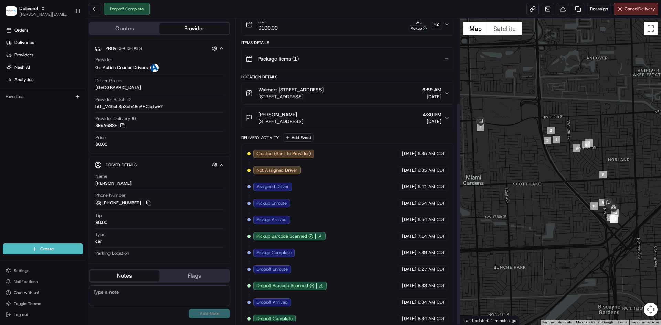
scroll to position [116, 0]
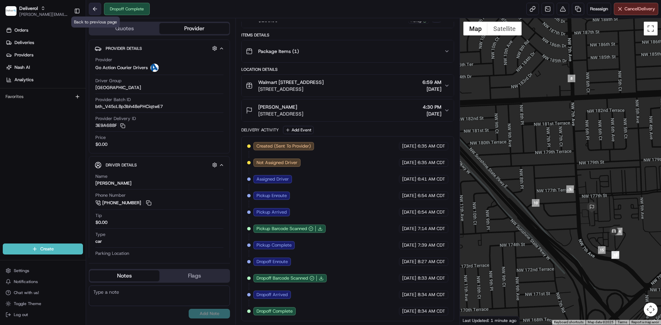
click at [93, 11] on button at bounding box center [95, 9] width 12 height 12
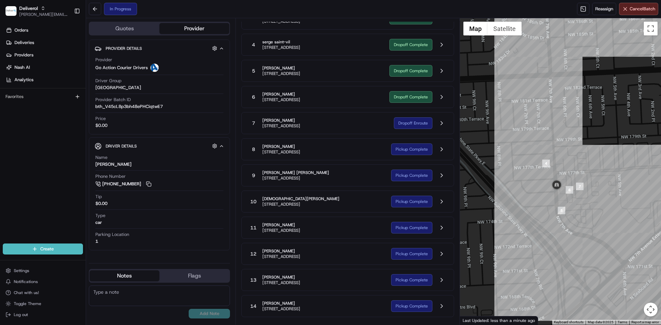
drag, startPoint x: 609, startPoint y: 210, endPoint x: 585, endPoint y: 210, distance: 24.1
click at [585, 210] on div at bounding box center [560, 171] width 201 height 307
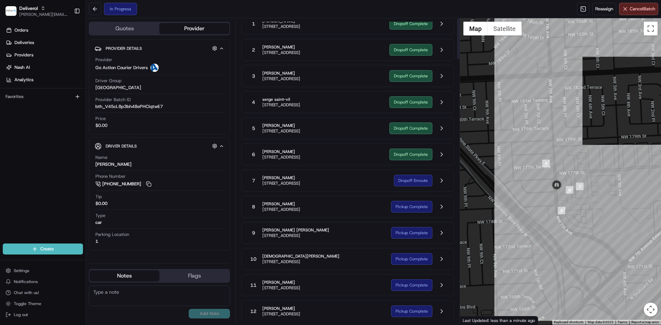
scroll to position [1, 0]
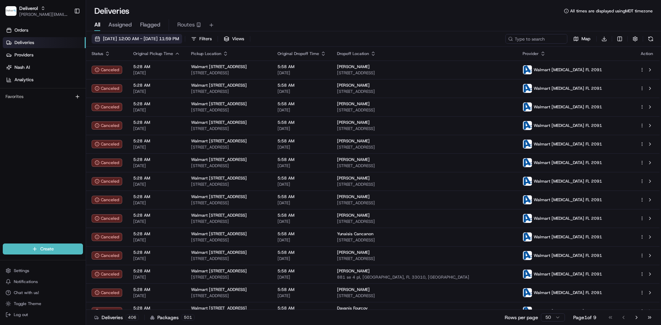
click at [159, 40] on span "[DATE] 12:00 AM - [DATE] 11:59 PM" at bounding box center [141, 39] width 76 height 6
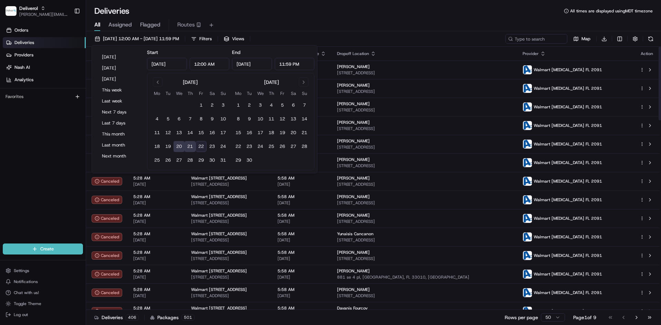
click at [203, 149] on button "22" at bounding box center [201, 146] width 11 height 11
type input "[DATE]"
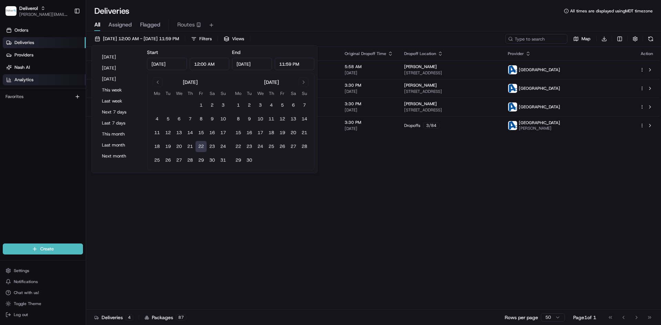
click at [28, 82] on span "Analytics" at bounding box center [23, 80] width 19 height 6
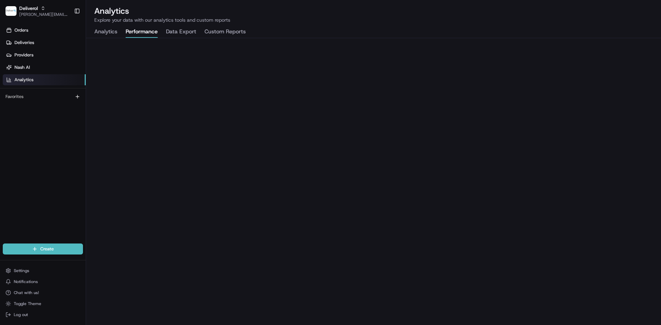
click at [141, 32] on button "Performance" at bounding box center [142, 32] width 32 height 12
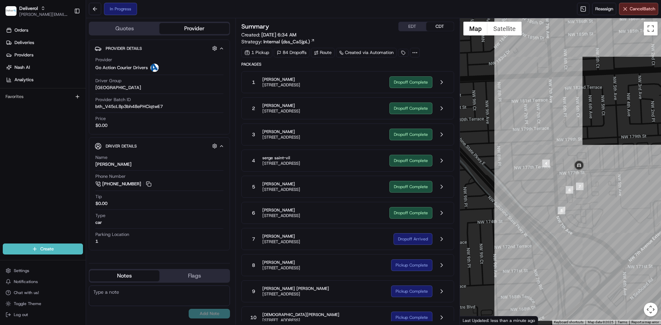
scroll to position [1, 0]
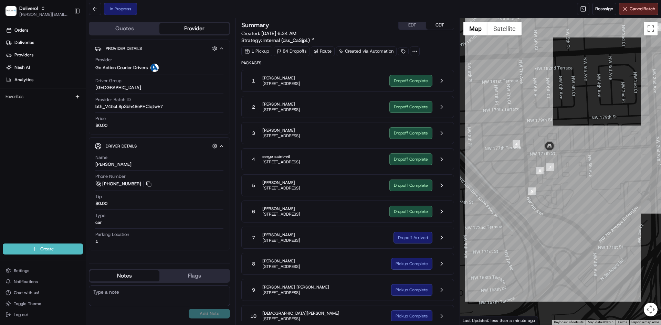
drag, startPoint x: 602, startPoint y: 174, endPoint x: 567, endPoint y: 149, distance: 43.0
click at [569, 151] on div at bounding box center [560, 171] width 201 height 307
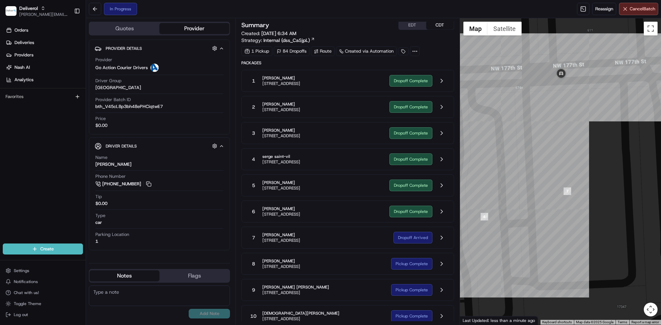
drag, startPoint x: 575, startPoint y: 136, endPoint x: 566, endPoint y: 125, distance: 14.4
click at [566, 125] on div at bounding box center [560, 171] width 201 height 307
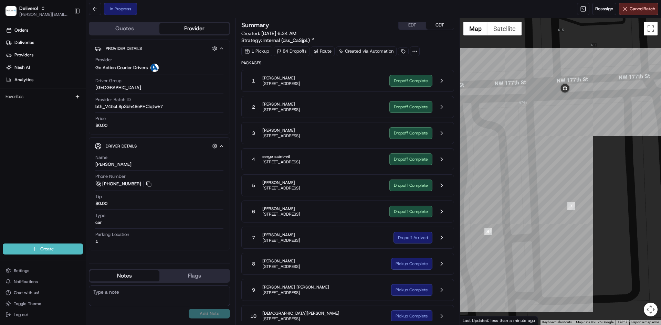
drag, startPoint x: 582, startPoint y: 127, endPoint x: 584, endPoint y: 138, distance: 11.3
click at [584, 138] on div at bounding box center [560, 171] width 201 height 307
click at [444, 81] on button at bounding box center [441, 80] width 13 height 13
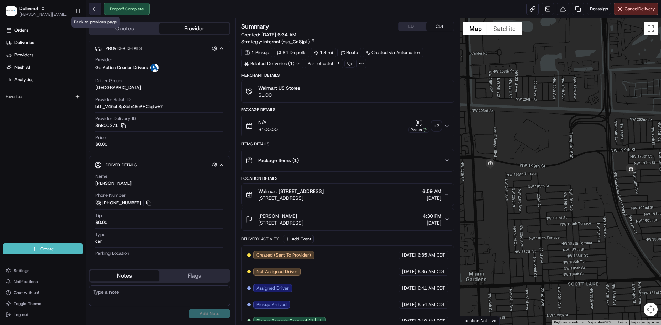
click at [96, 10] on button at bounding box center [95, 9] width 12 height 12
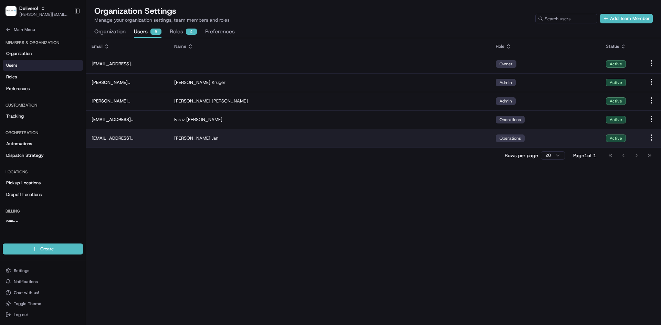
click at [281, 139] on div "[PERSON_NAME]" at bounding box center [329, 138] width 310 height 6
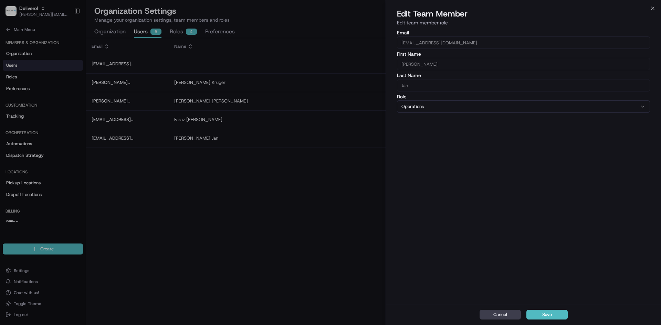
click at [650, 8] on div "Close Edit Team Member Edit team member role Email [EMAIL_ADDRESS][DOMAIN_NAME]…" at bounding box center [523, 162] width 275 height 325
click at [651, 9] on icon "button" at bounding box center [653, 9] width 6 height 6
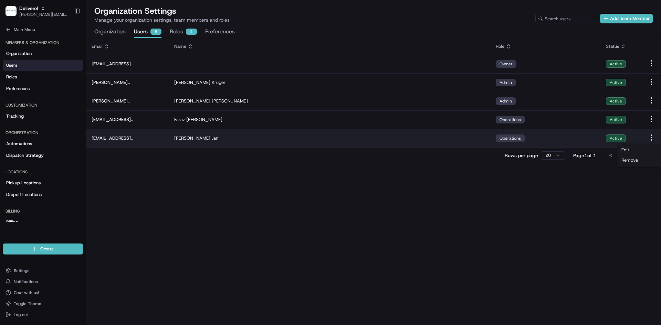
click at [651, 137] on html "Deliverol [PERSON_NAME][EMAIL_ADDRESS][PERSON_NAME][DOMAIN_NAME] Toggle Sidebar…" at bounding box center [330, 162] width 661 height 325
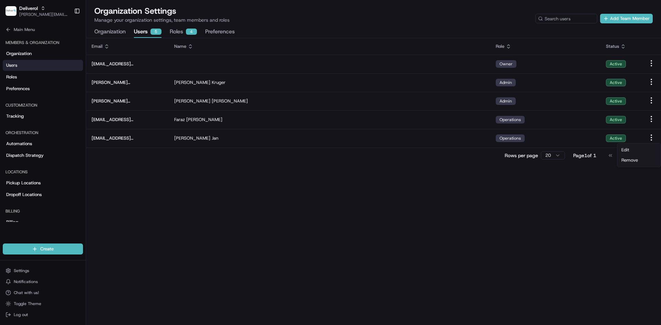
click at [423, 212] on html "Deliverol [PERSON_NAME][EMAIL_ADDRESS][PERSON_NAME][DOMAIN_NAME] Toggle Sidebar…" at bounding box center [330, 162] width 661 height 325
